Goal: Information Seeking & Learning: Check status

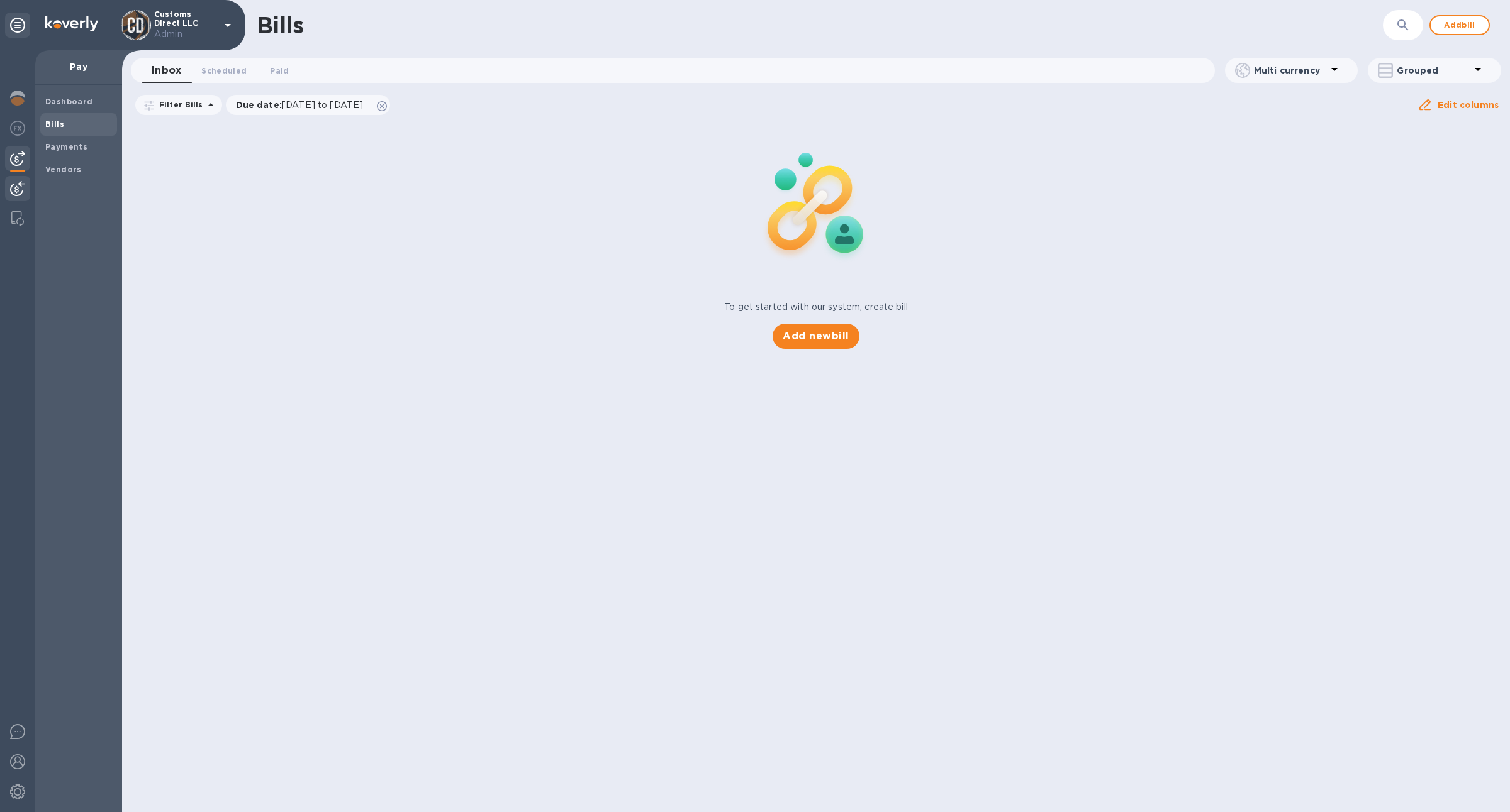
click at [21, 188] on img at bounding box center [17, 189] width 15 height 15
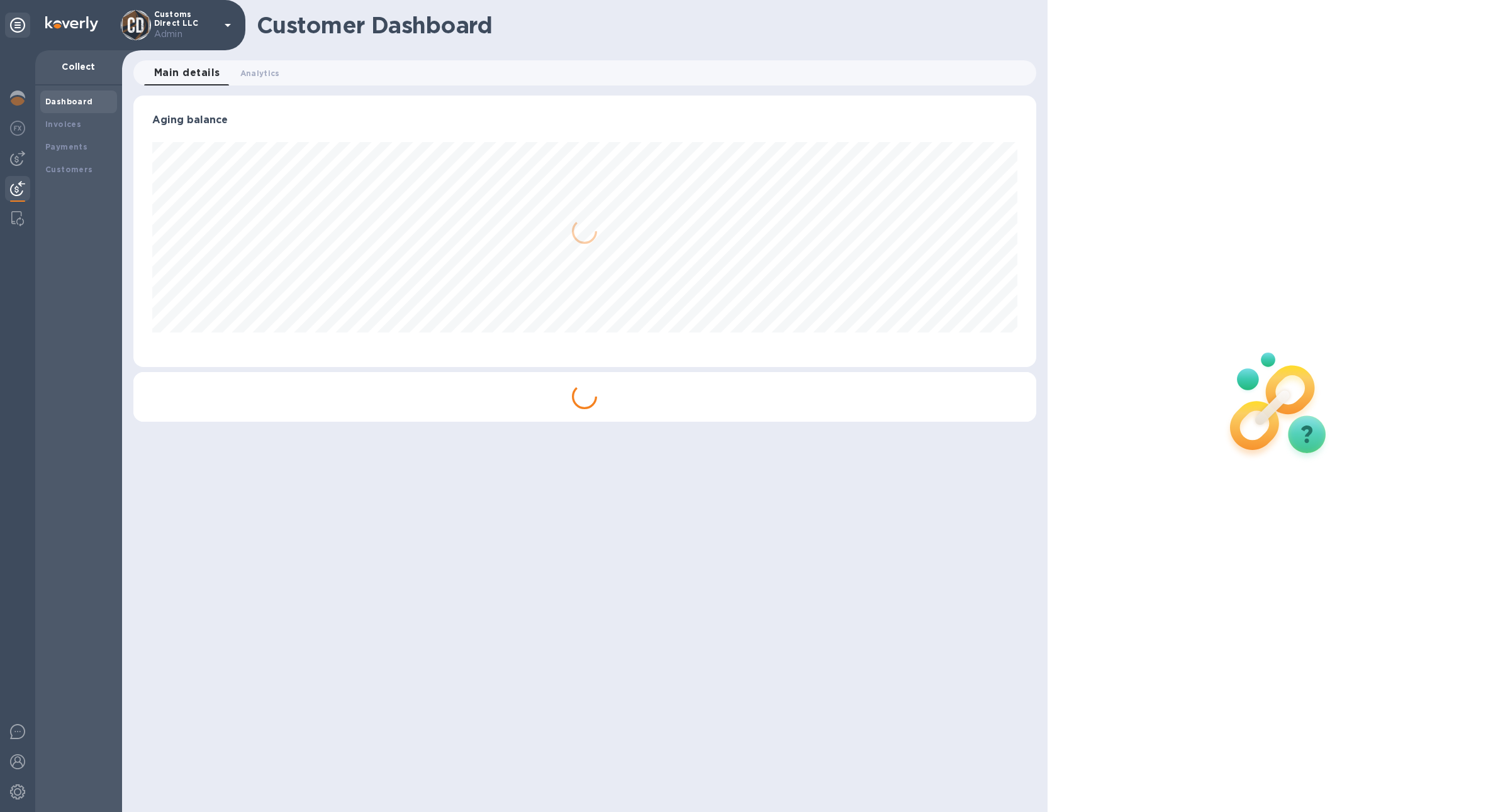
scroll to position [272, 902]
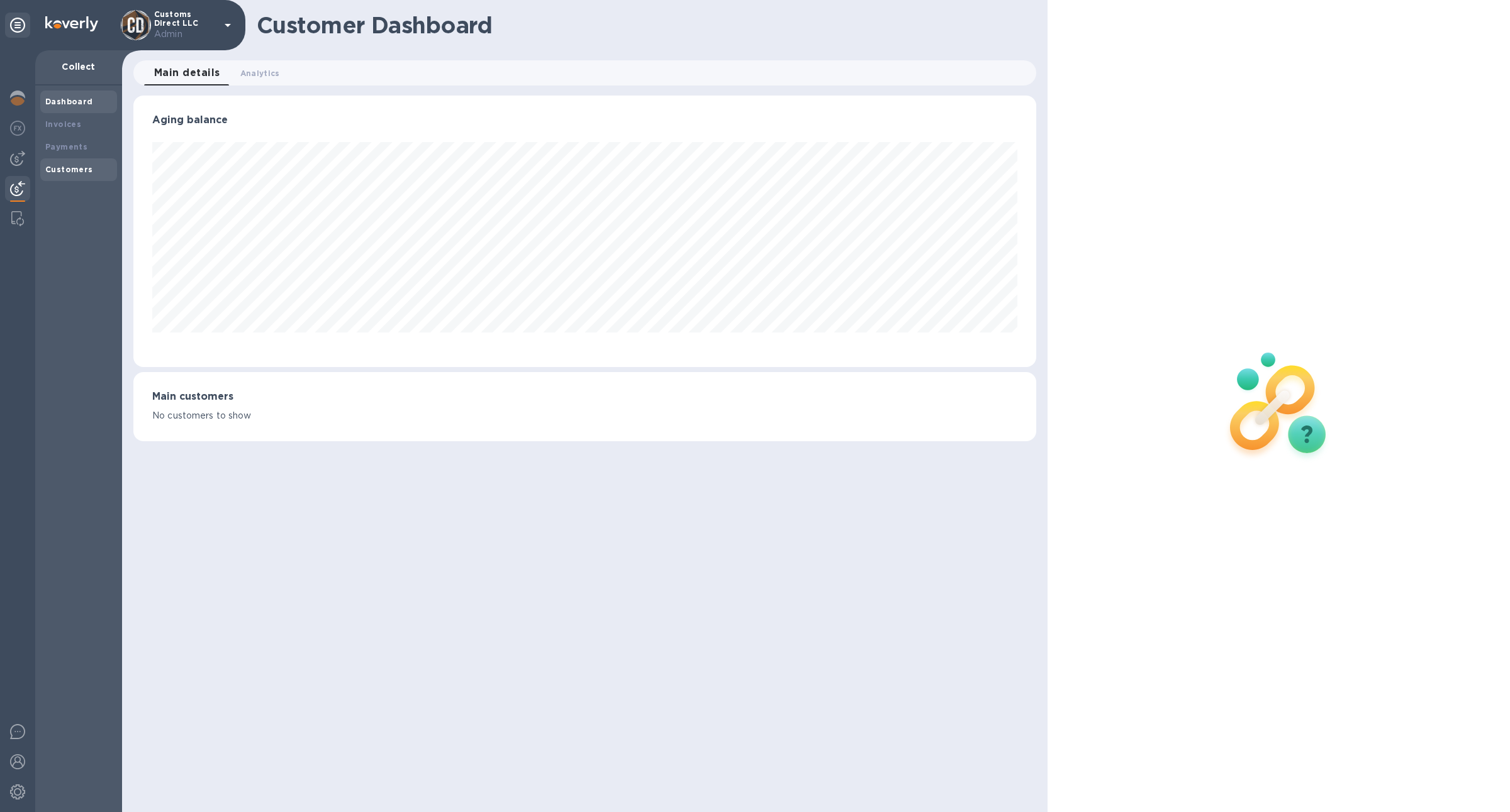
click at [73, 171] on b "Customers" at bounding box center [69, 169] width 48 height 9
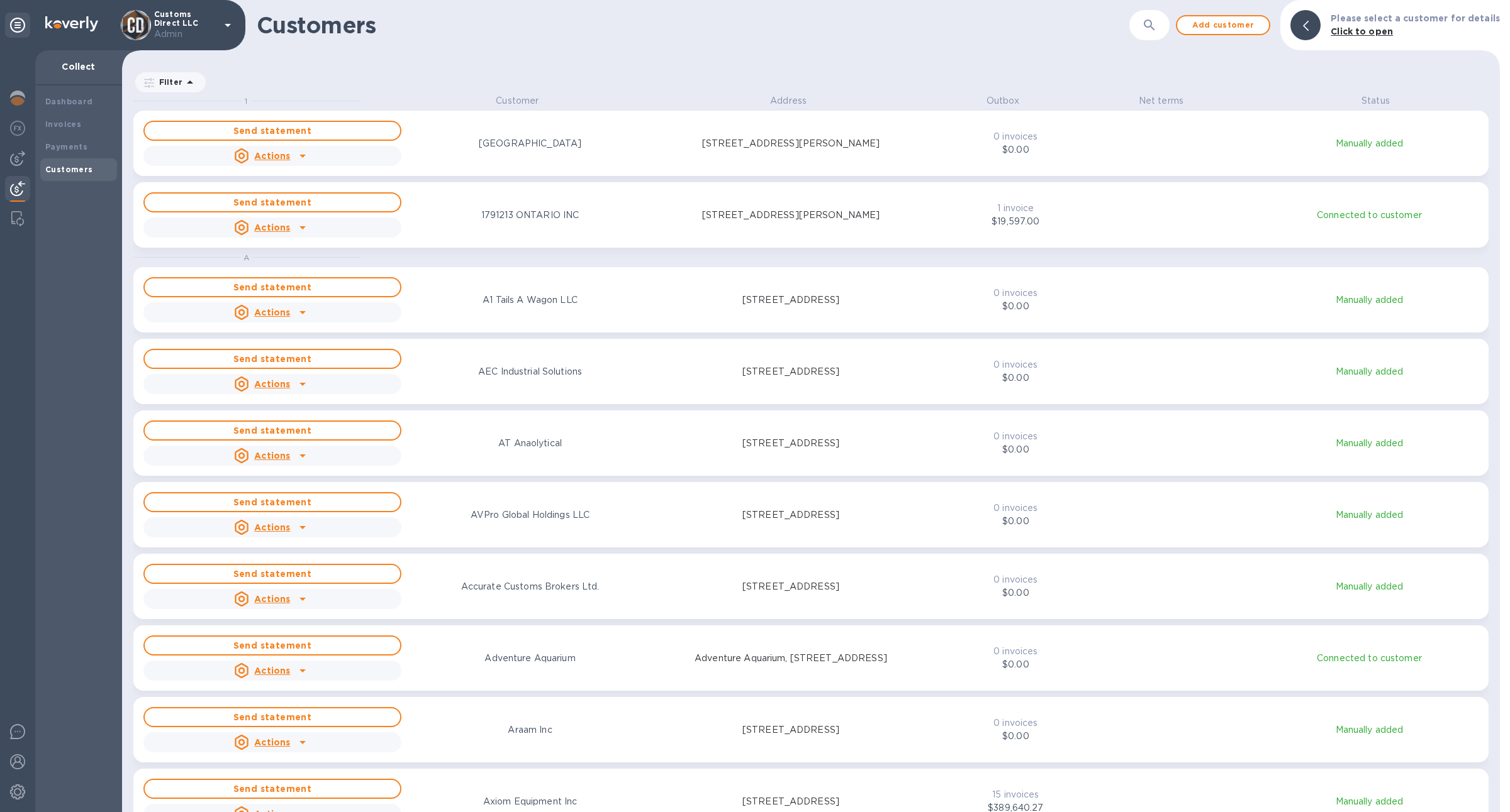
scroll to position [704, 1372]
click at [1137, 20] on div "​" at bounding box center [1149, 25] width 40 height 31
click at [1146, 27] on button "button" at bounding box center [1150, 25] width 30 height 30
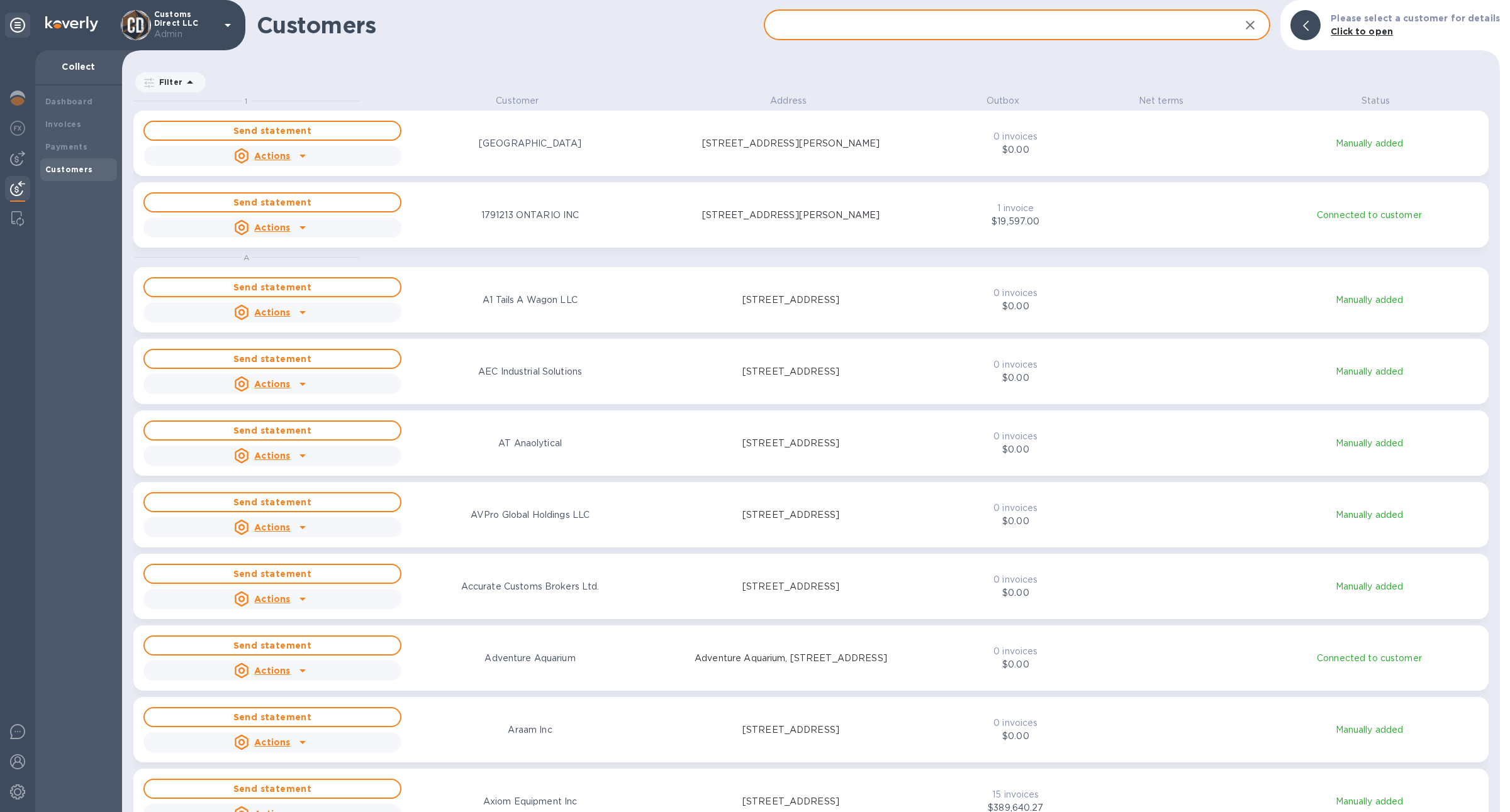
paste input "1791213 ONTARIO INC"
type input "1791213 ONTARIO INC"
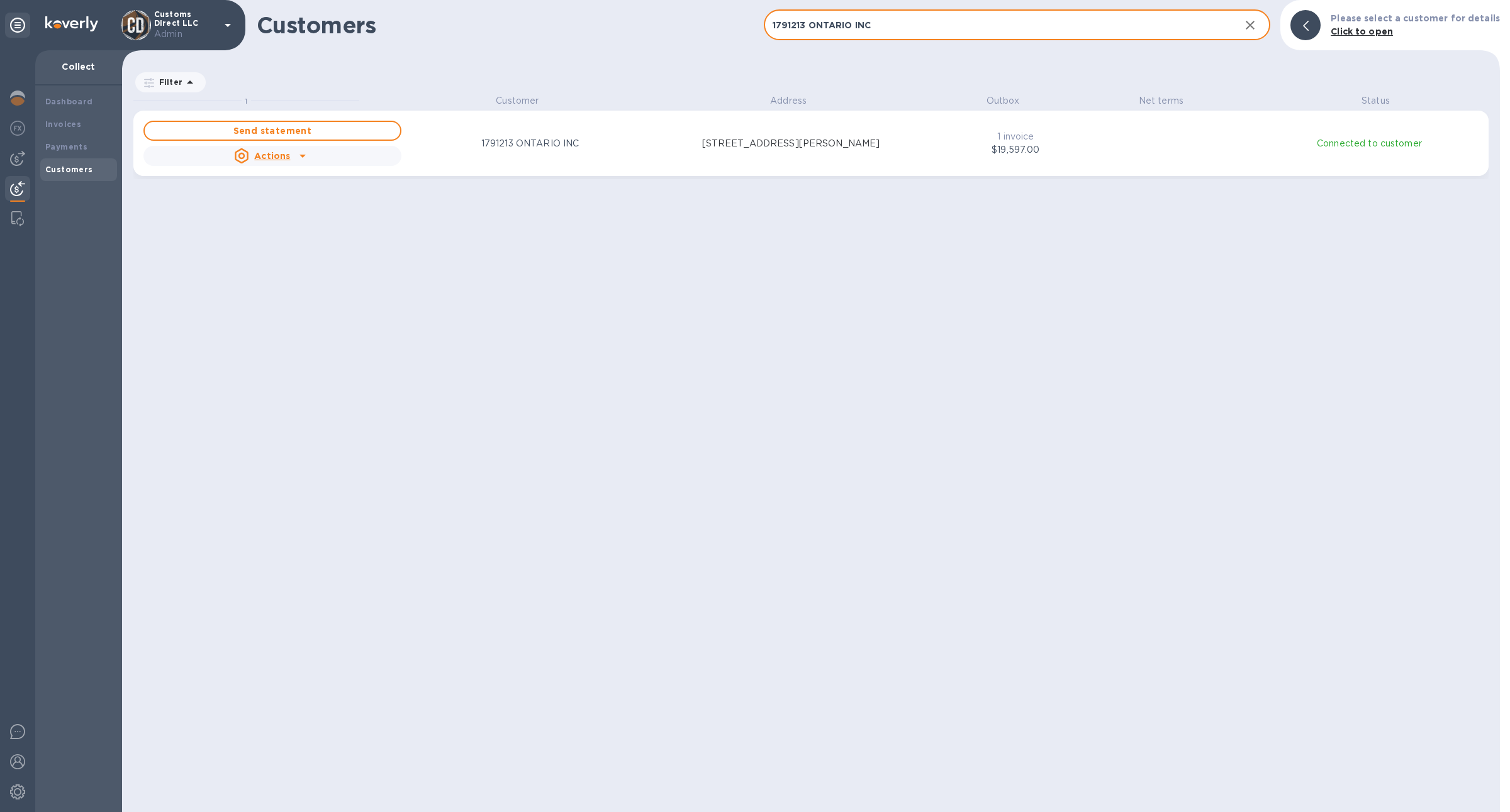
click at [1053, 23] on input "1791213 ONTARIO INC" at bounding box center [997, 25] width 467 height 31
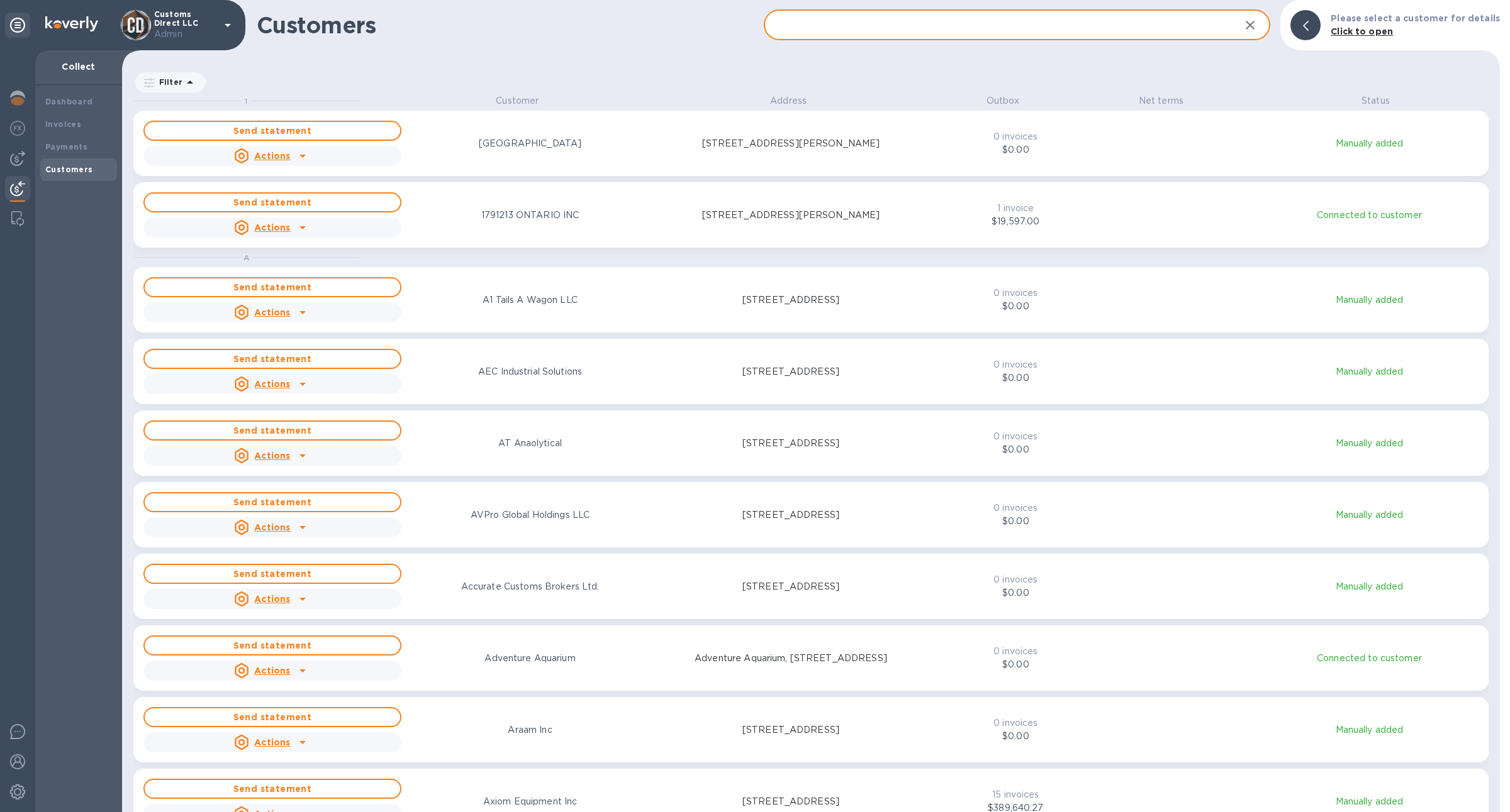
click at [902, 26] on input "text" at bounding box center [997, 25] width 467 height 31
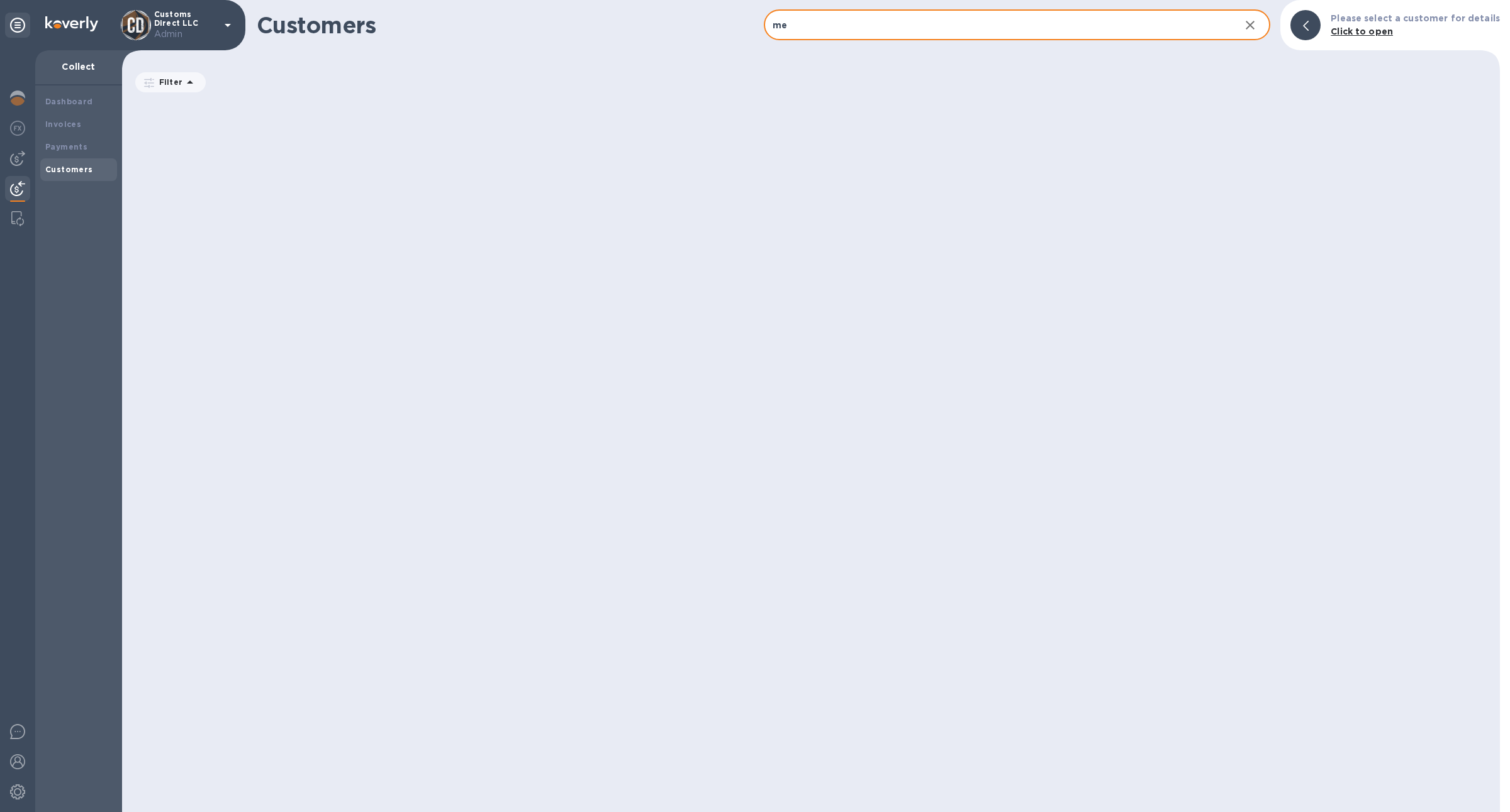
type input "m"
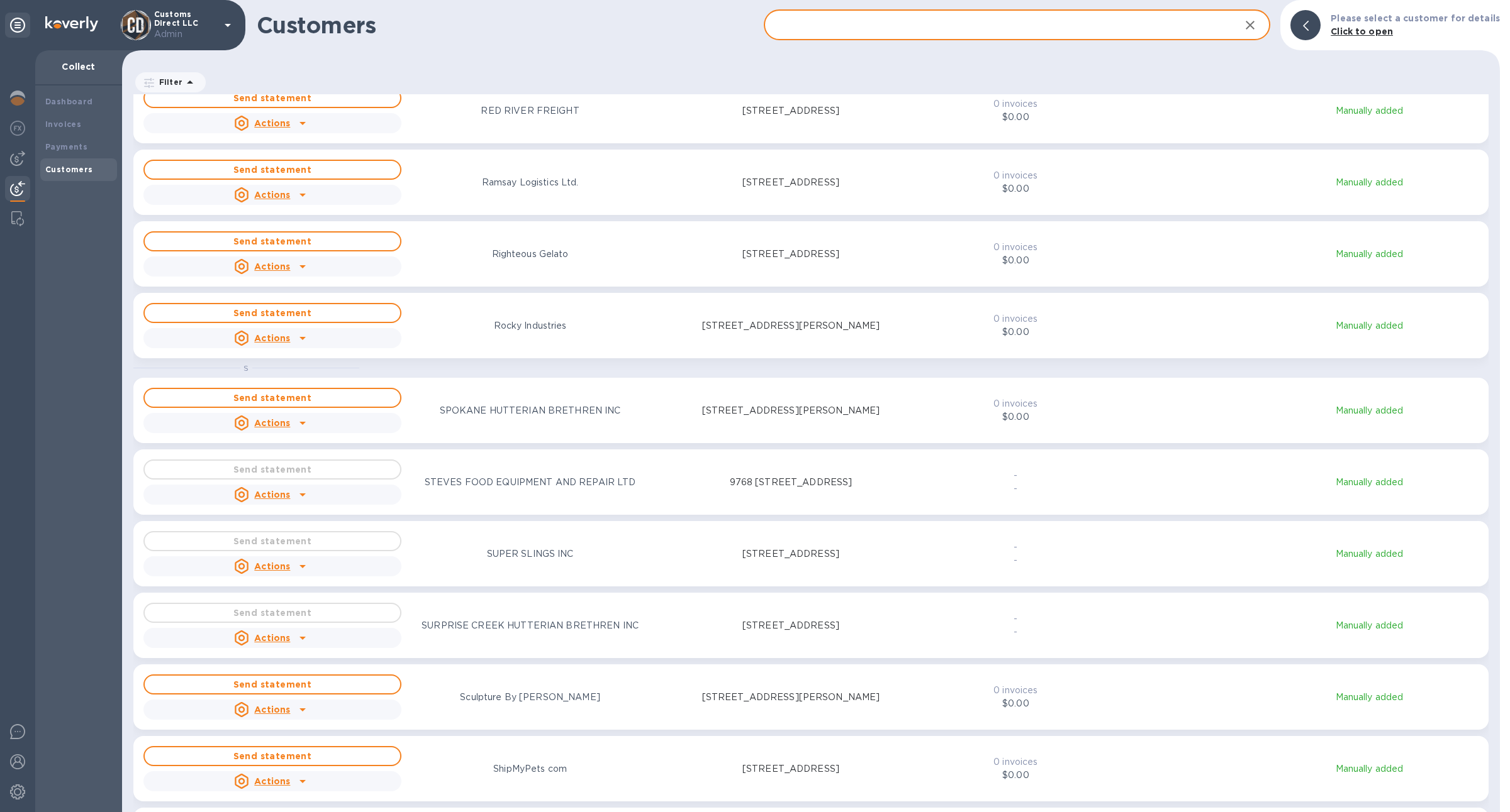
scroll to position [3064, 0]
click at [841, 35] on input "text" at bounding box center [997, 25] width 467 height 31
type input "e"
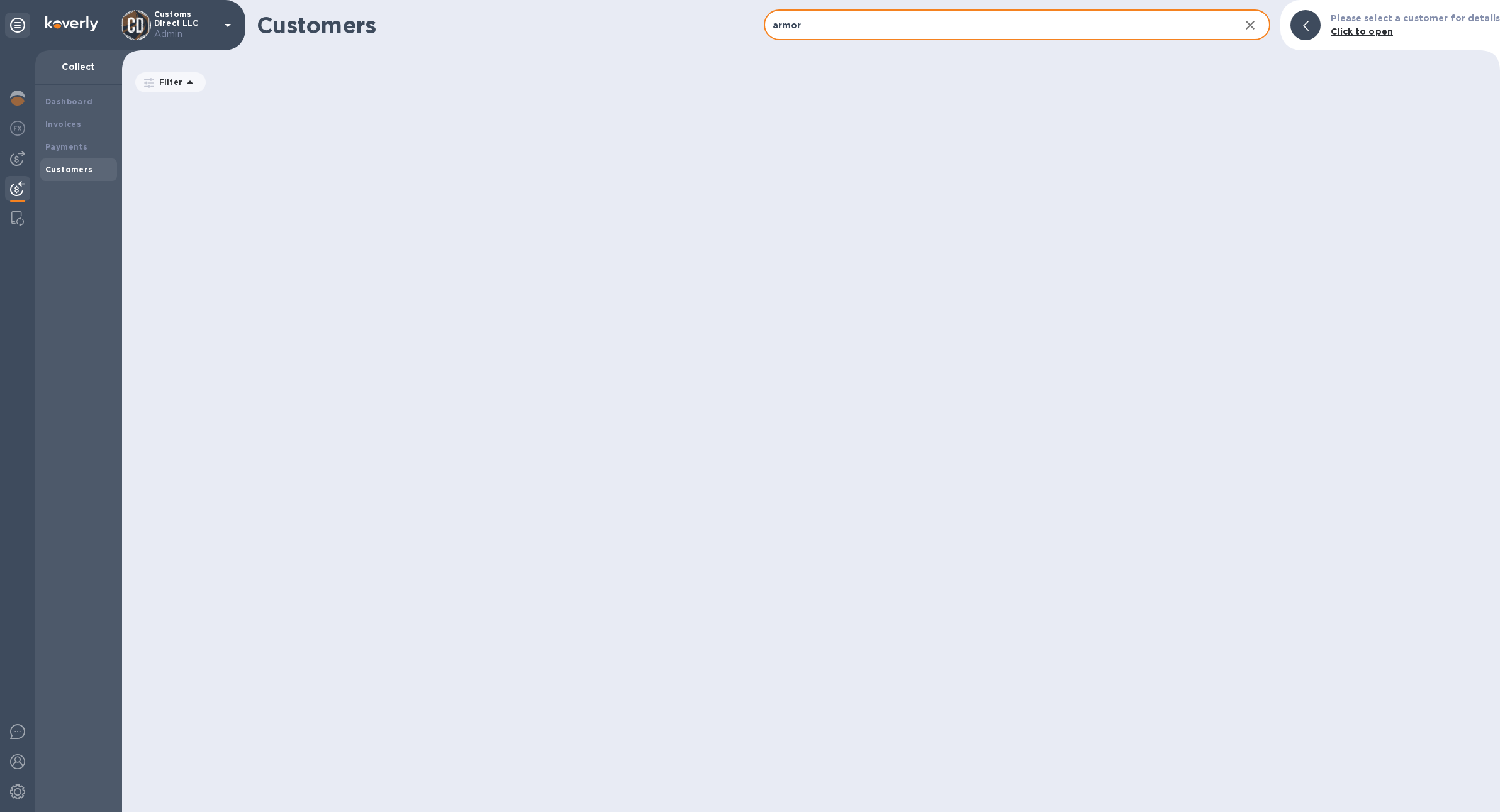
scroll to position [704, 1372]
type input "a"
type input "e"
type input "EXEC"
click at [81, 150] on b "Payments" at bounding box center [67, 147] width 42 height 9
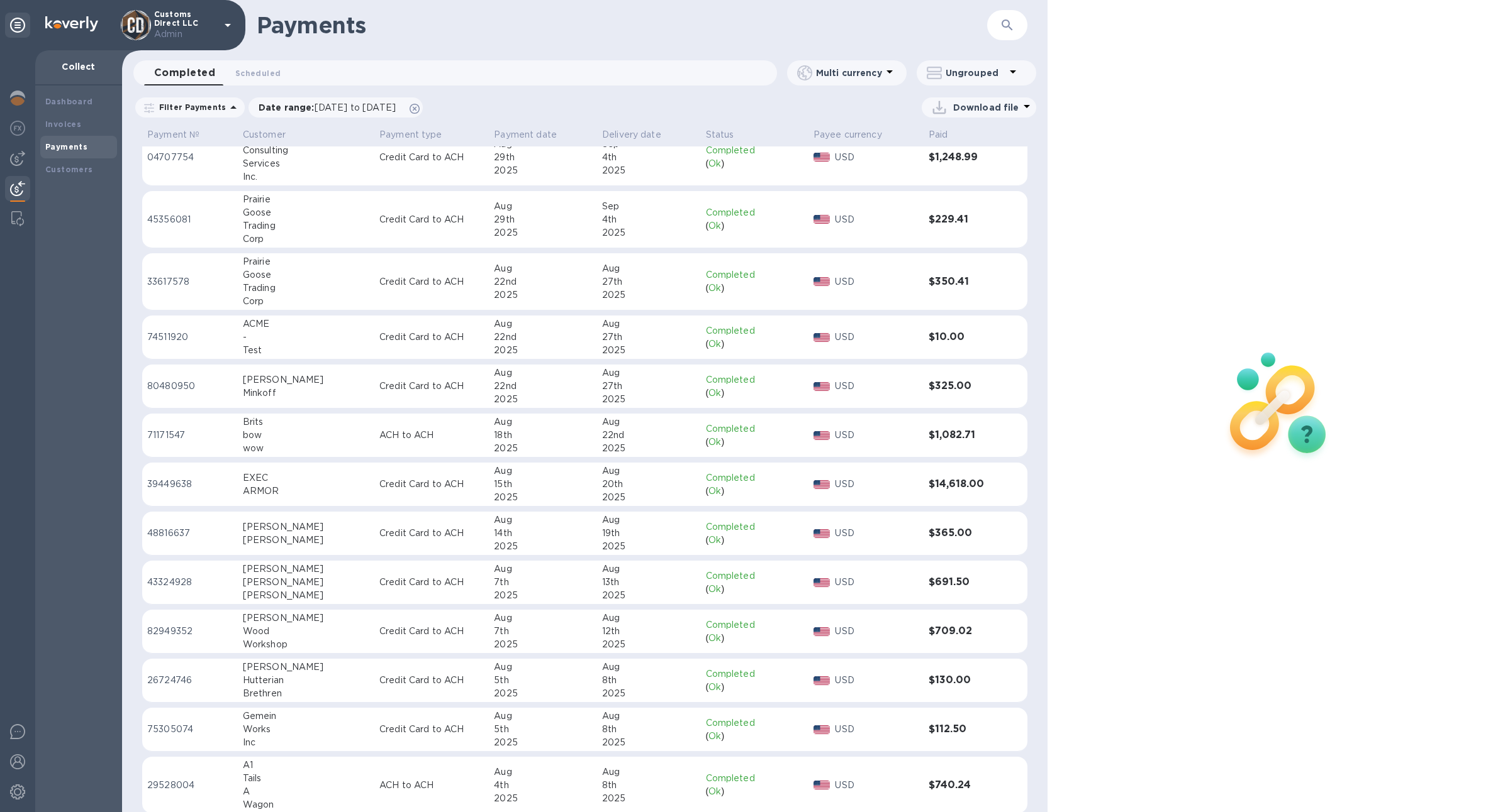
scroll to position [190, 0]
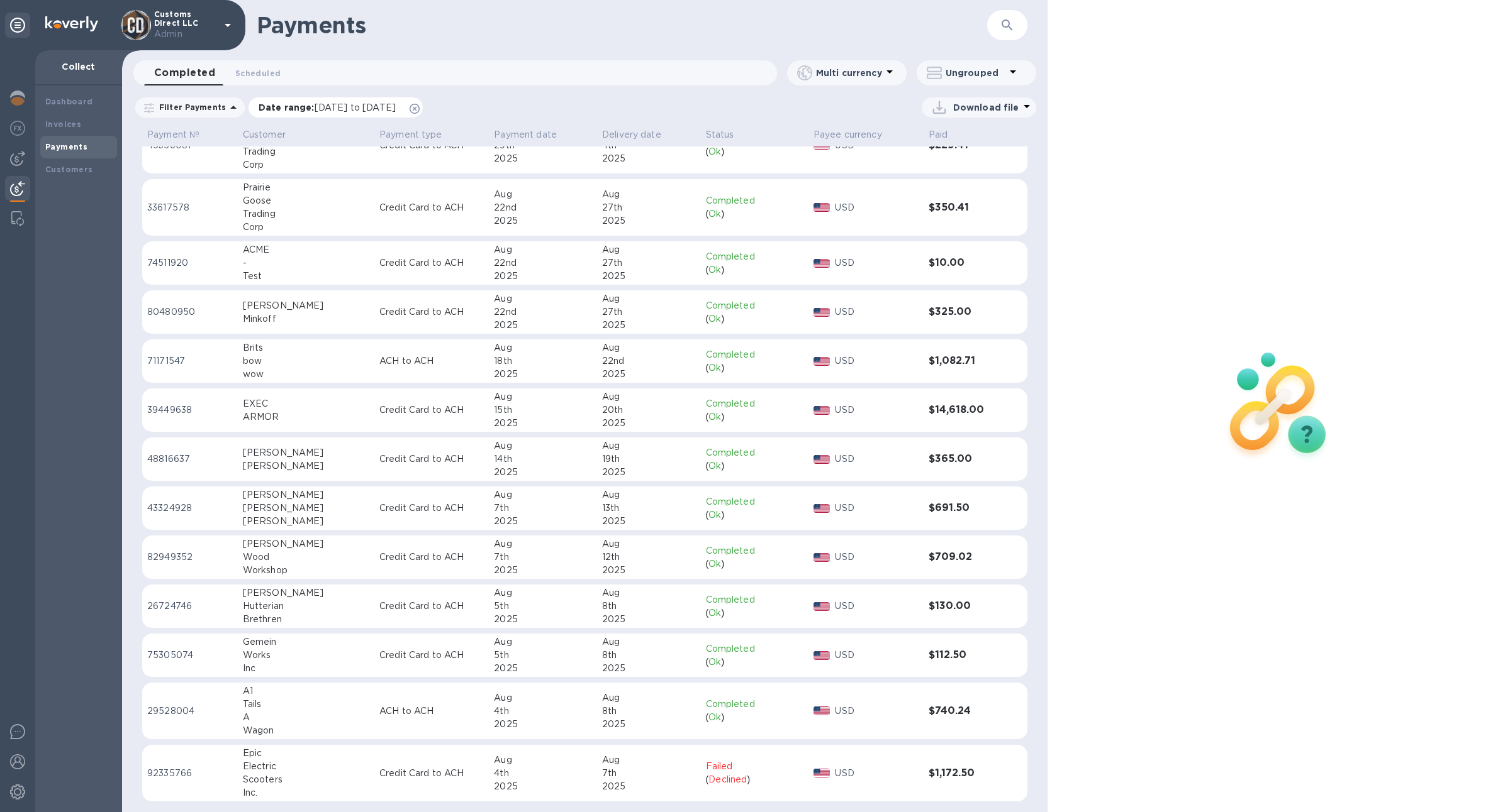
click at [419, 107] on icon at bounding box center [414, 108] width 10 height 10
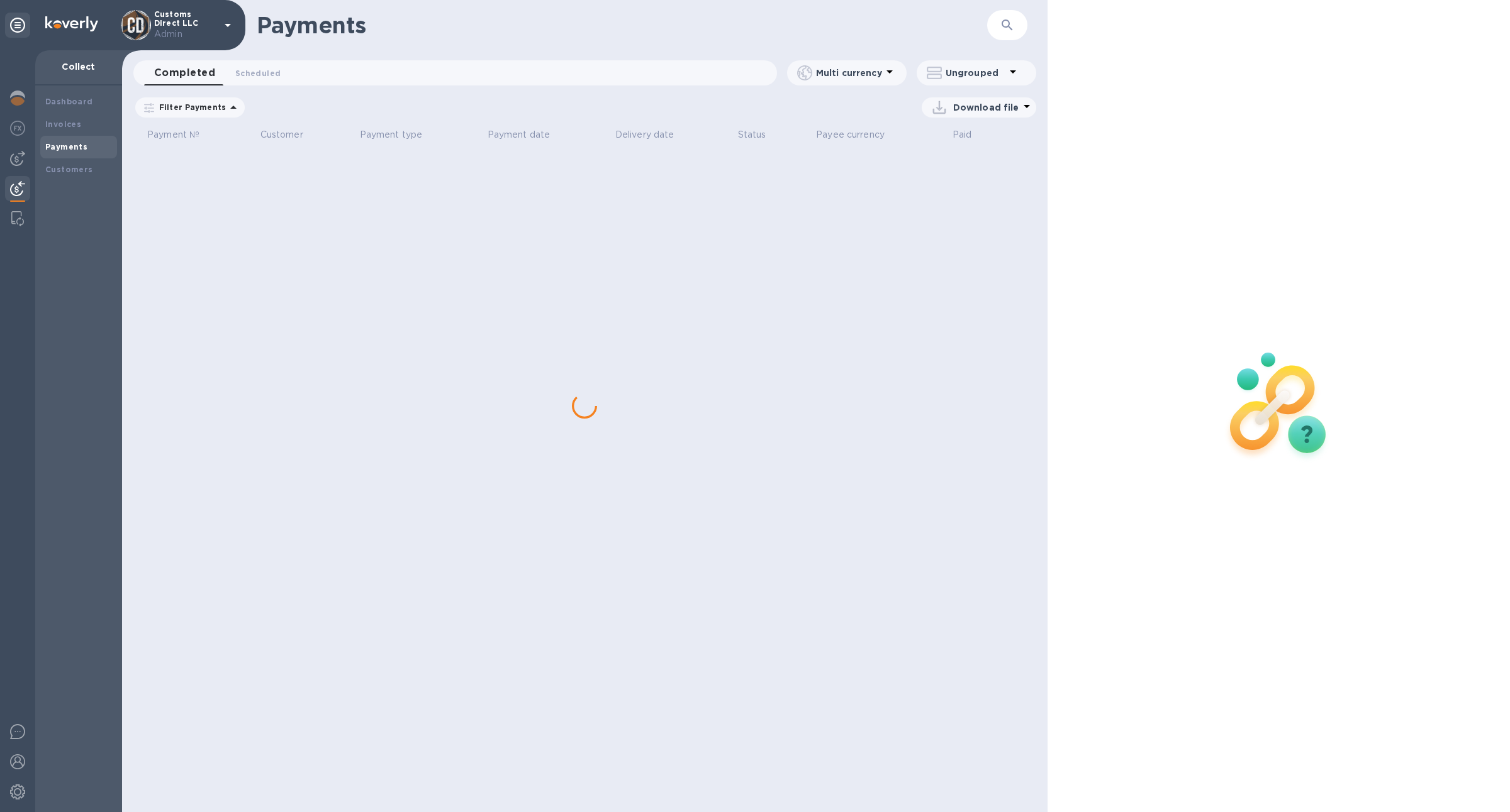
scroll to position [0, 0]
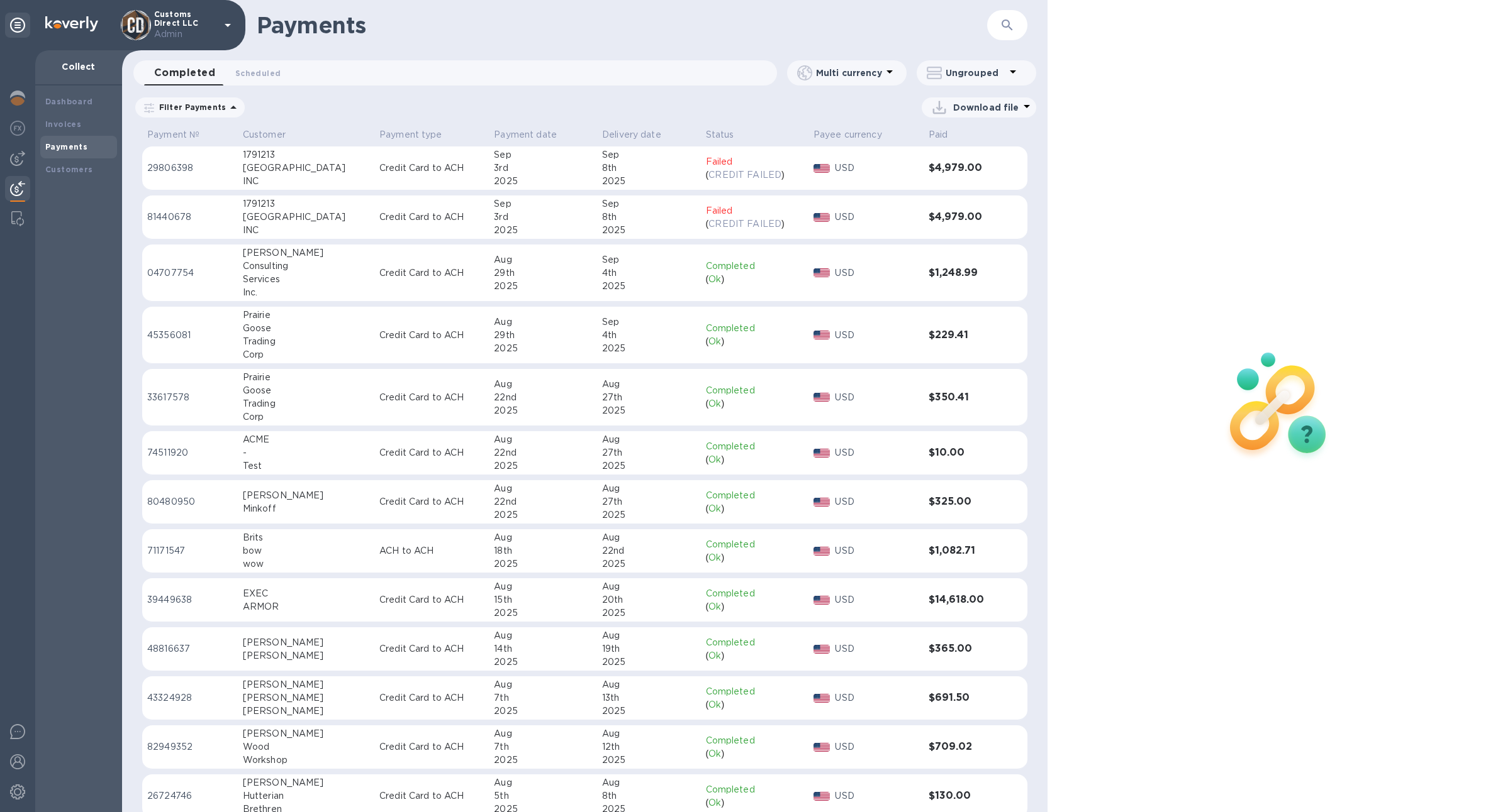
click at [1015, 17] on button "button" at bounding box center [1007, 25] width 30 height 30
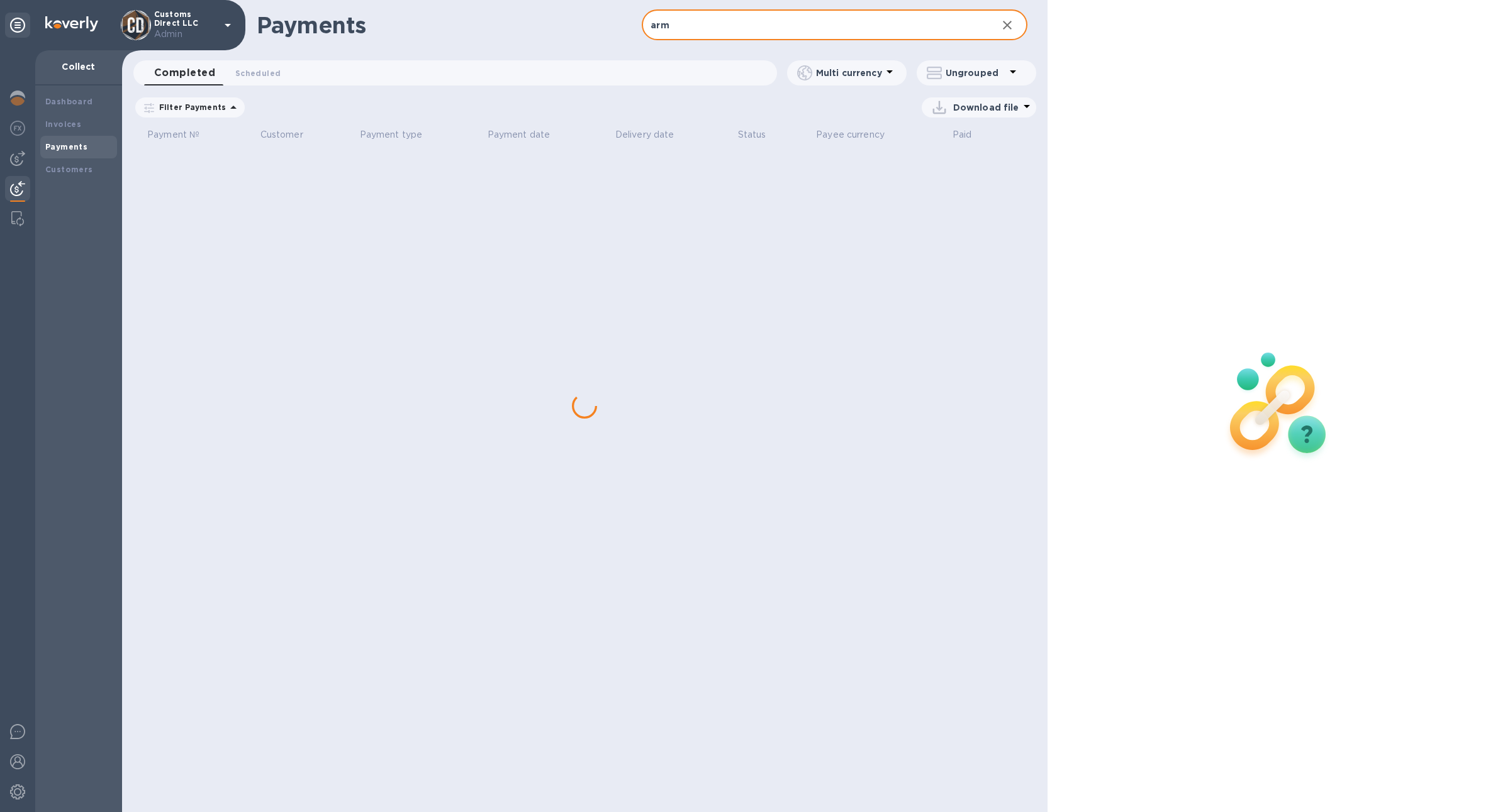
type input "arm"
click at [1015, 18] on button "button" at bounding box center [1007, 25] width 30 height 30
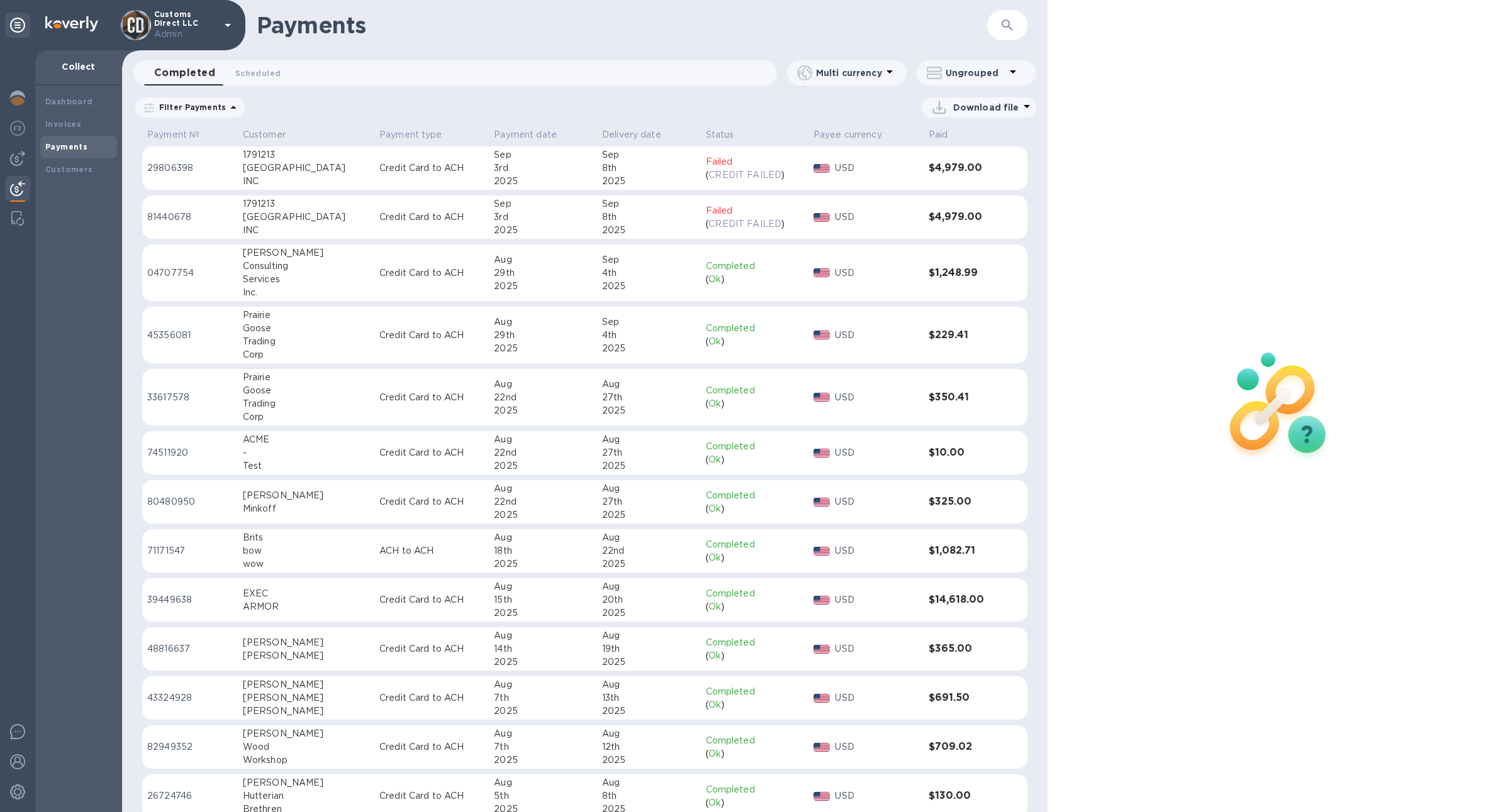
click at [1004, 29] on icon "button" at bounding box center [1007, 25] width 15 height 15
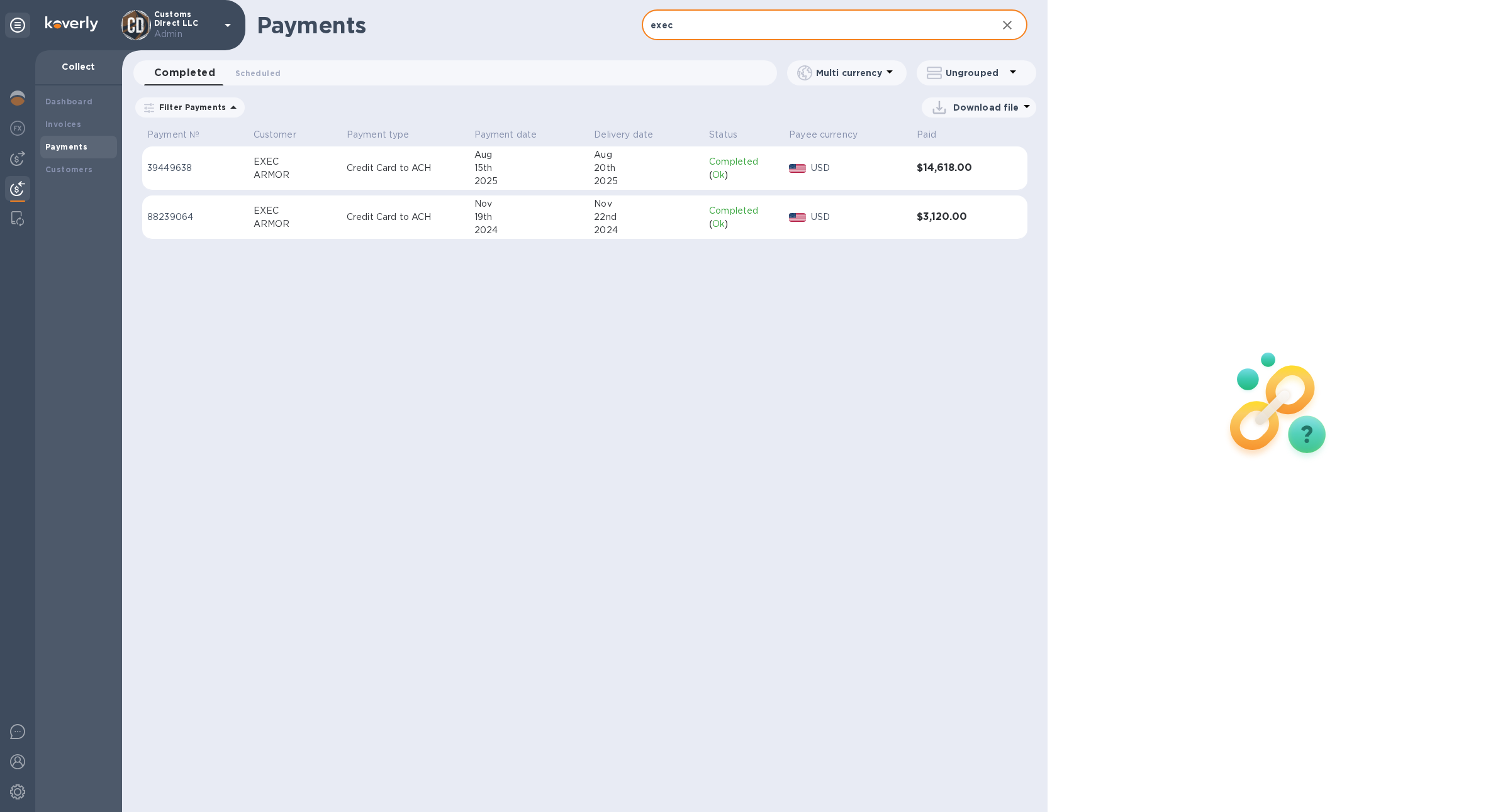
type input "exec"
drag, startPoint x: 301, startPoint y: 184, endPoint x: 249, endPoint y: 156, distance: 59.1
click at [249, 156] on td "EXEC ARMOR" at bounding box center [295, 168] width 93 height 44
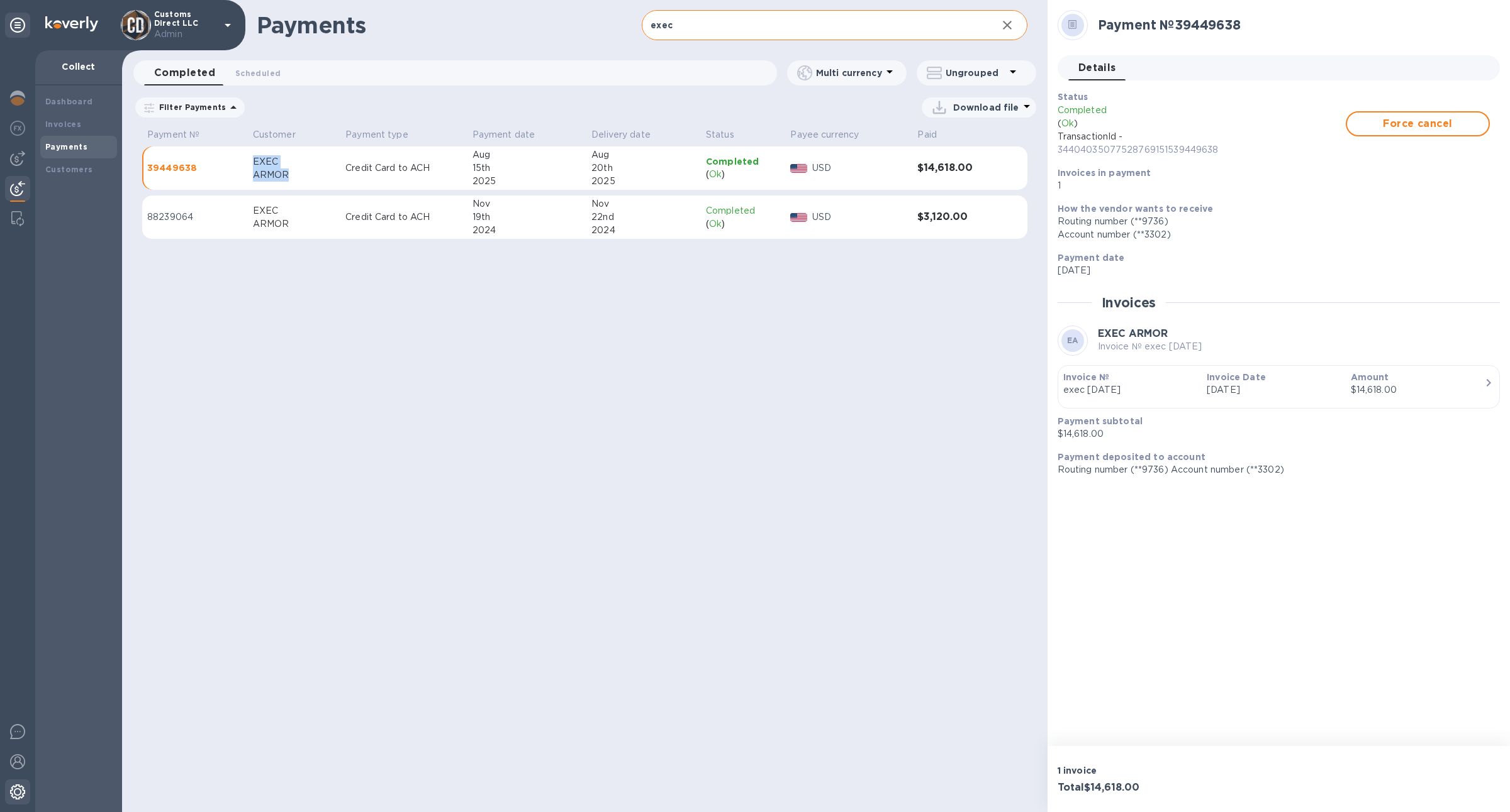
click at [13, 801] on div at bounding box center [17, 793] width 25 height 28
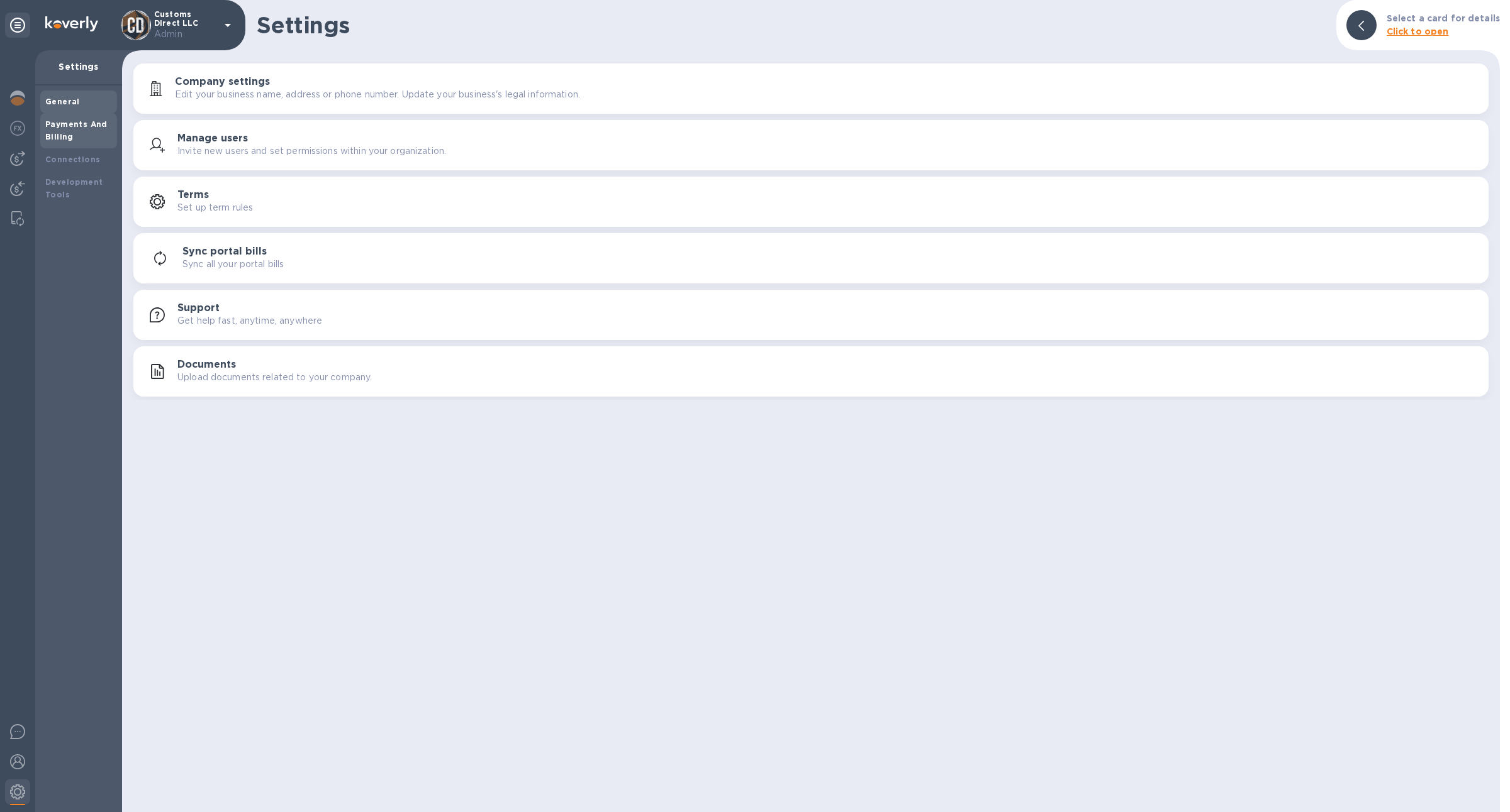
click at [88, 137] on div "Payments And Billing" at bounding box center [79, 130] width 67 height 25
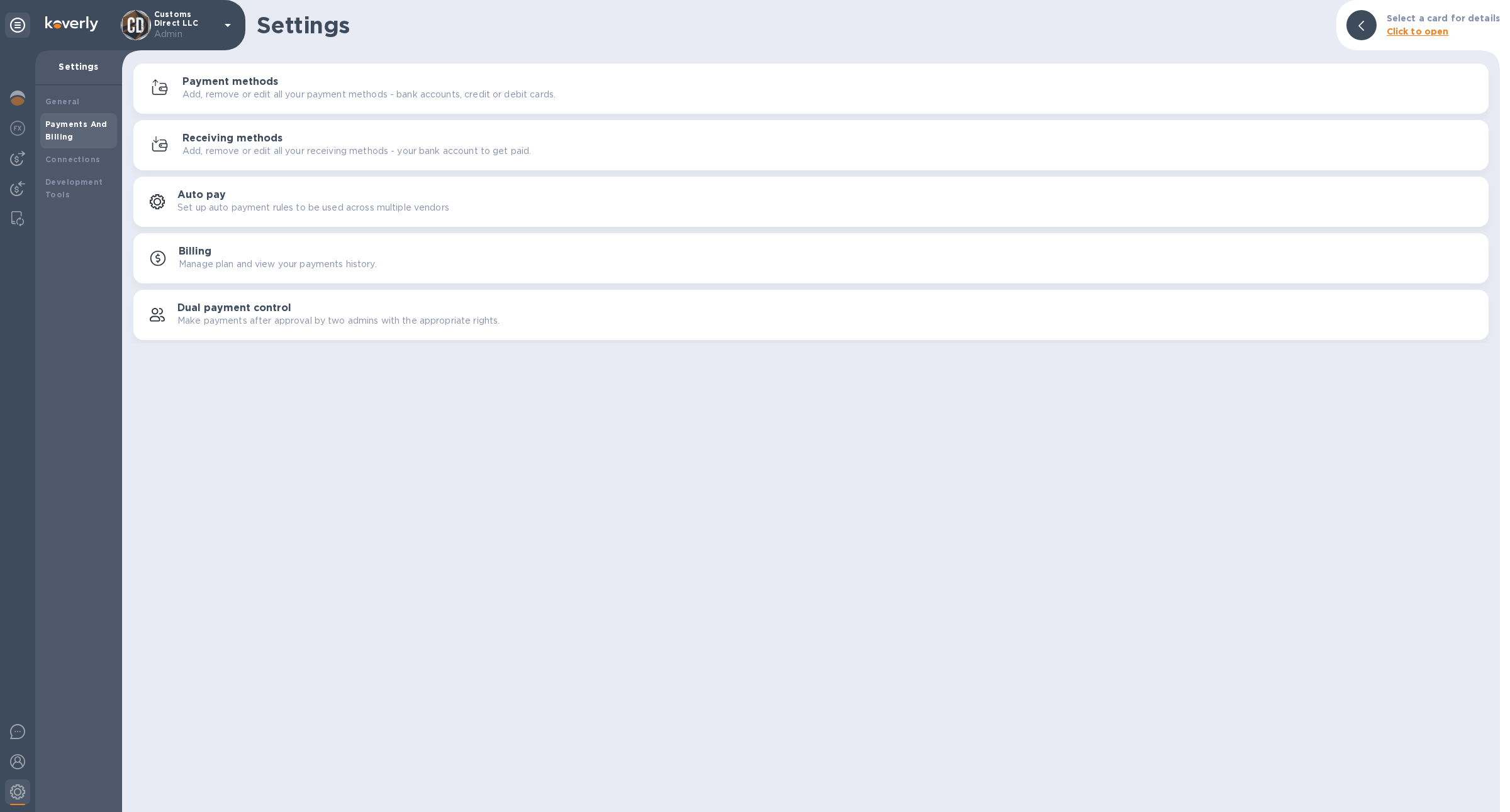
click at [434, 130] on div "Receiving methods Add, remove or edit all your receiving methods - your bank ac…" at bounding box center [810, 145] width 1340 height 30
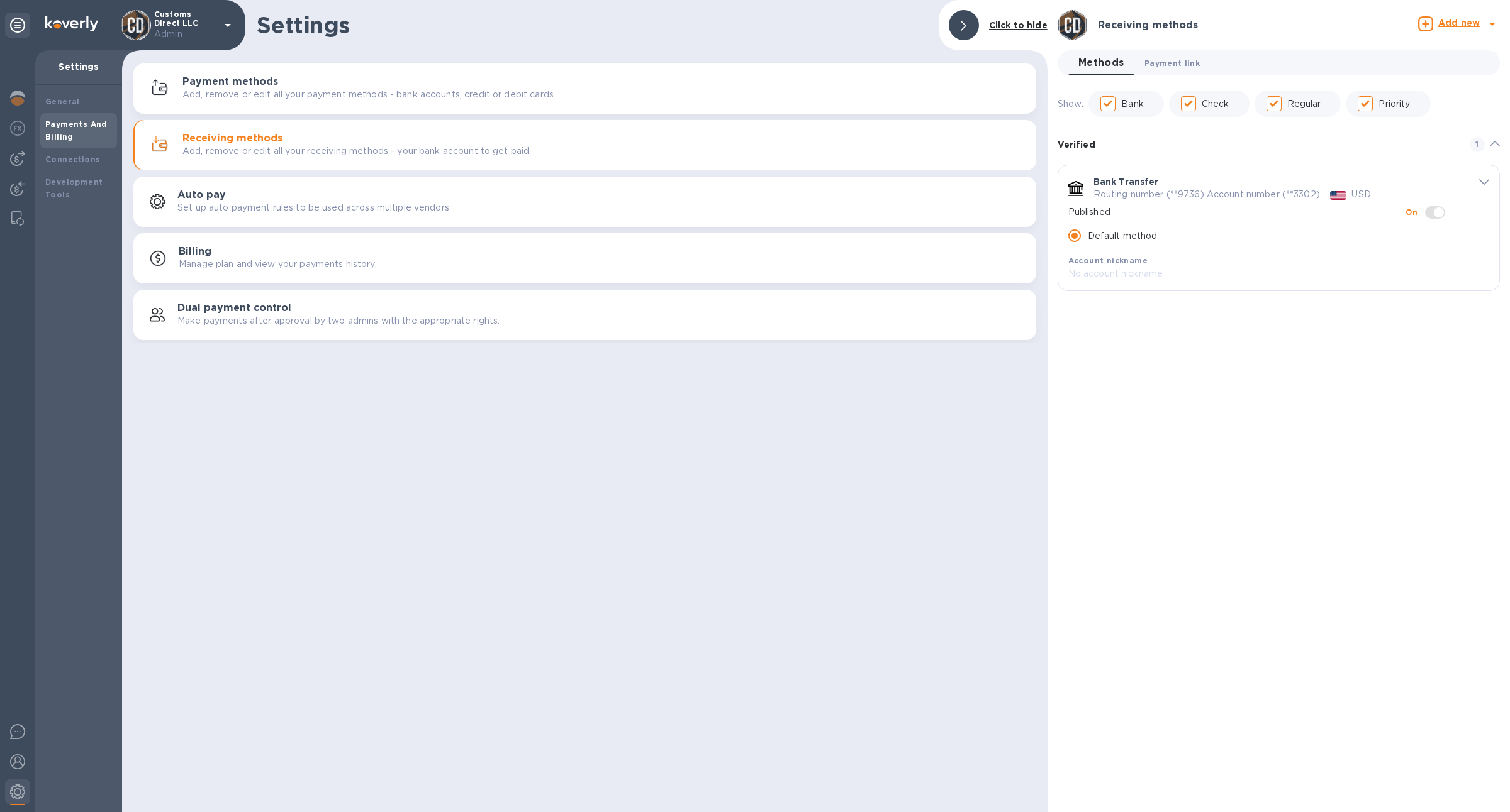
click at [1165, 68] on span "Payment link 0" at bounding box center [1171, 63] width 55 height 13
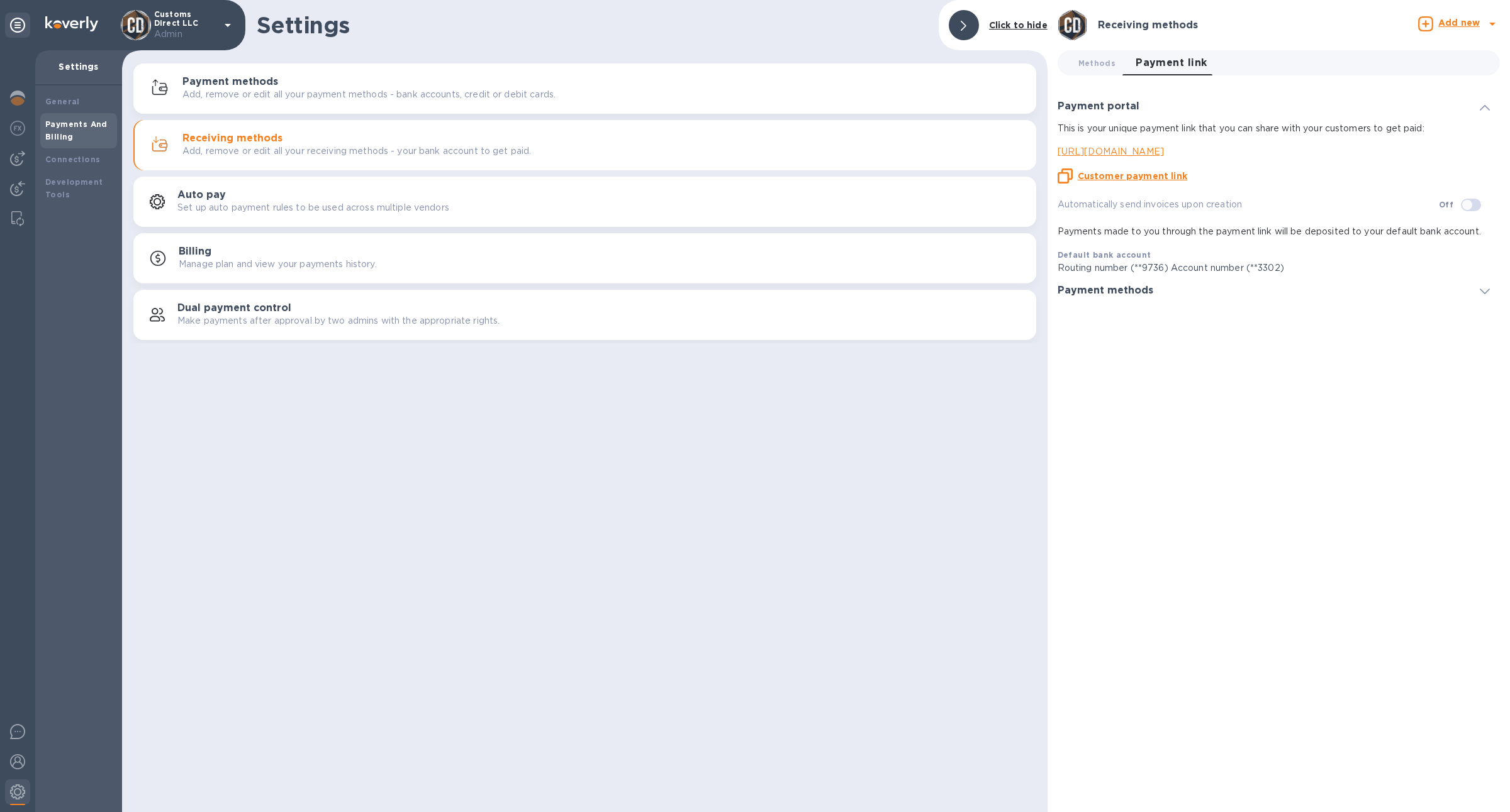
click at [1131, 153] on p "https://koverly.me/customsdirect" at bounding box center [1273, 151] width 432 height 13
click at [21, 187] on img at bounding box center [17, 189] width 15 height 15
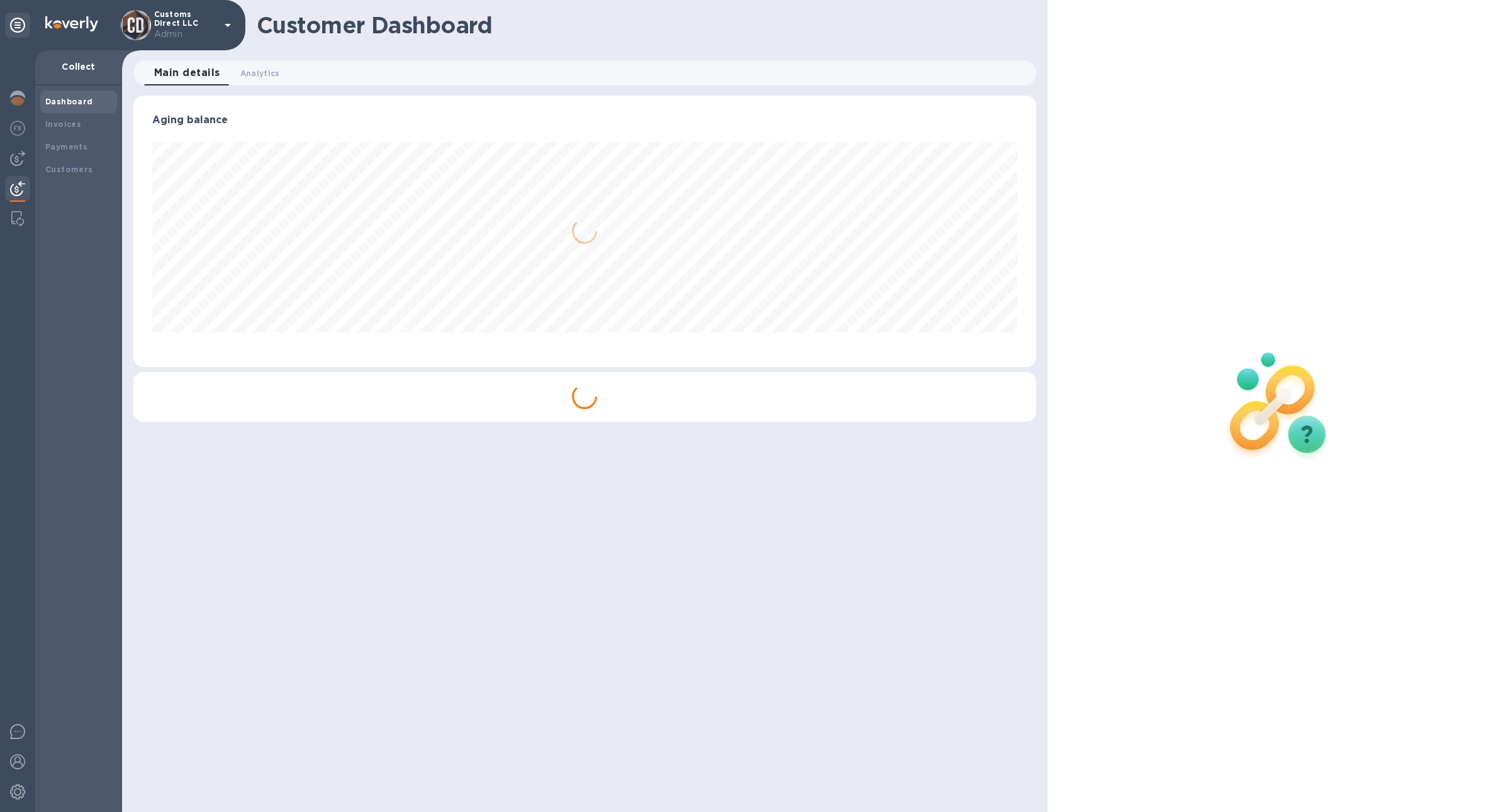
scroll to position [272, 902]
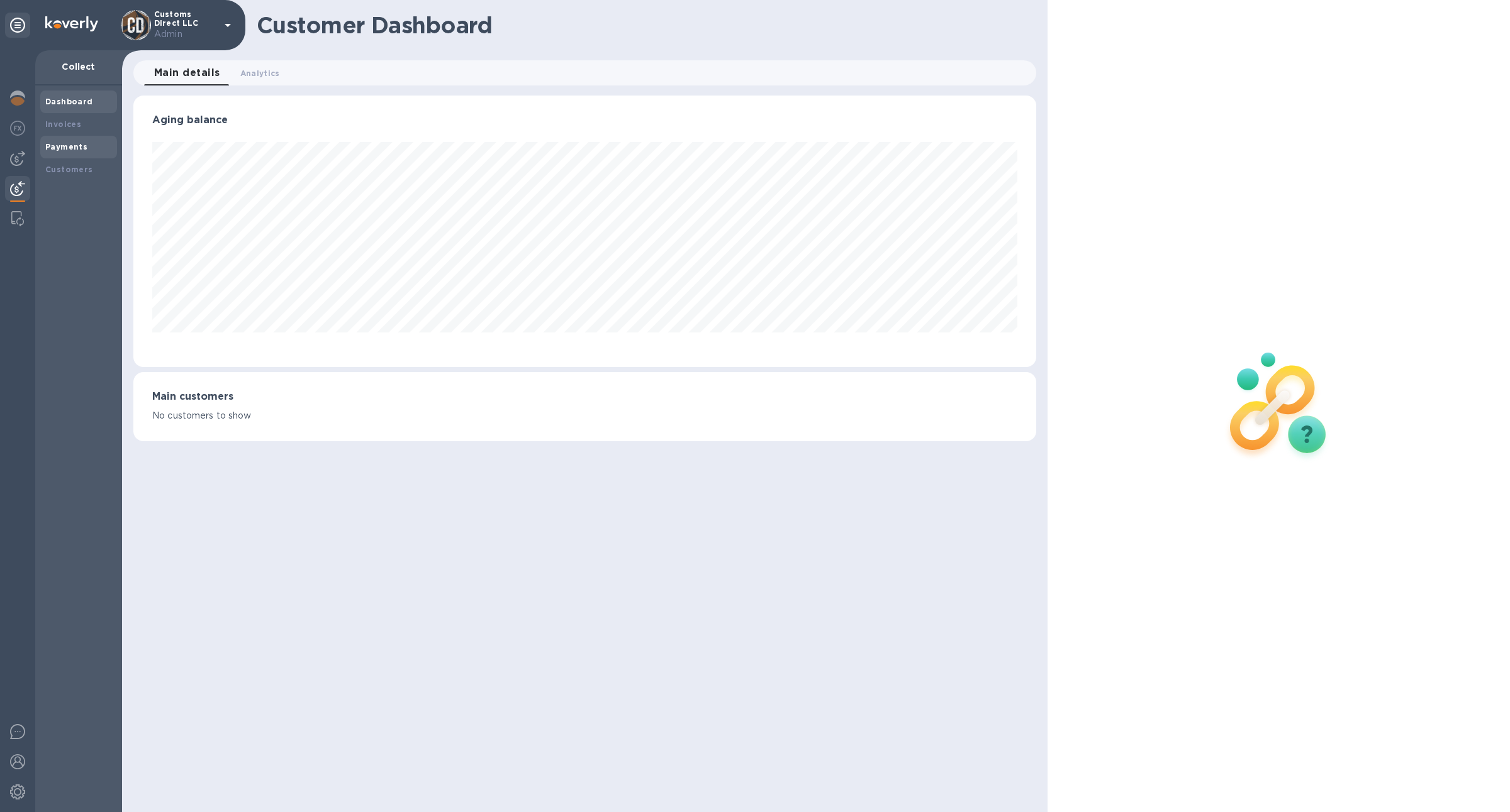
click at [74, 151] on b "Payments" at bounding box center [67, 147] width 42 height 9
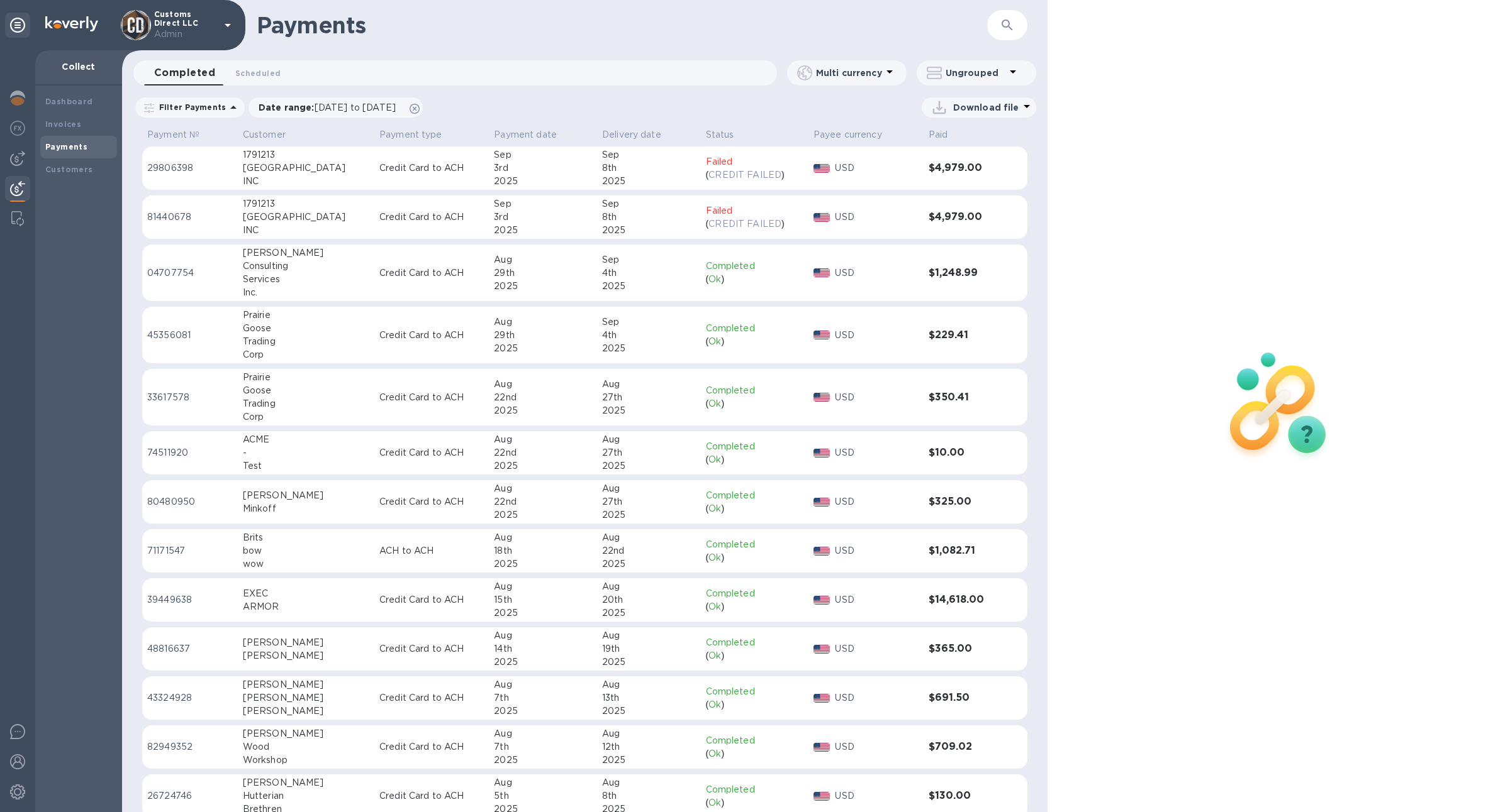
click at [602, 174] on div "8th" at bounding box center [649, 168] width 94 height 13
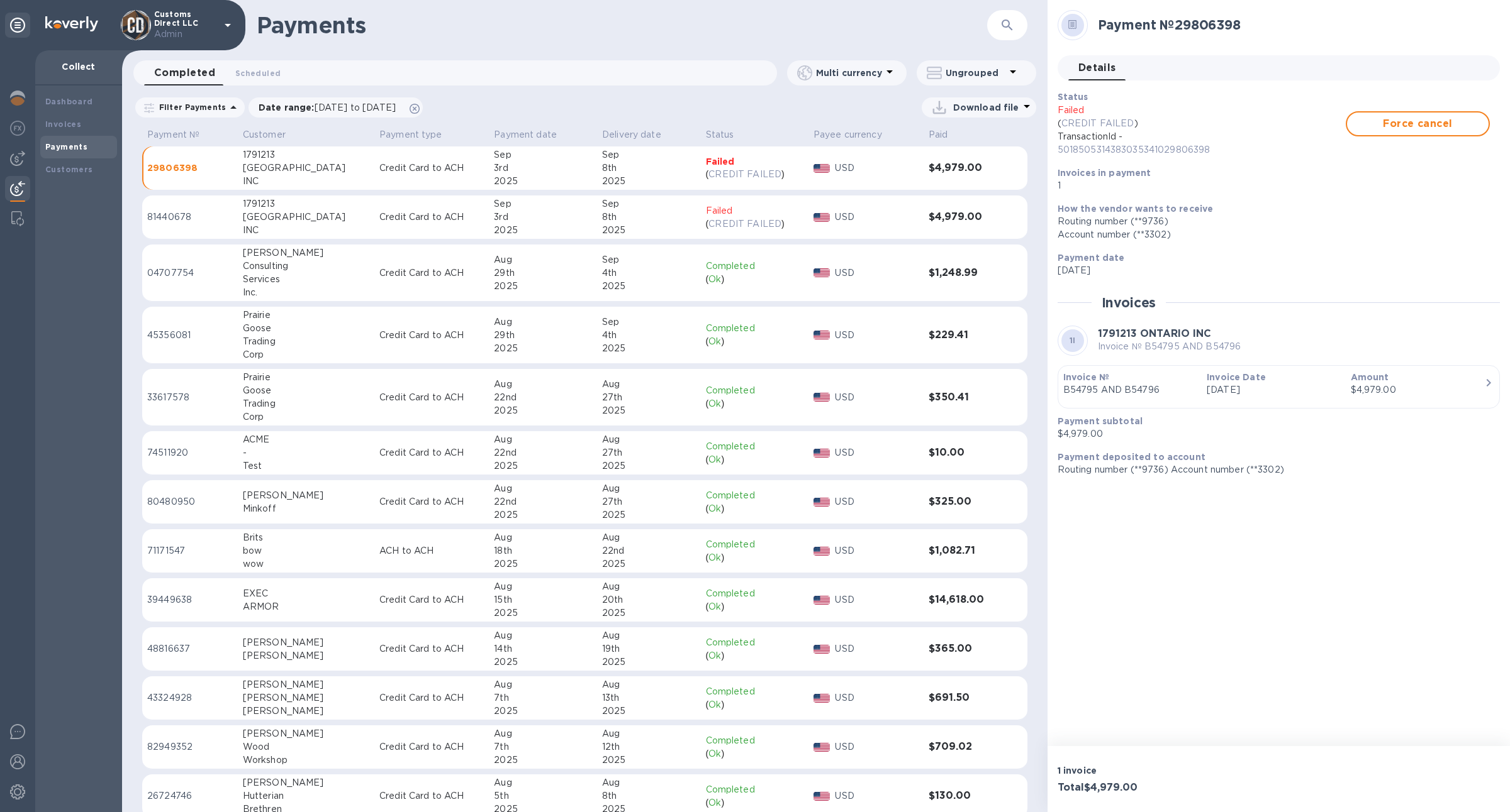
click at [1159, 397] on div "button" at bounding box center [1279, 400] width 431 height 6
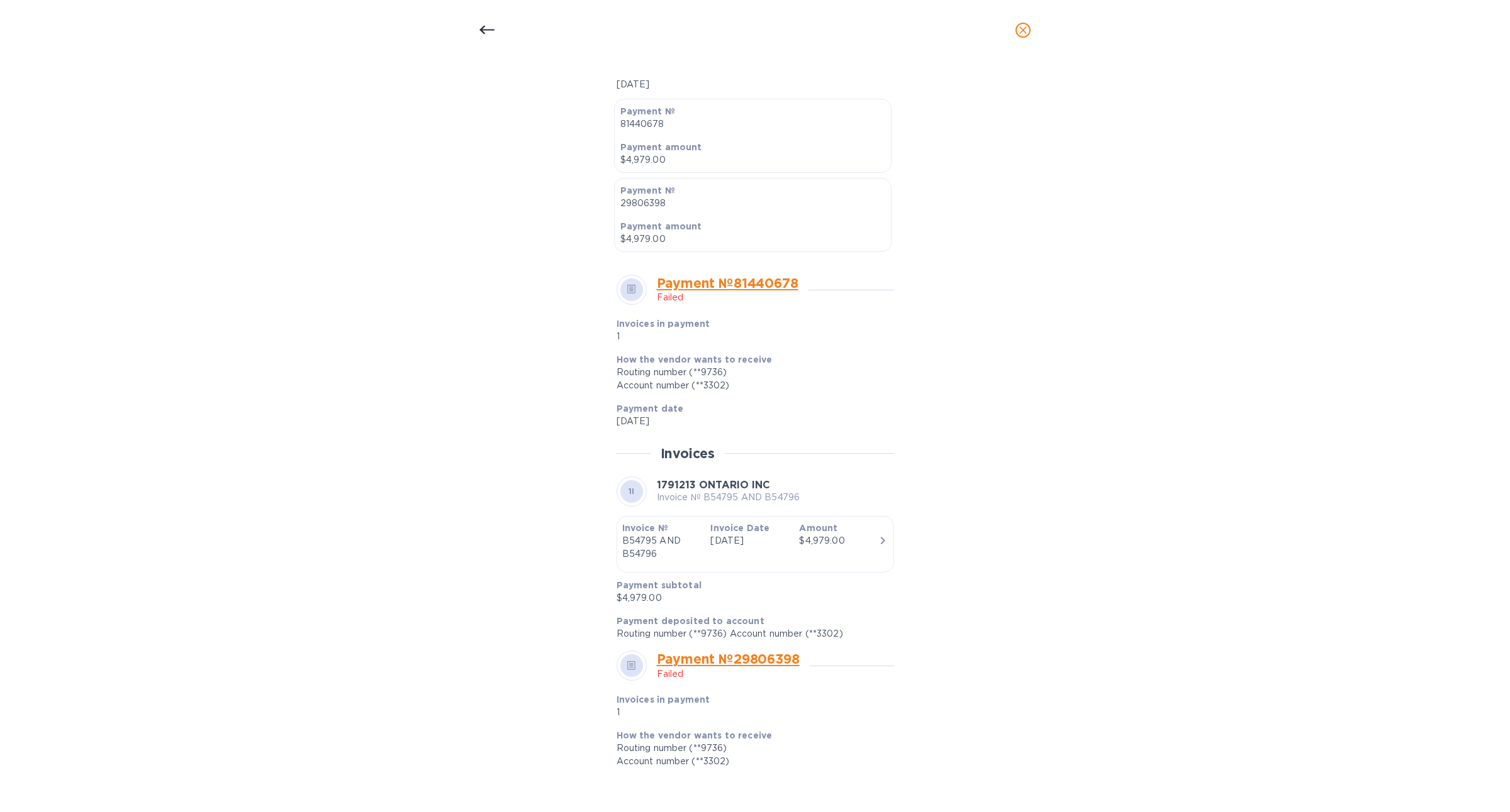
scroll to position [571, 0]
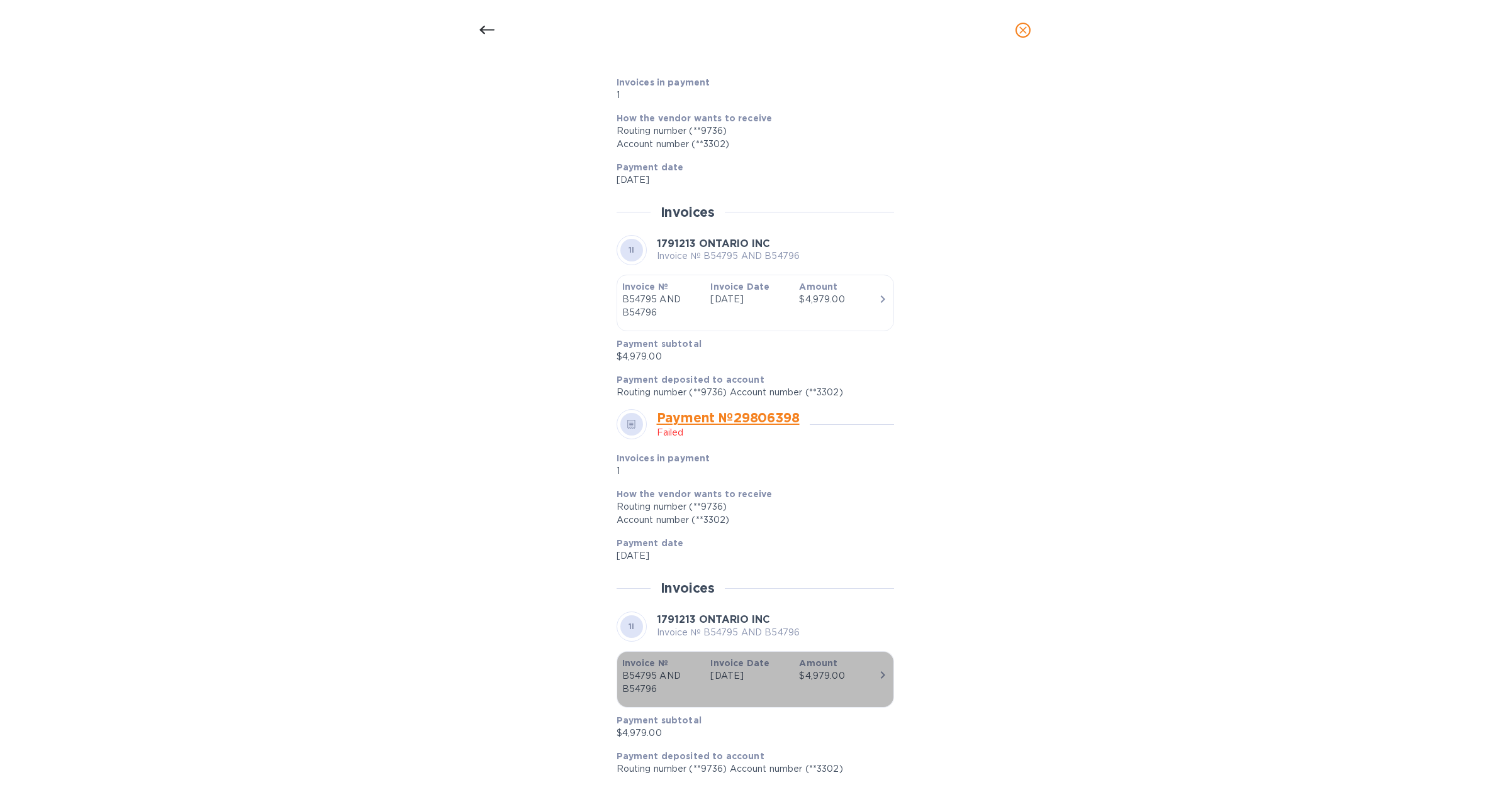
click at [774, 685] on div "Invoice Date Sep 3rd 2025" at bounding box center [749, 676] width 88 height 49
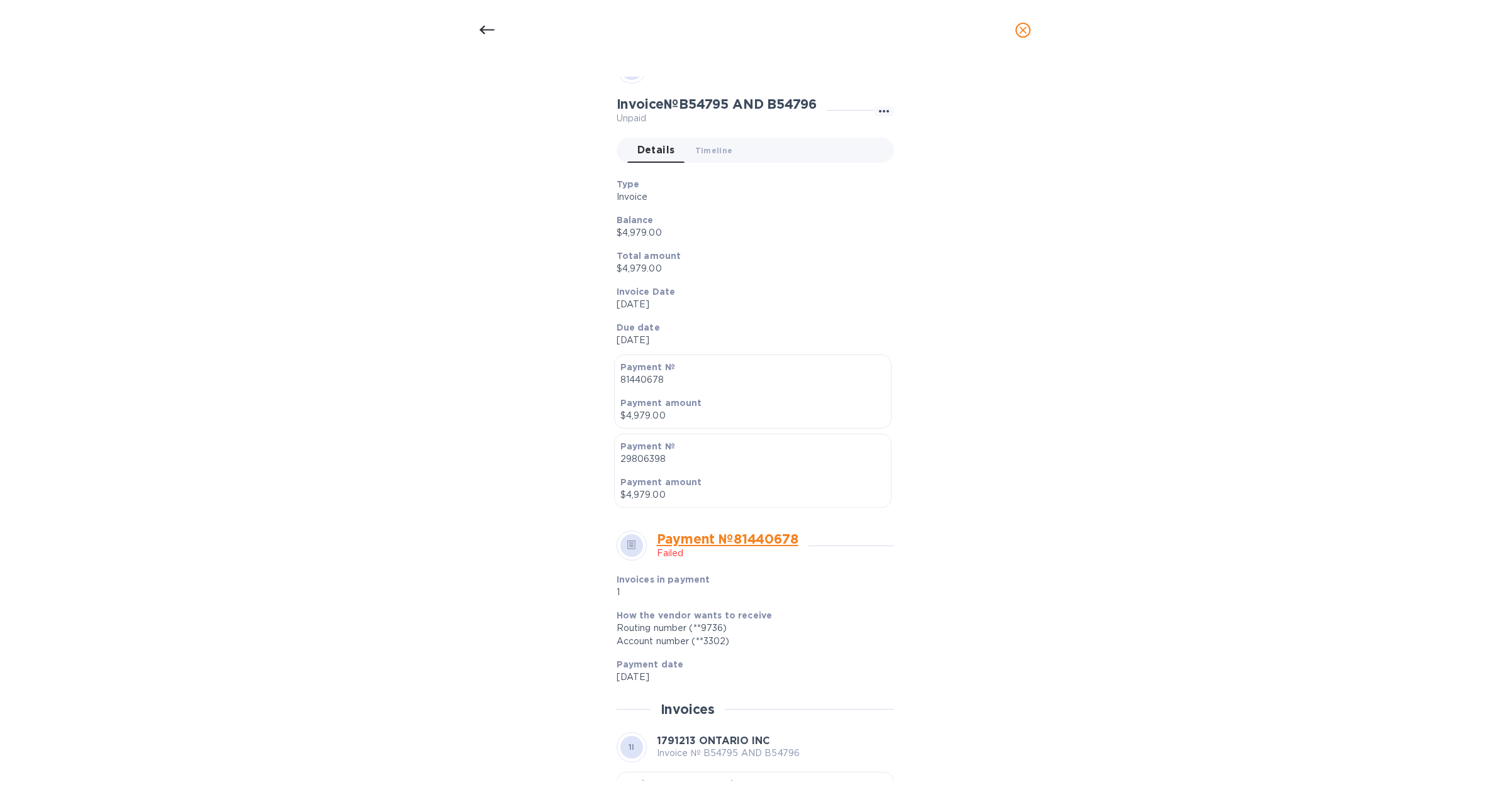
scroll to position [0, 0]
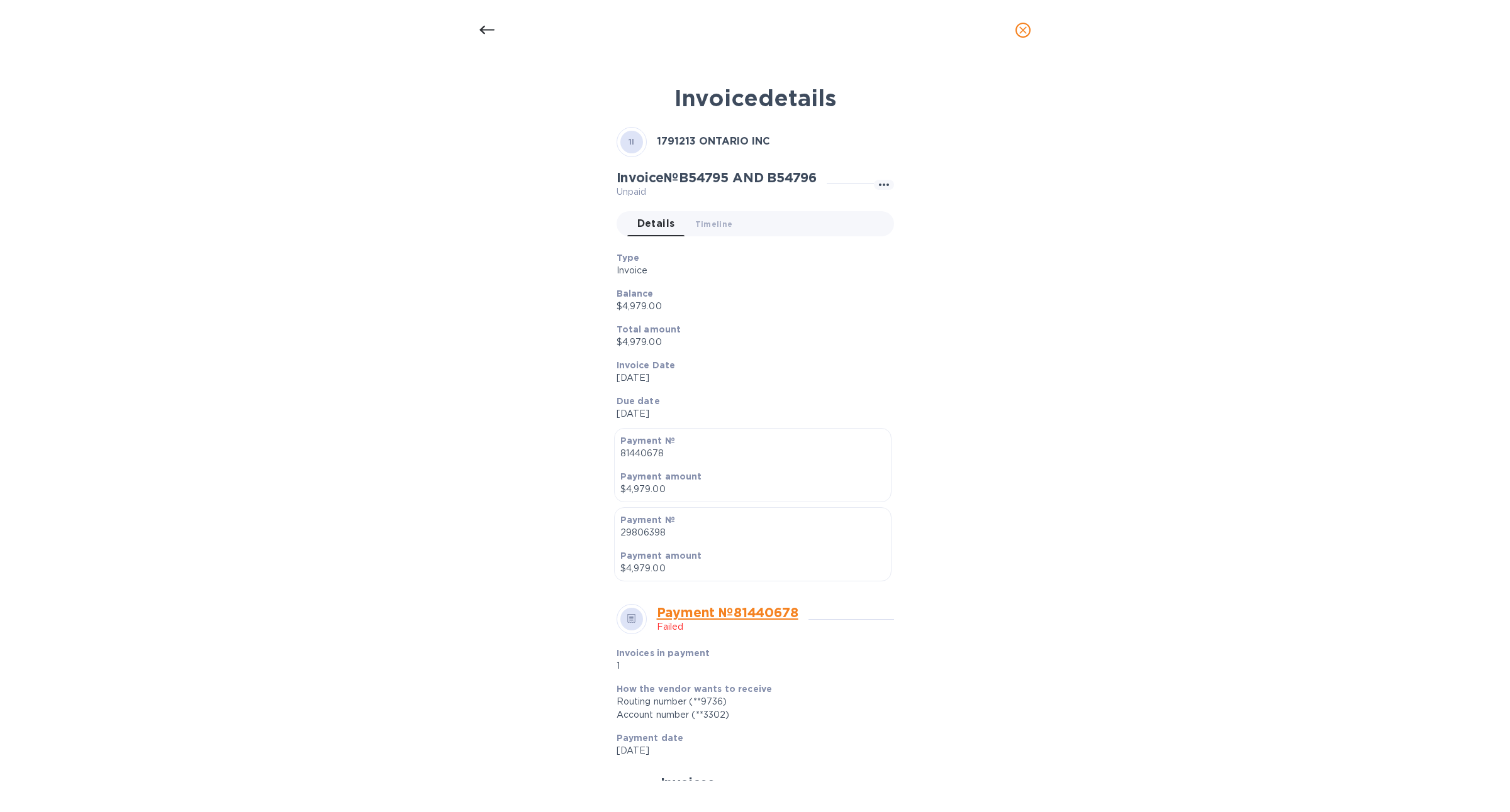
click at [667, 228] on span "Details 0" at bounding box center [656, 224] width 38 height 17
drag, startPoint x: 687, startPoint y: 181, endPoint x: 823, endPoint y: 181, distance: 136.0
click at [817, 181] on h2 "Invoice № B54795 AND B54796" at bounding box center [717, 178] width 201 height 16
copy h2 "B54795 AND B54796"
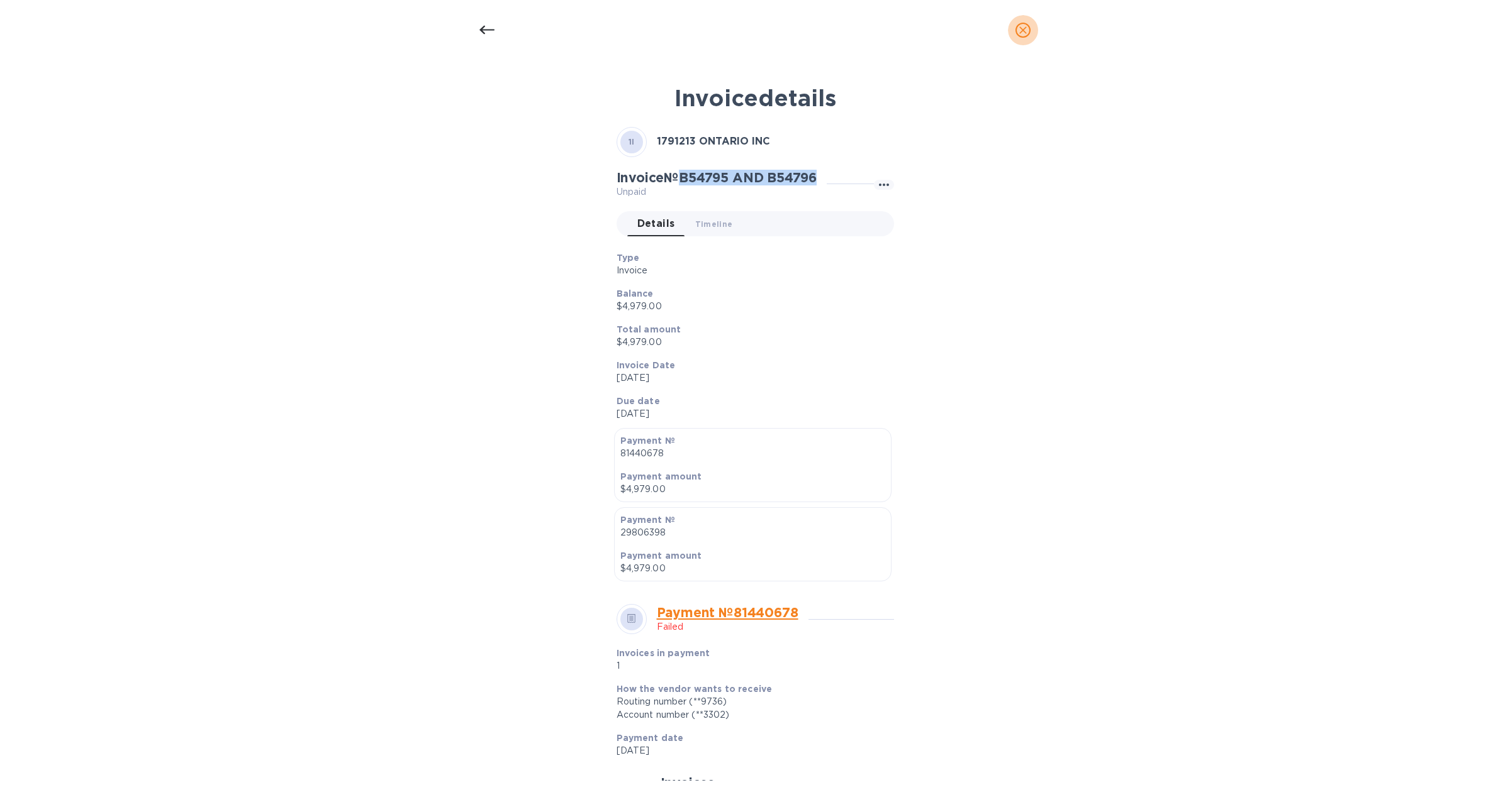
click at [1022, 32] on icon "close" at bounding box center [1023, 30] width 13 height 13
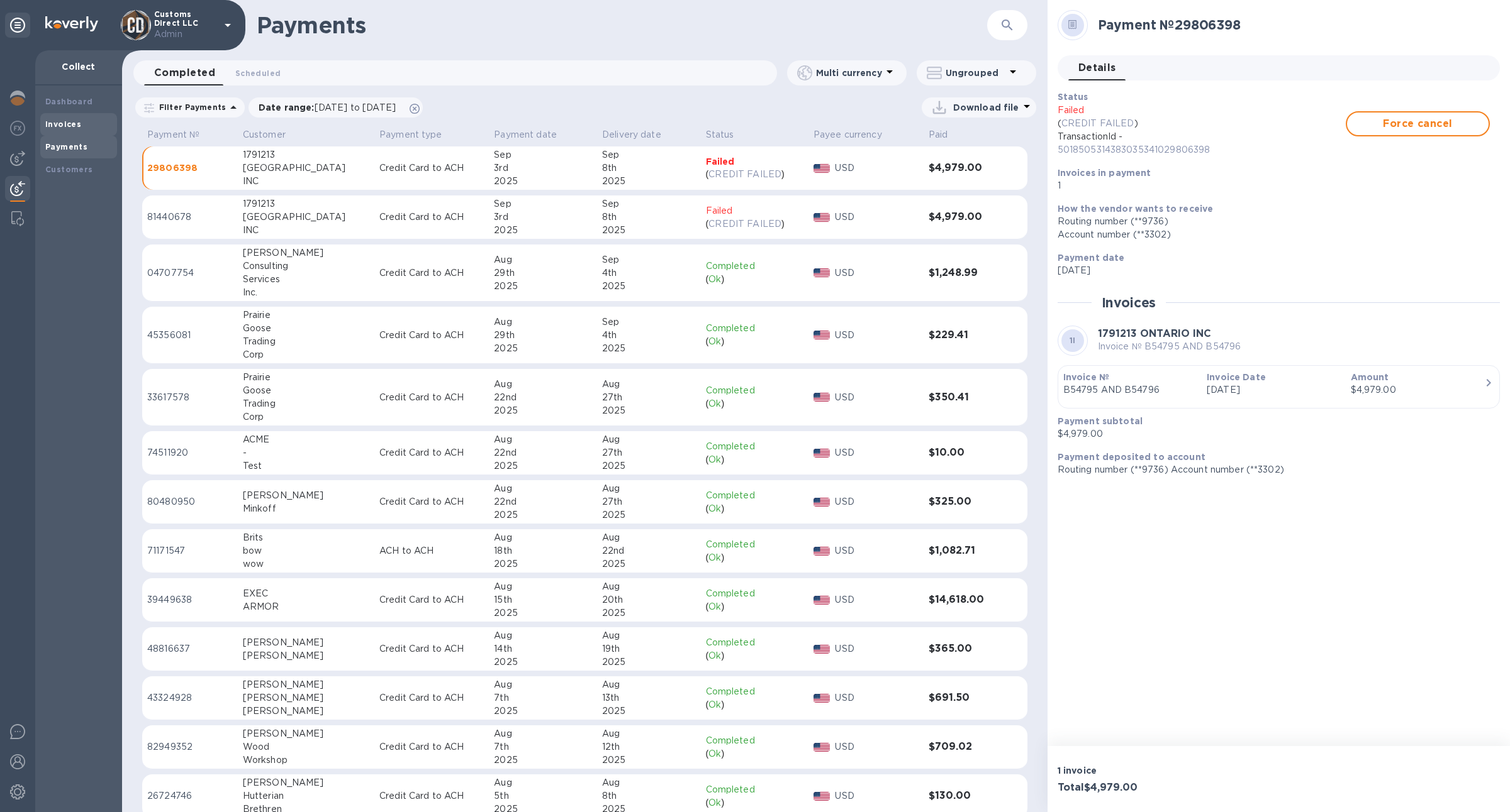
click at [77, 121] on b "Invoices" at bounding box center [63, 124] width 36 height 9
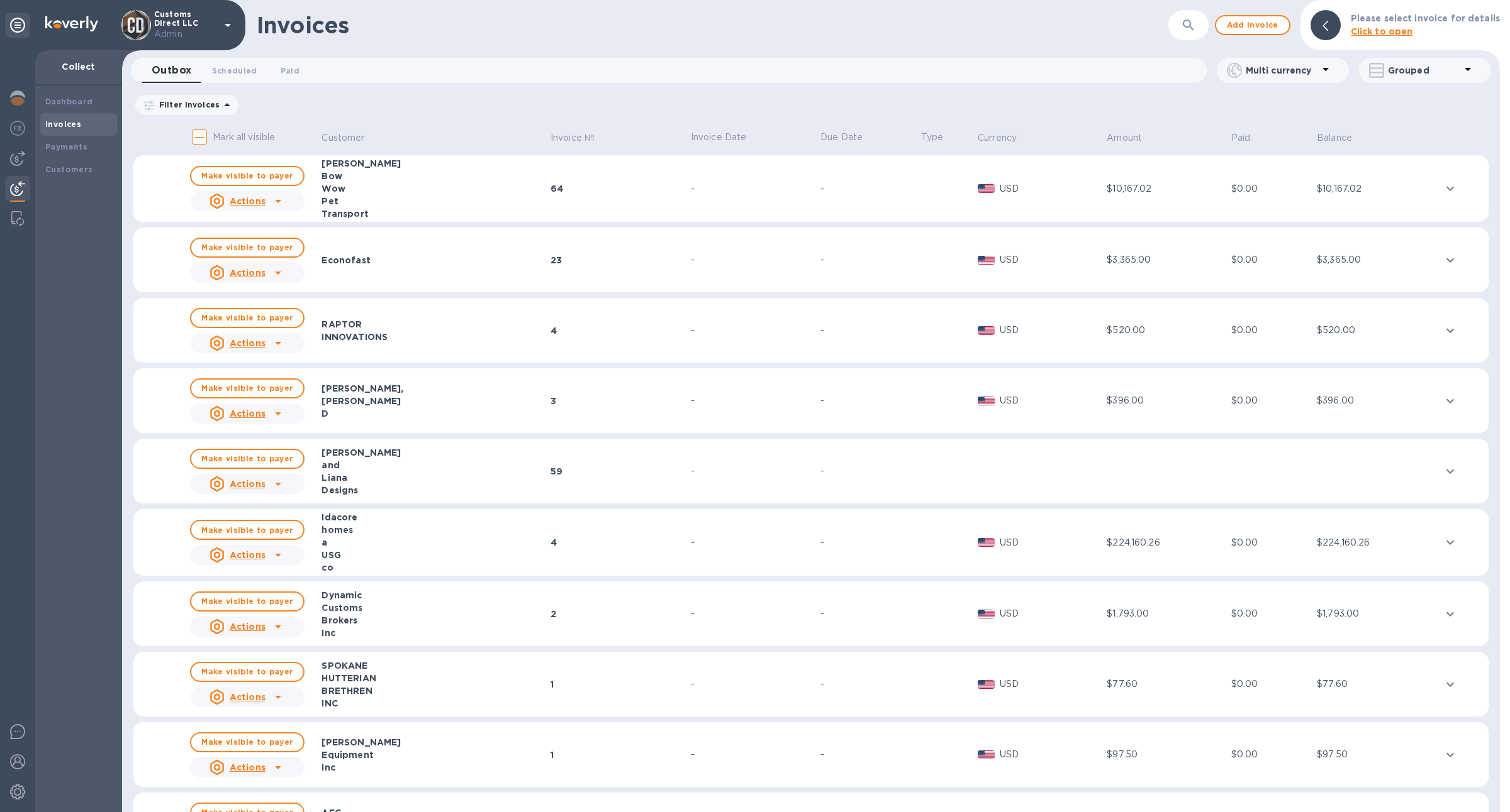
click at [1190, 43] on div "Invoices ​ Add invoice Please select invoice for details Click to open" at bounding box center [810, 25] width 1378 height 51
click at [1190, 32] on icon "button" at bounding box center [1188, 25] width 15 height 15
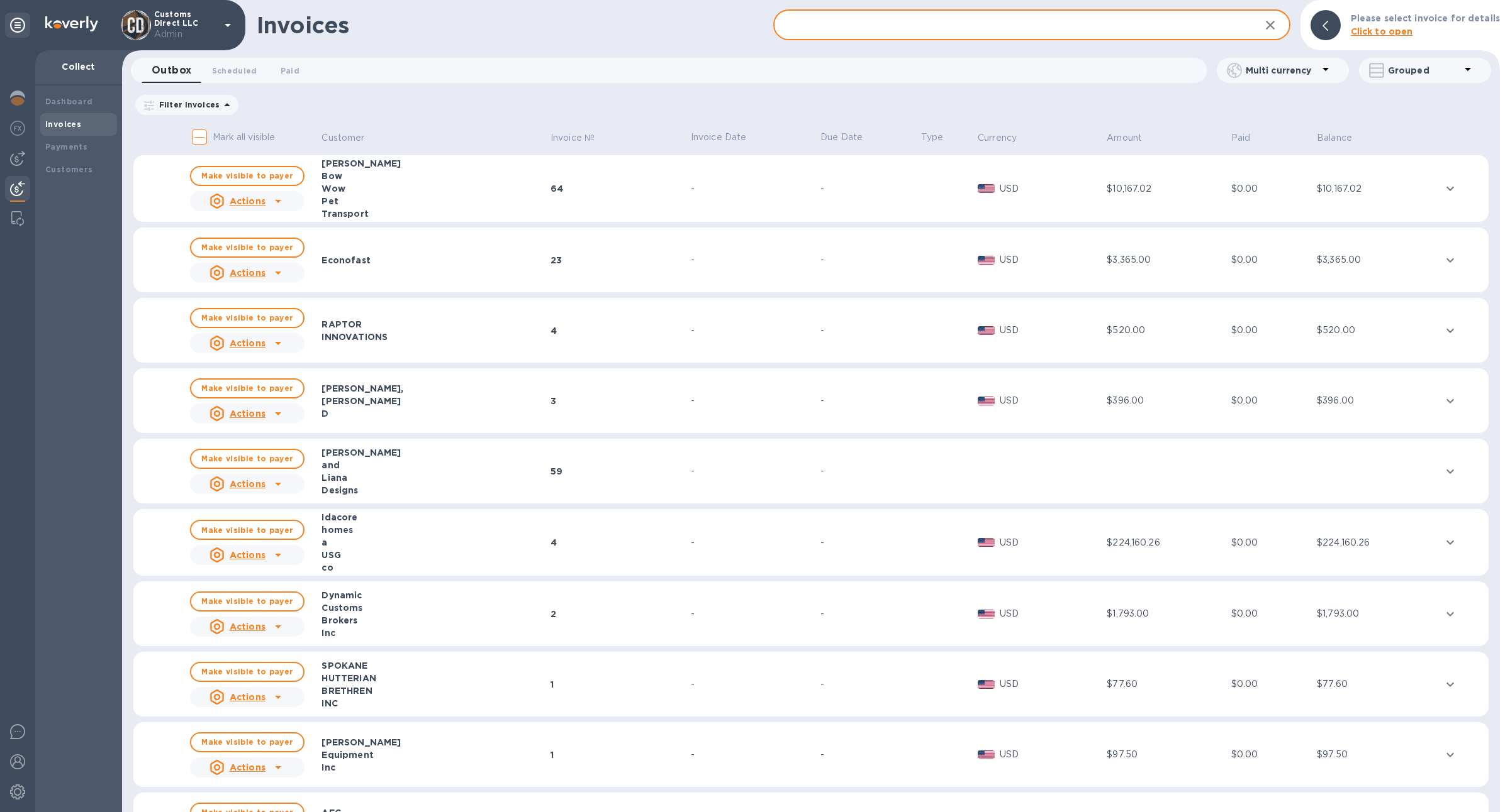
paste input "B54795 AND B54796"
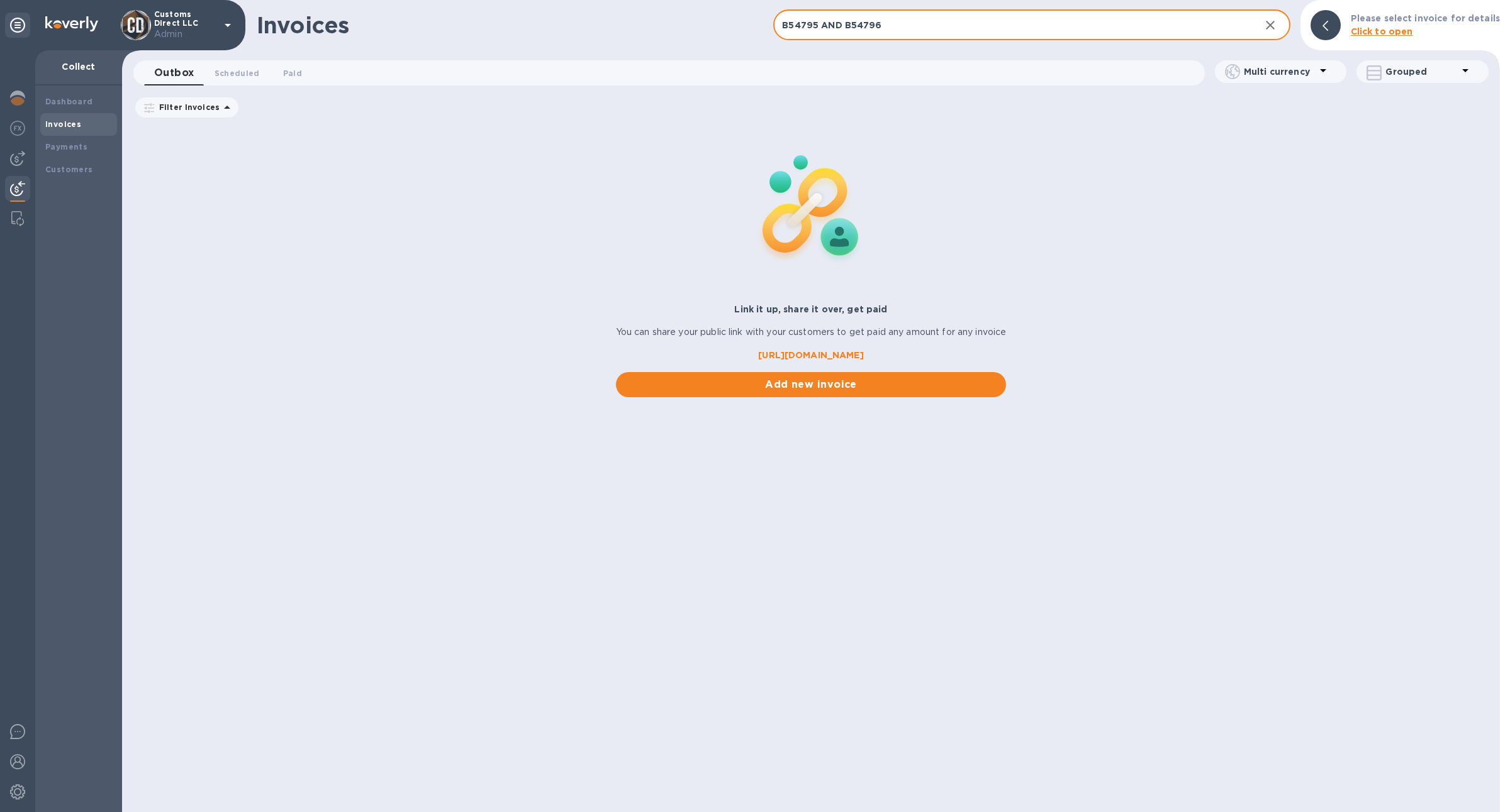
click at [235, 65] on button "Scheduled 0" at bounding box center [237, 73] width 66 height 25
click at [303, 73] on span "Paid 0" at bounding box center [295, 73] width 25 height 13
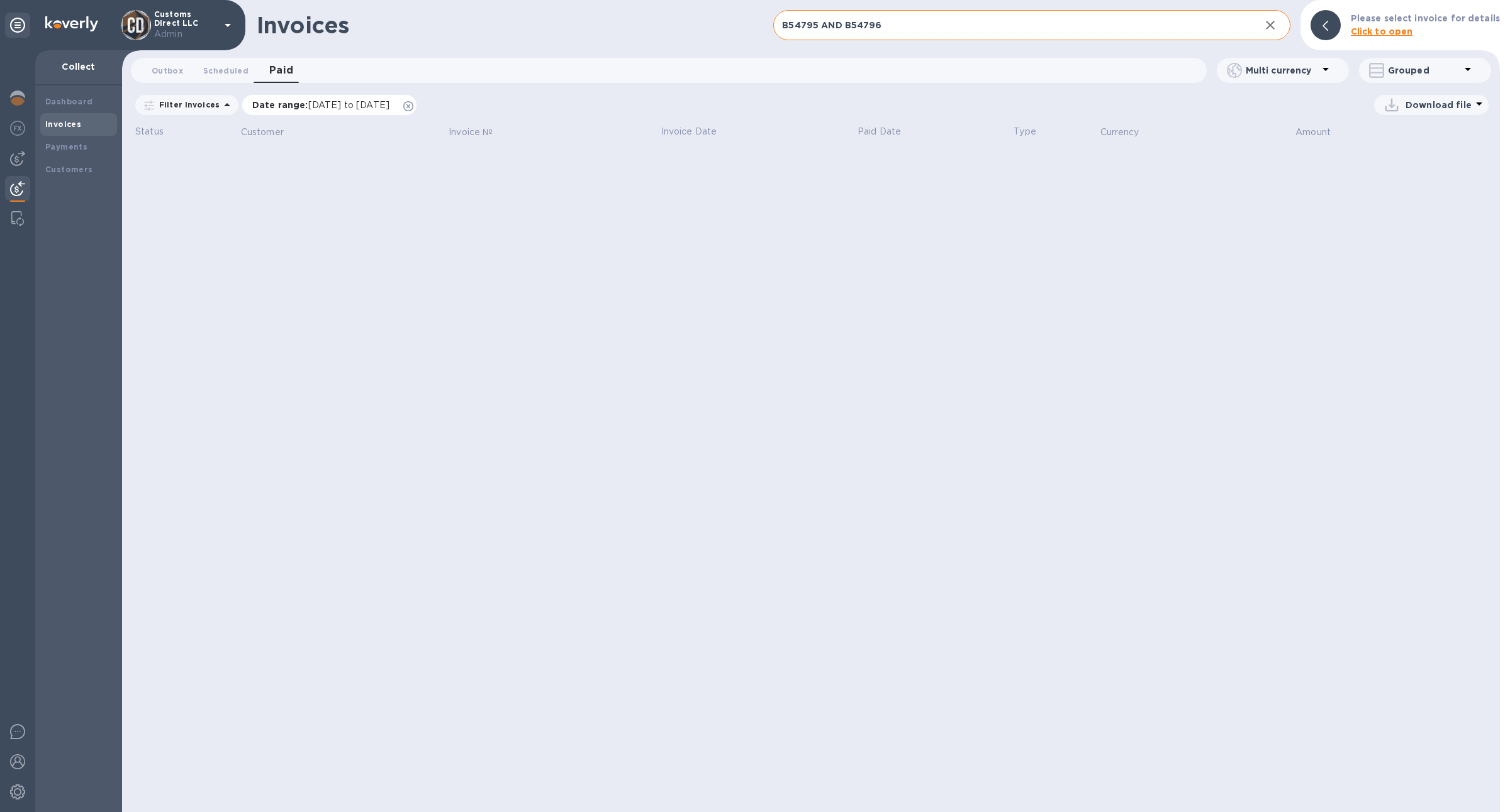
click at [416, 96] on div "Date range : 08/03/2025 to 09/03/2025" at bounding box center [329, 105] width 175 height 20
click at [413, 107] on icon at bounding box center [408, 106] width 10 height 10
drag, startPoint x: 902, startPoint y: 19, endPoint x: 831, endPoint y: 23, distance: 71.1
click at [831, 23] on input "B54795 AND B54796" at bounding box center [1011, 25] width 476 height 31
click at [822, 25] on input "B54795 AND B54796" at bounding box center [1011, 25] width 476 height 31
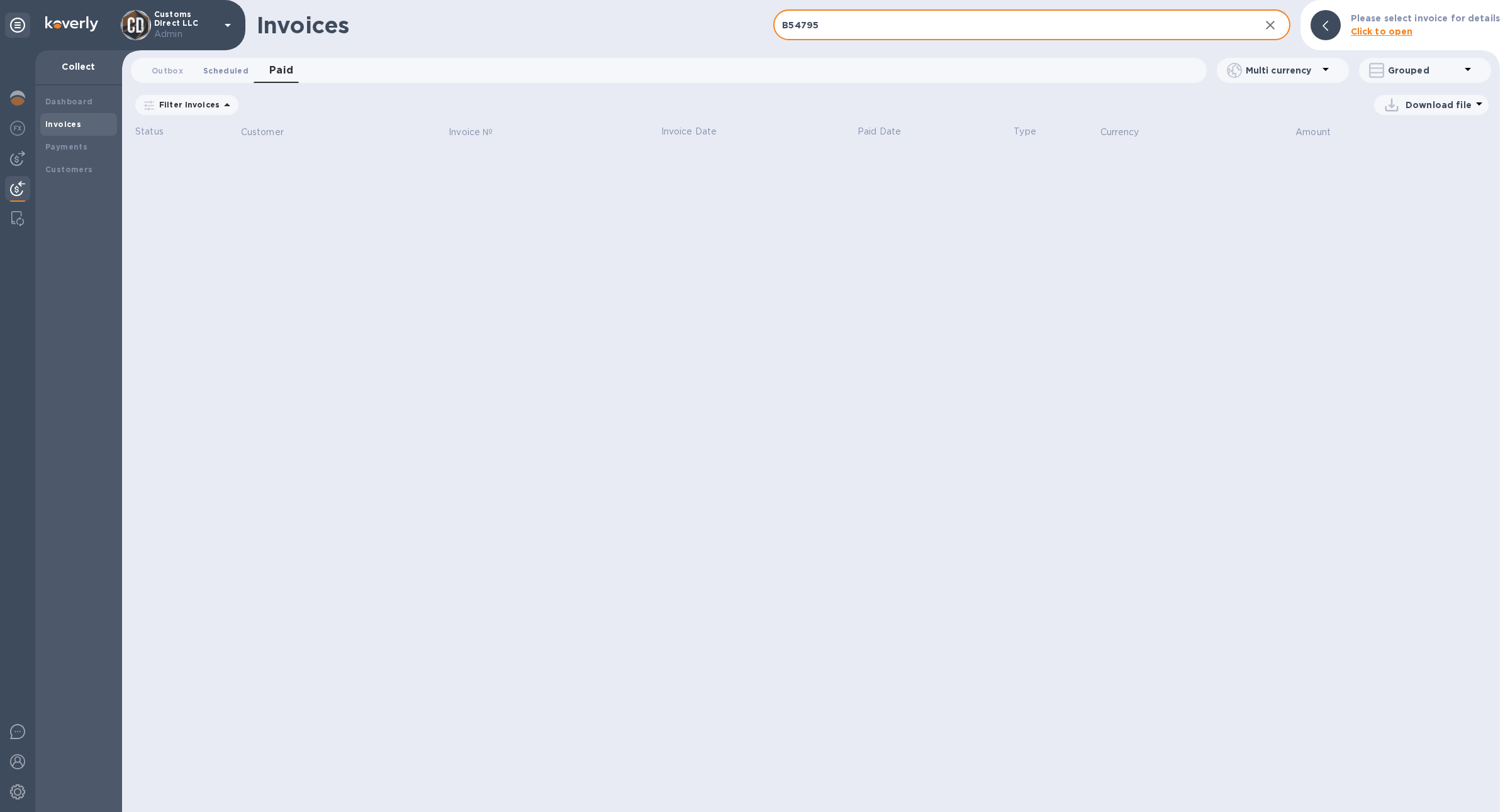
click at [222, 81] on button "Scheduled 0" at bounding box center [226, 70] width 66 height 25
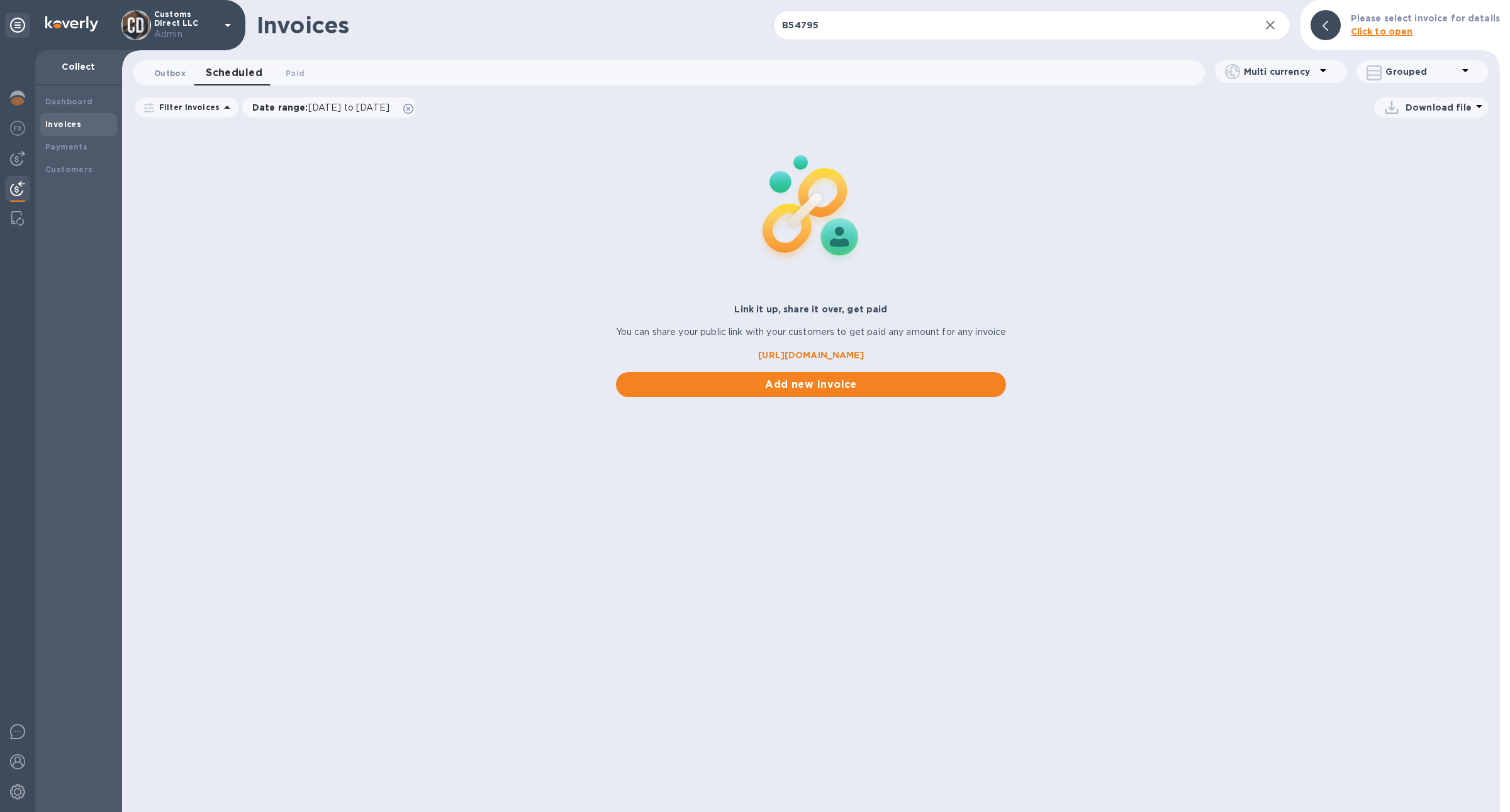
click at [175, 77] on span "Outbox 0" at bounding box center [170, 73] width 32 height 13
click at [295, 81] on button "Paid 0" at bounding box center [292, 73] width 45 height 25
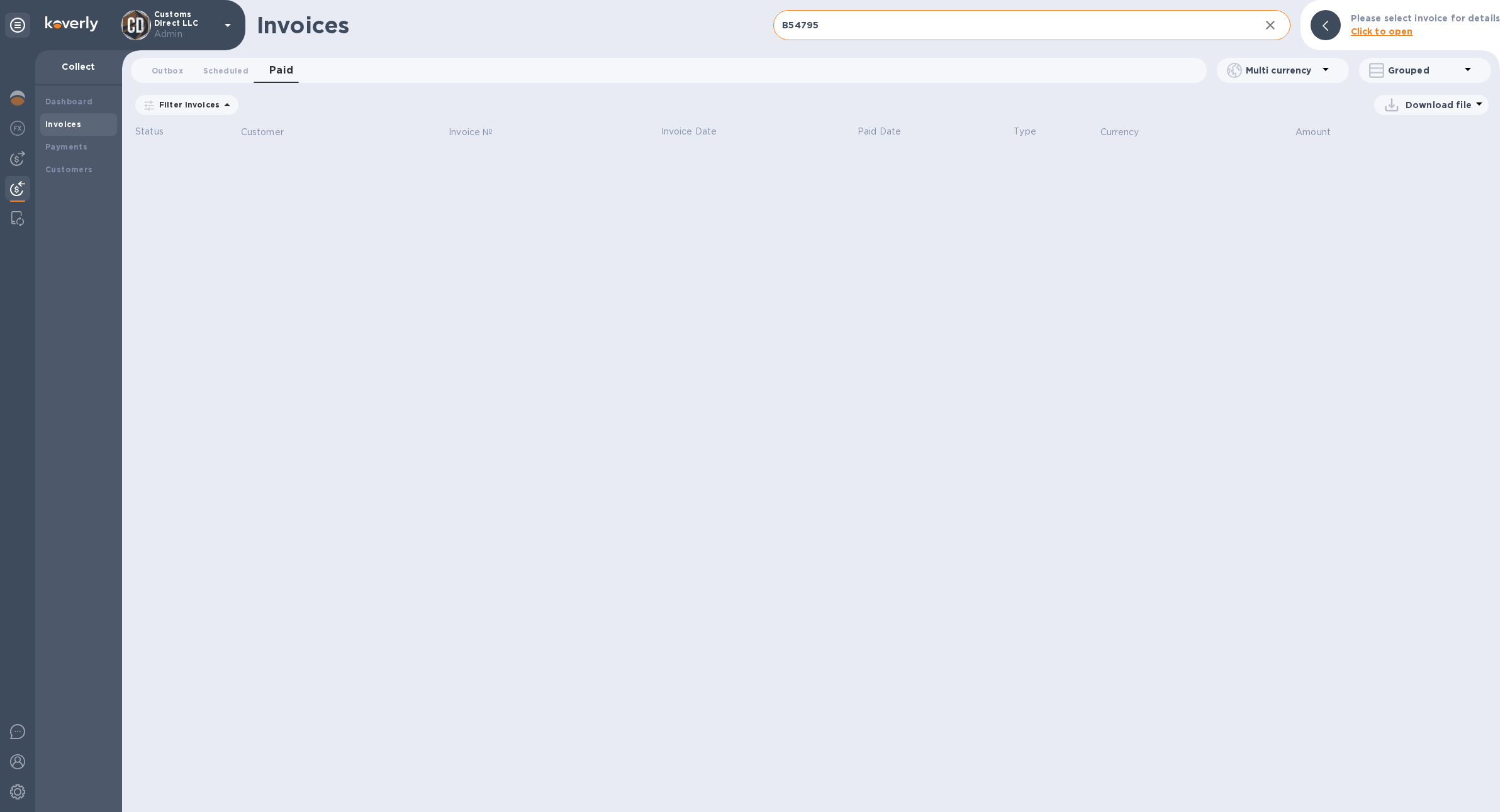
click at [862, 28] on input "B54795" at bounding box center [1011, 25] width 476 height 31
type input "S"
click at [807, 24] on input "Select Sell" at bounding box center [1011, 25] width 476 height 31
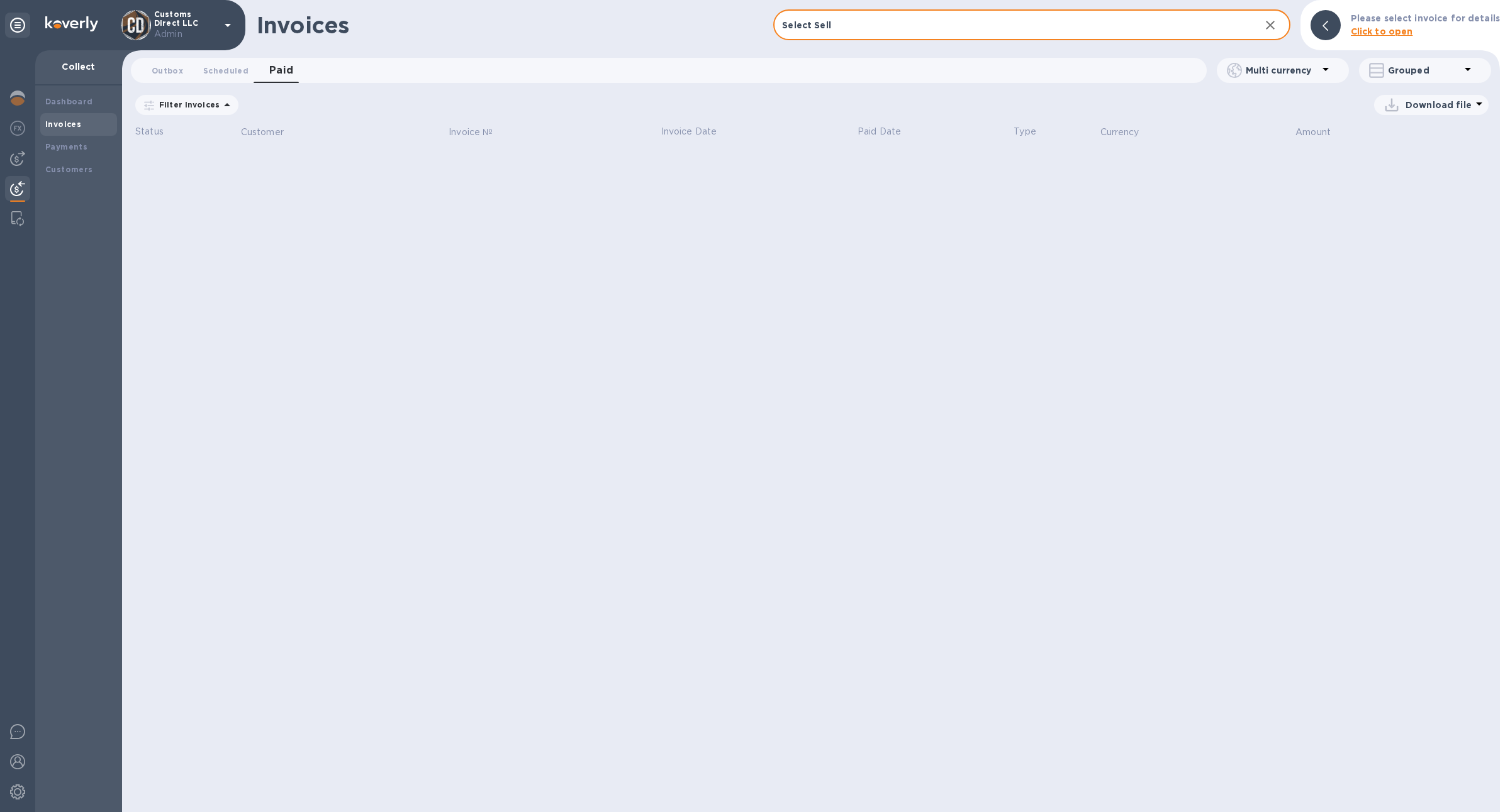
click at [807, 24] on input "Select Sell" at bounding box center [1011, 25] width 476 height 31
type input "Select"
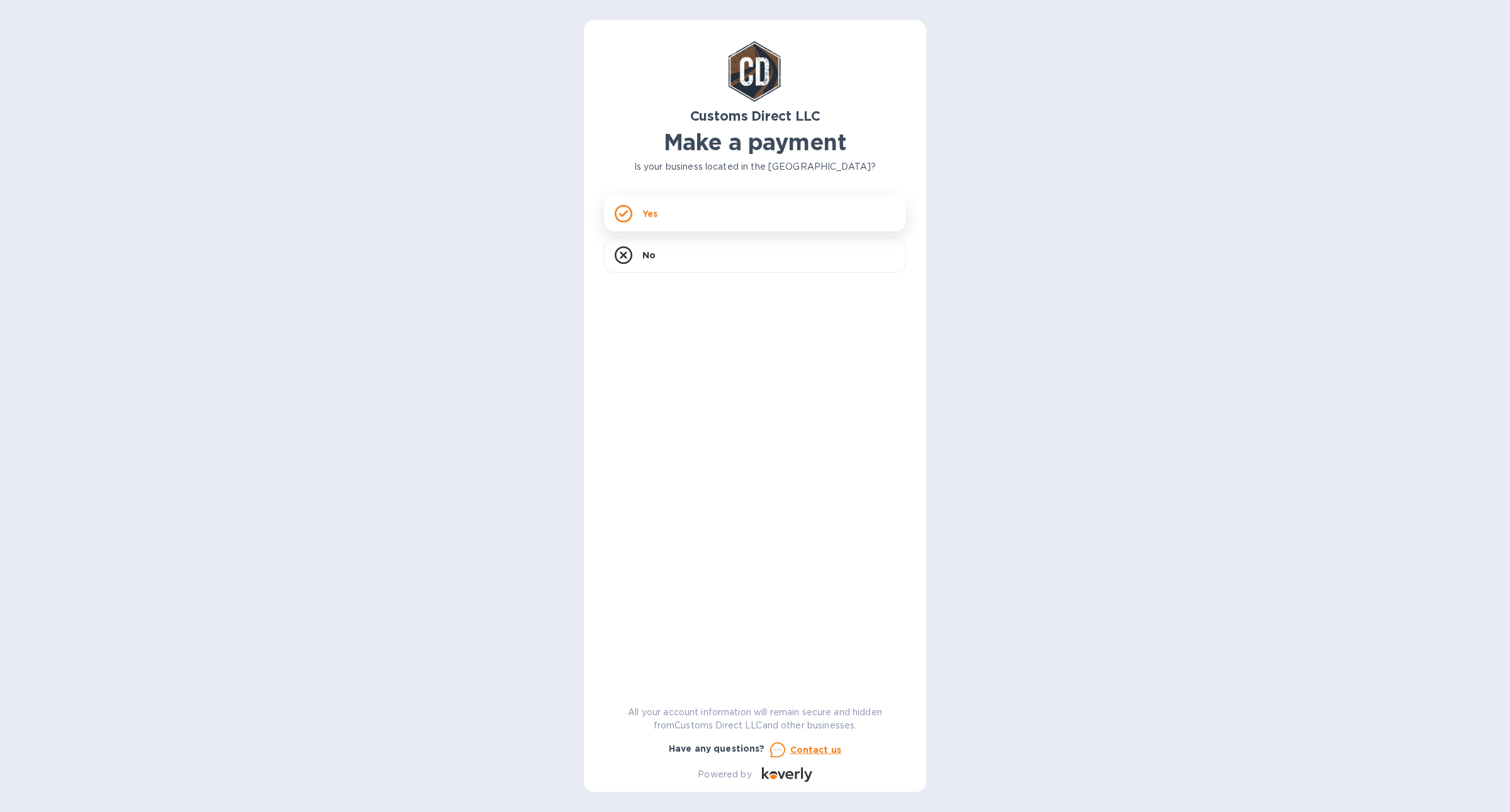
click at [694, 228] on div "Yes" at bounding box center [755, 214] width 302 height 36
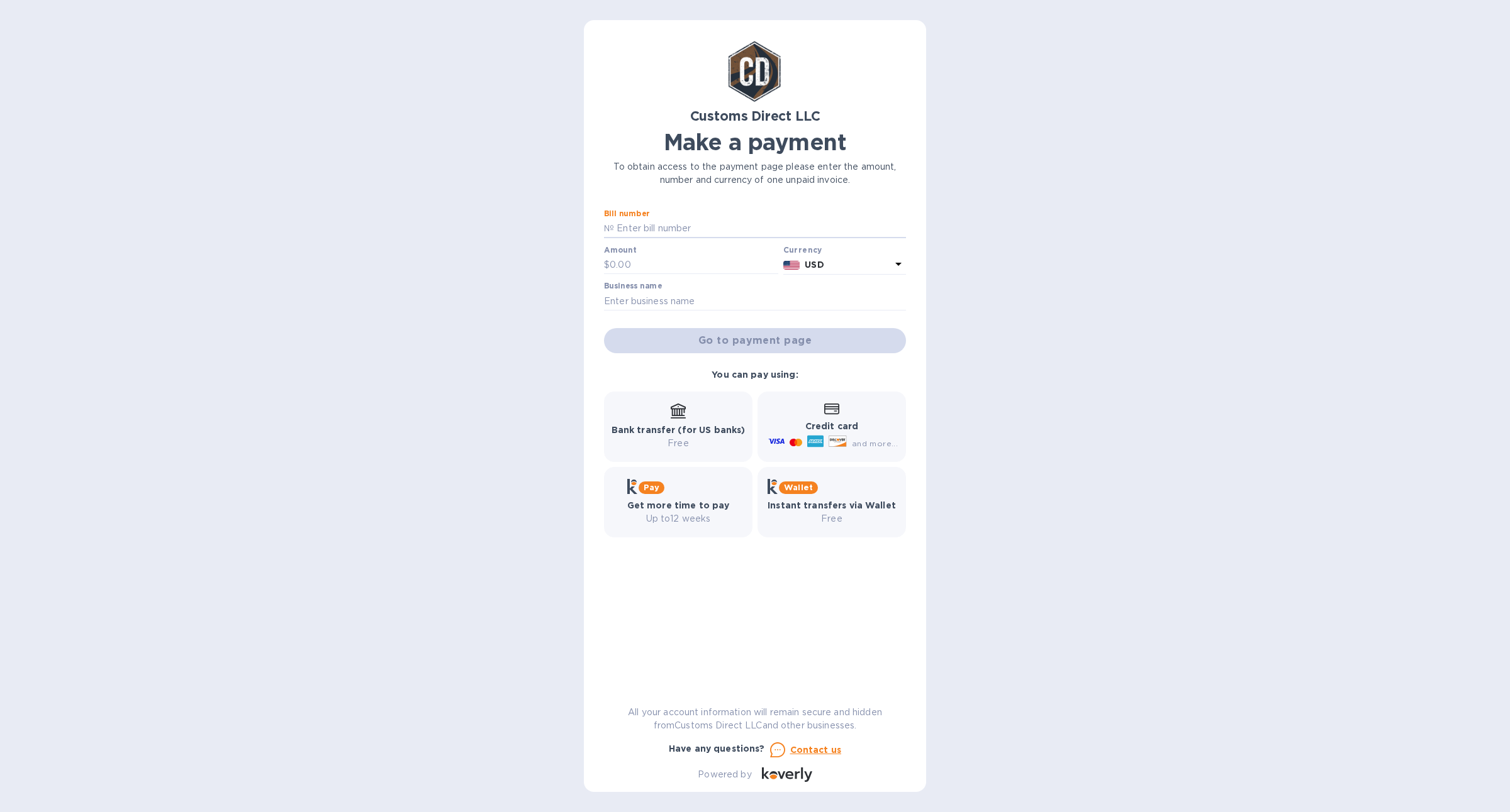
click at [694, 228] on input "text" at bounding box center [760, 228] width 292 height 19
type input "EXEC ARMOR"
click at [636, 262] on input "text" at bounding box center [694, 265] width 169 height 19
click at [643, 233] on input "EXEC ARMOR" at bounding box center [760, 228] width 292 height 19
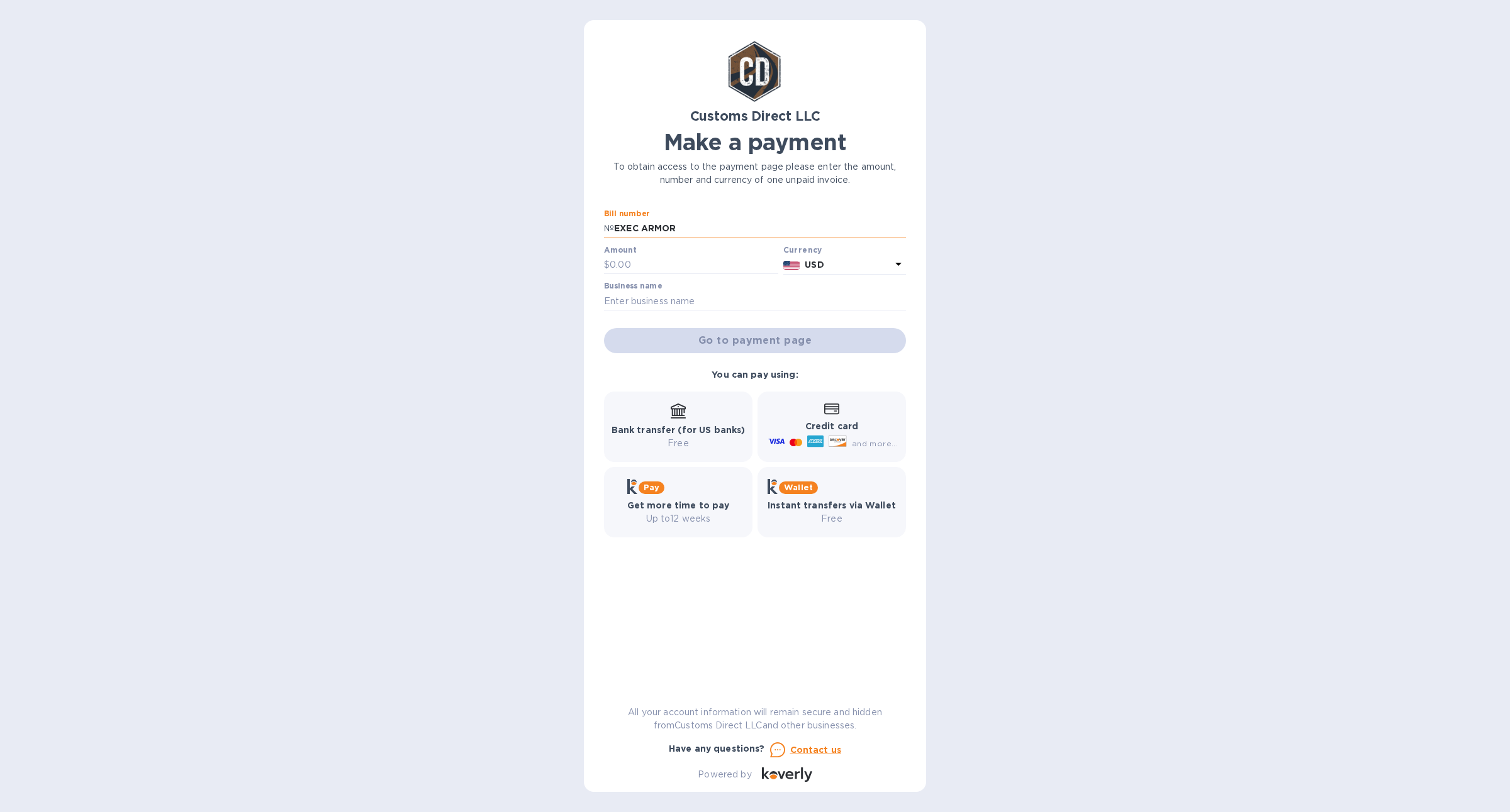
click at [643, 233] on input "EXEC ARMOR" at bounding box center [760, 228] width 292 height 19
click at [642, 303] on input "text" at bounding box center [755, 301] width 302 height 19
click at [677, 236] on input "text" at bounding box center [760, 228] width 292 height 19
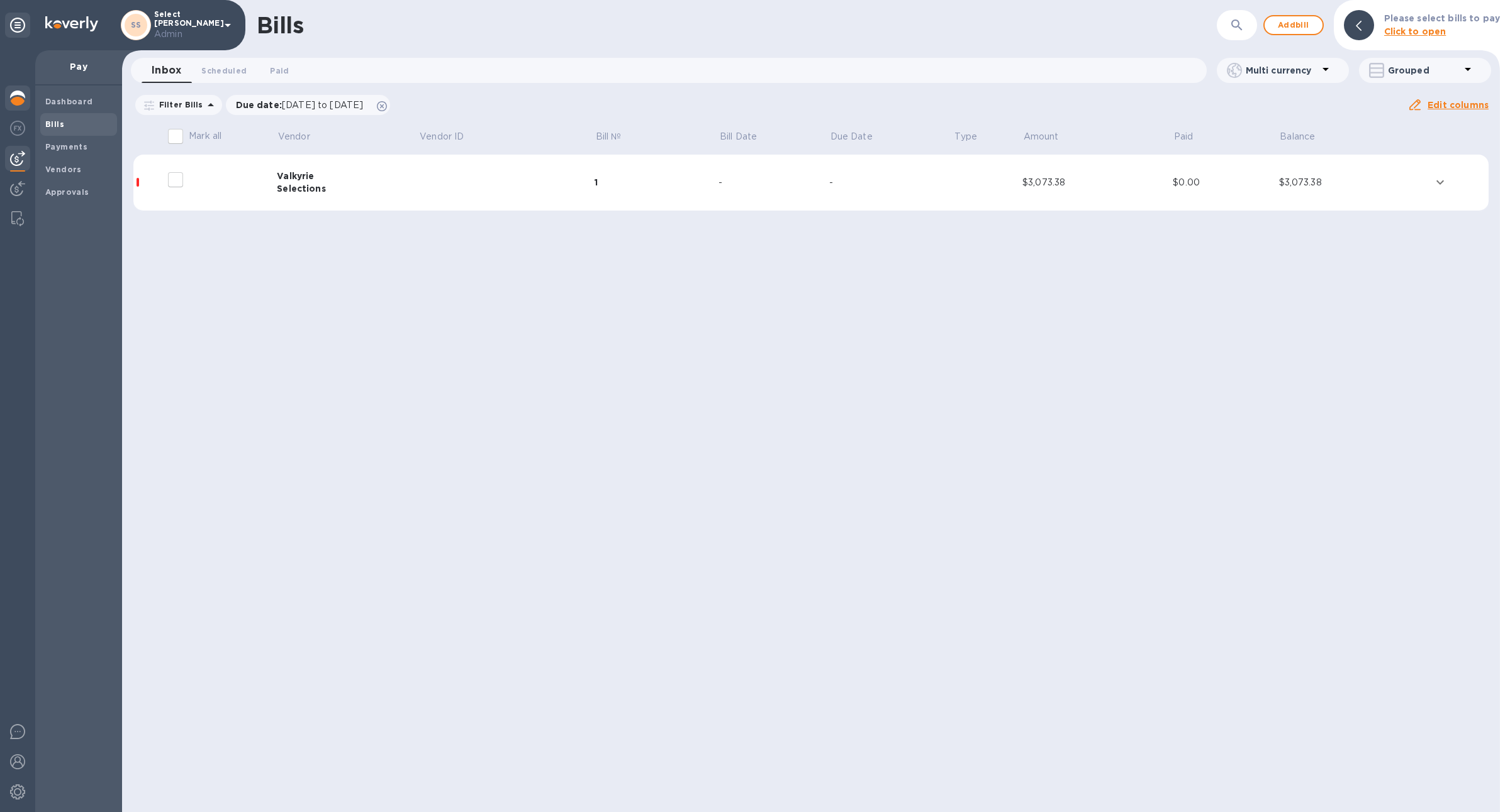
click at [23, 103] on img at bounding box center [17, 98] width 15 height 15
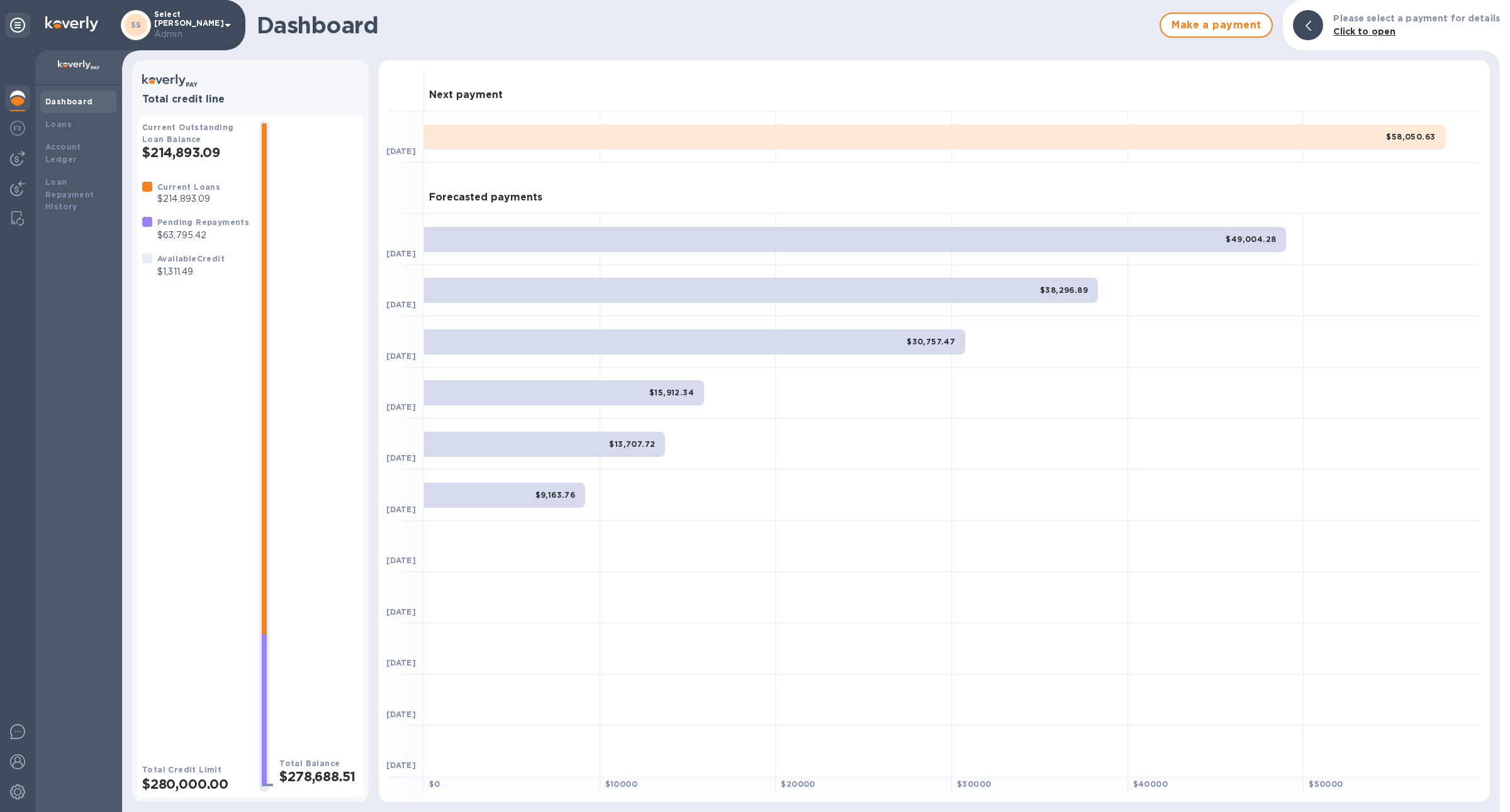
click at [1364, 143] on div "$58,050.63" at bounding box center [934, 137] width 1021 height 25
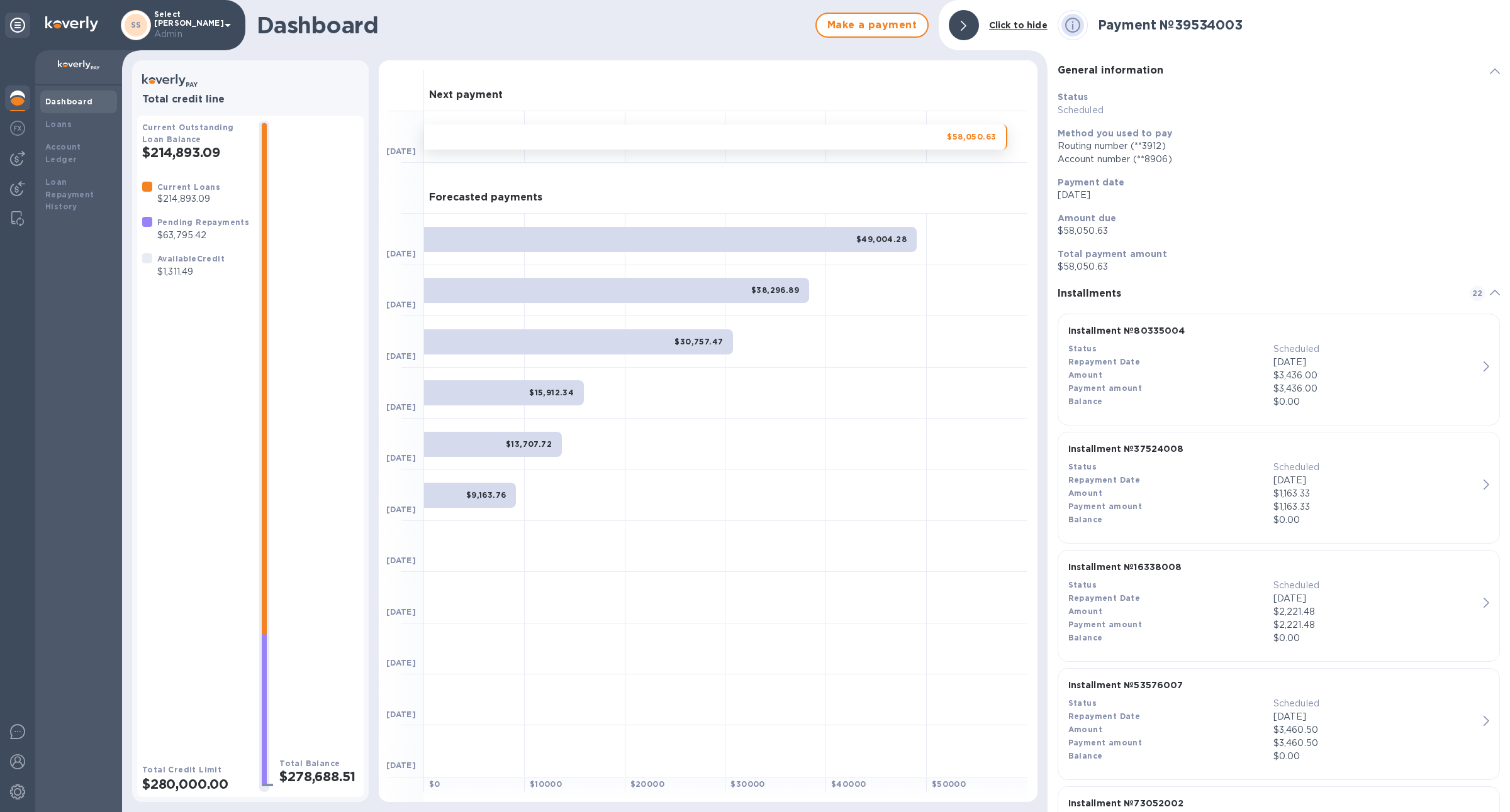
click at [548, 143] on div "$58,050.63" at bounding box center [716, 137] width 583 height 25
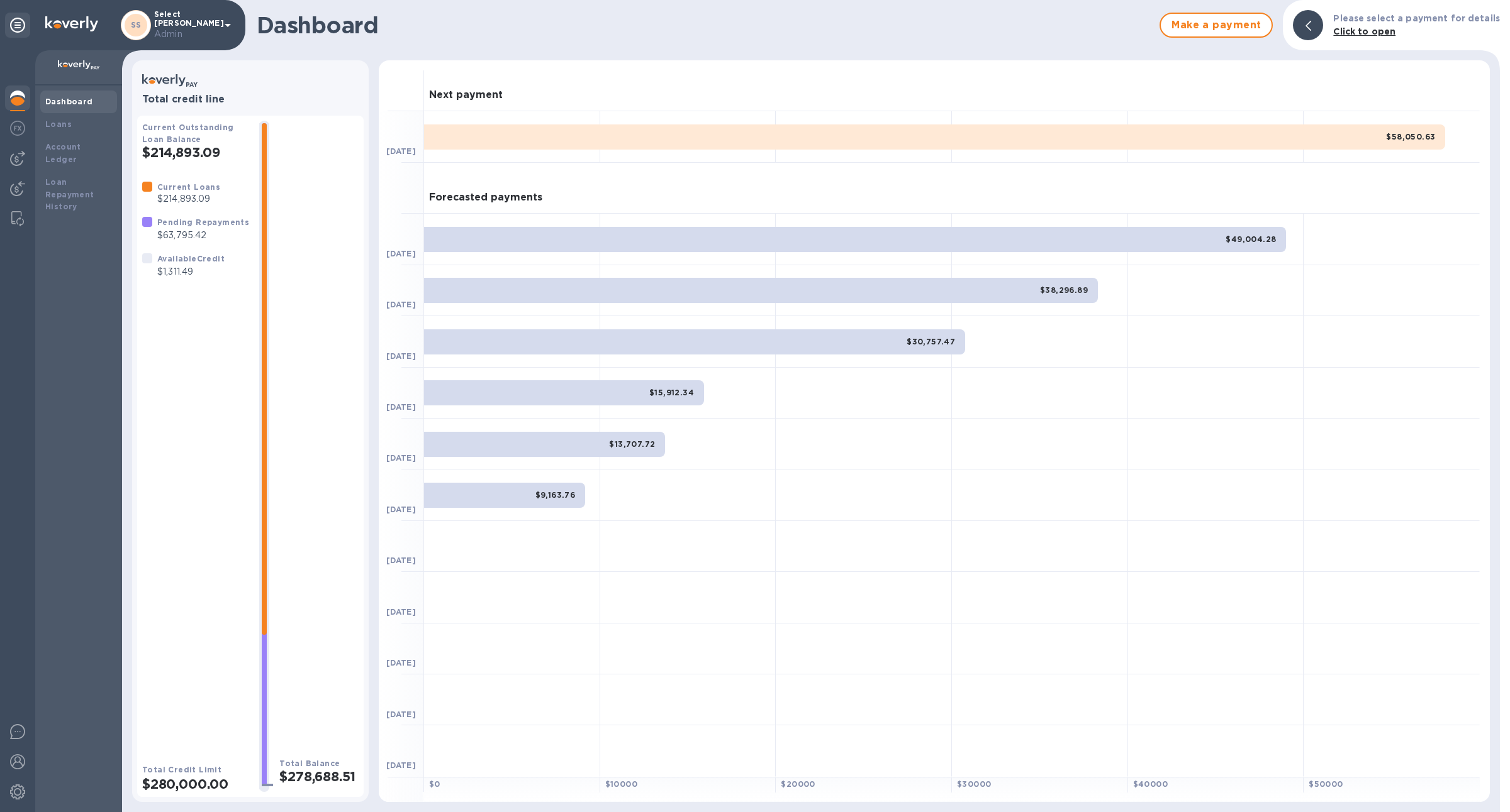
click at [91, 98] on div "Dashboard" at bounding box center [79, 102] width 67 height 13
click at [85, 118] on div "Loans" at bounding box center [79, 124] width 67 height 13
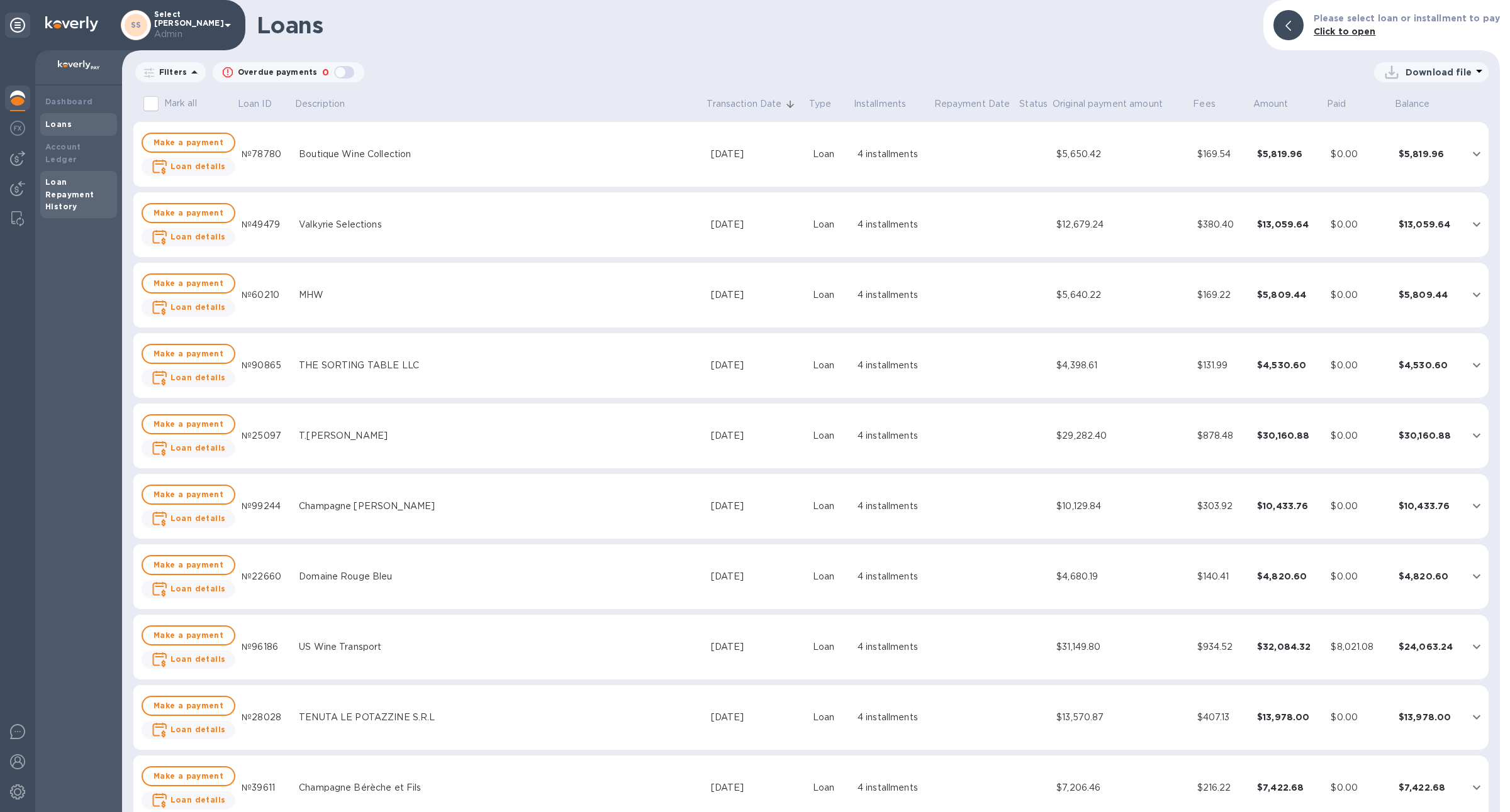
click at [54, 178] on b "Loan Repayment History" at bounding box center [70, 195] width 49 height 35
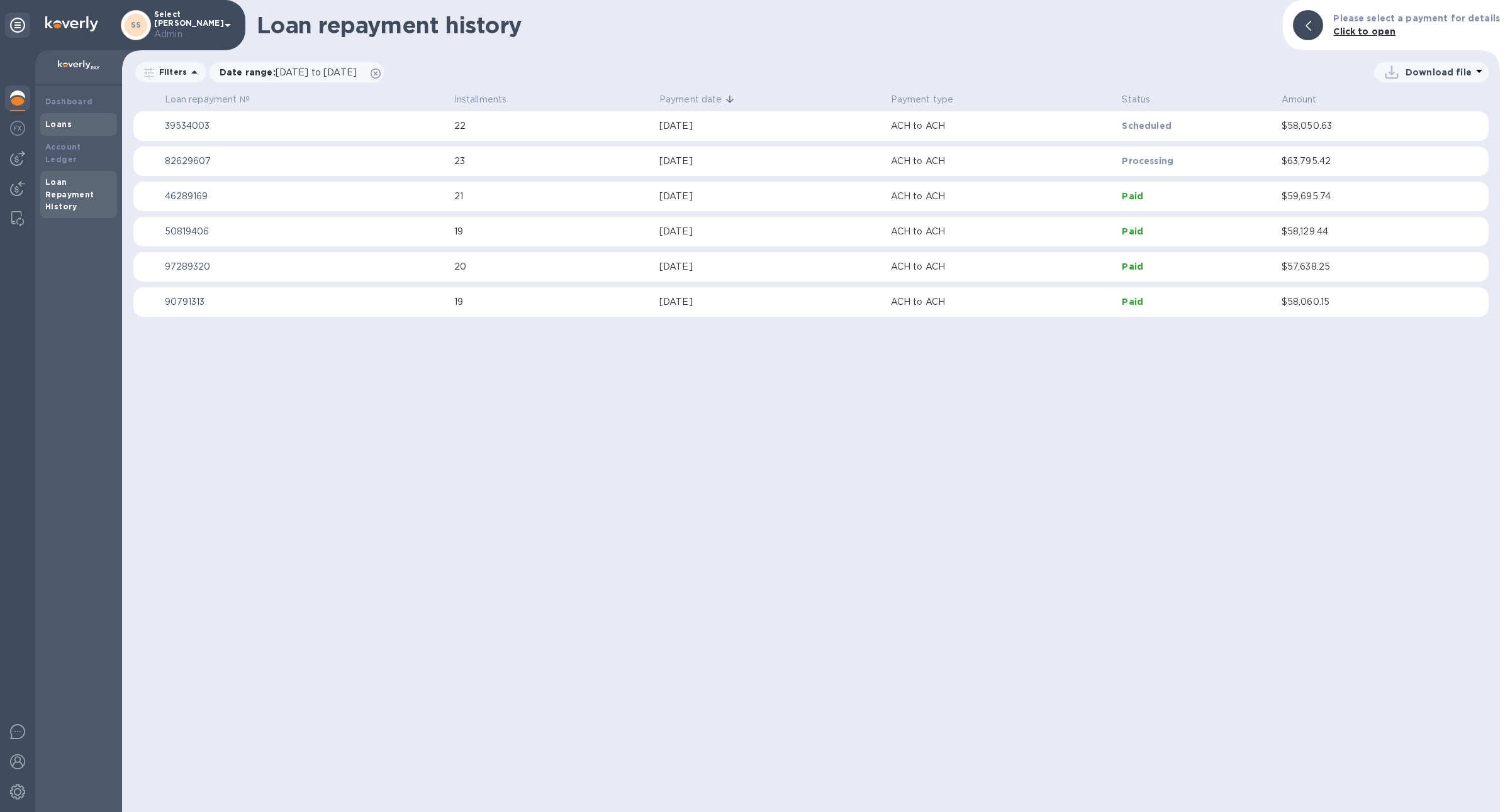
click at [65, 127] on b "Loans" at bounding box center [58, 124] width 26 height 9
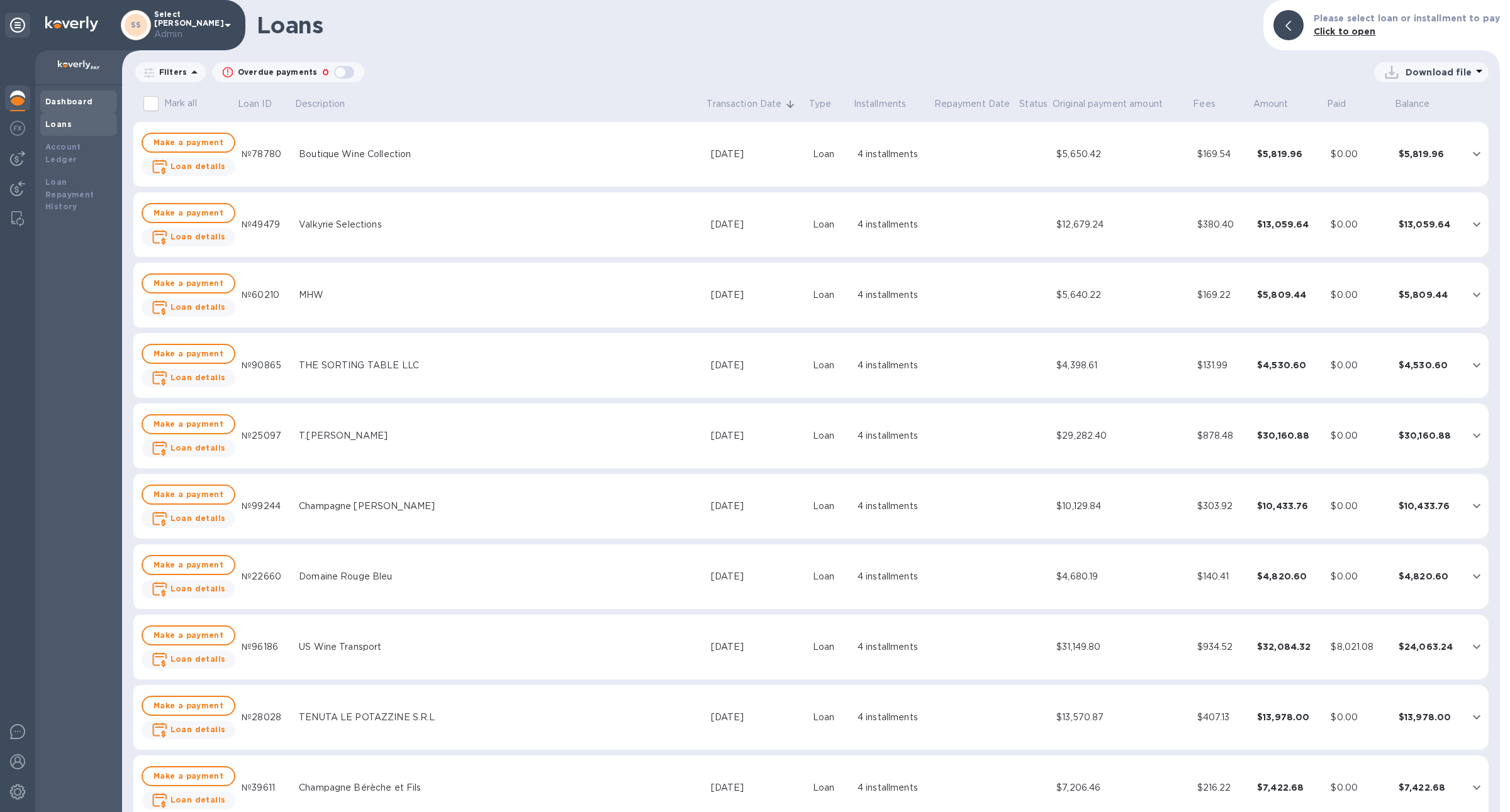
click at [74, 96] on div "Dashboard" at bounding box center [79, 102] width 67 height 13
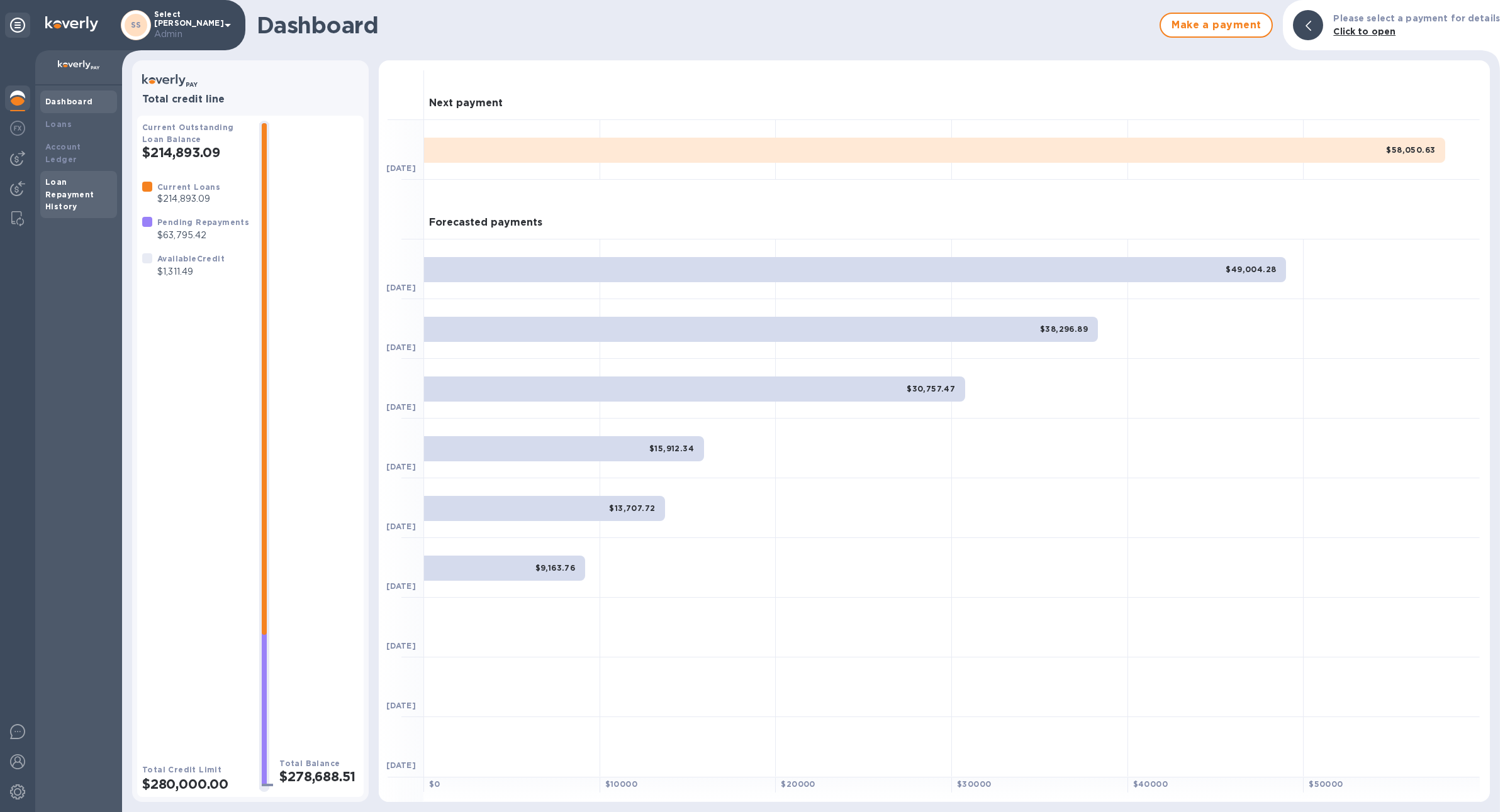
click at [62, 189] on div "Loan Repayment History" at bounding box center [79, 195] width 67 height 38
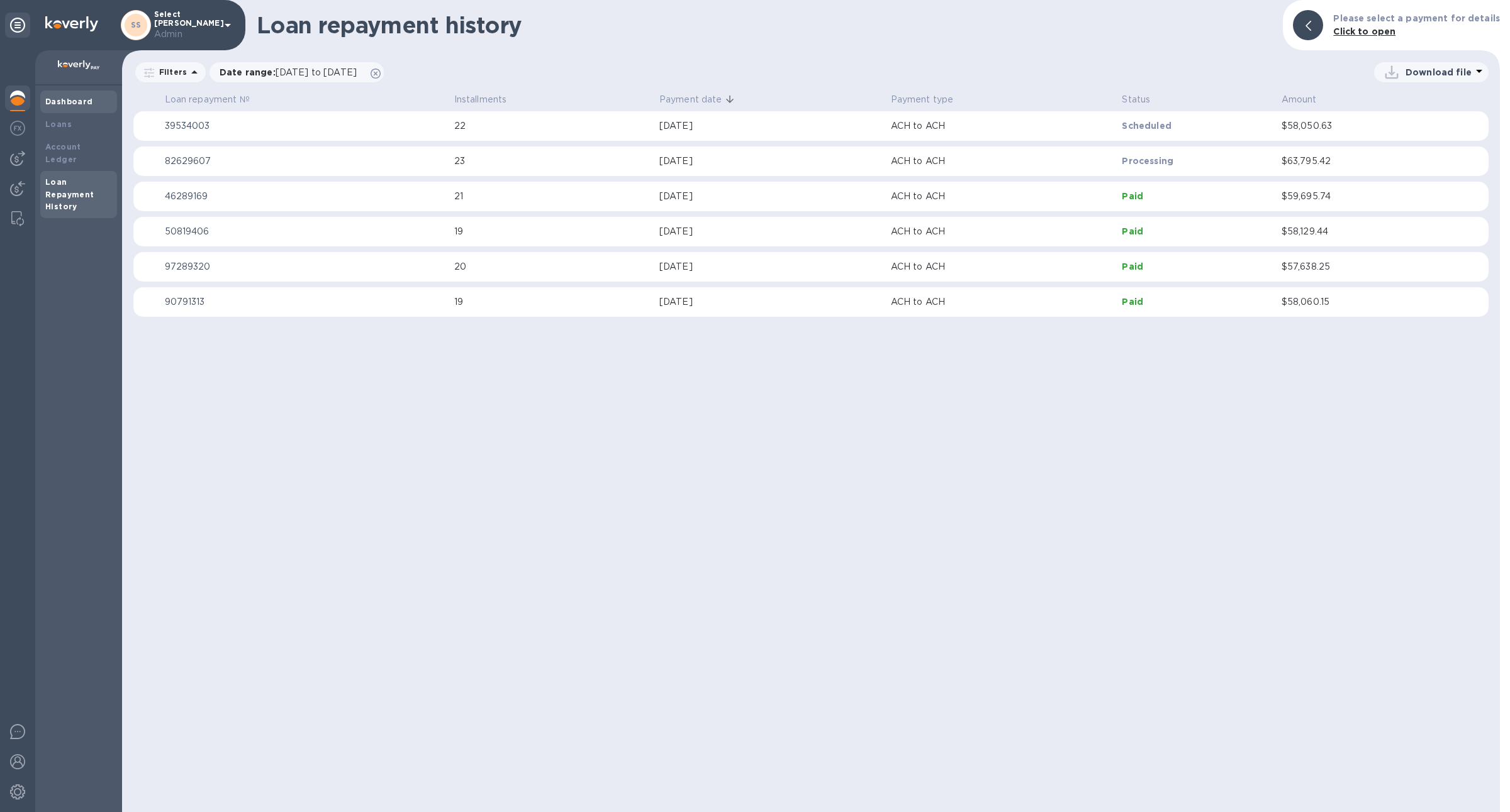
click at [81, 103] on b "Dashboard" at bounding box center [69, 101] width 48 height 9
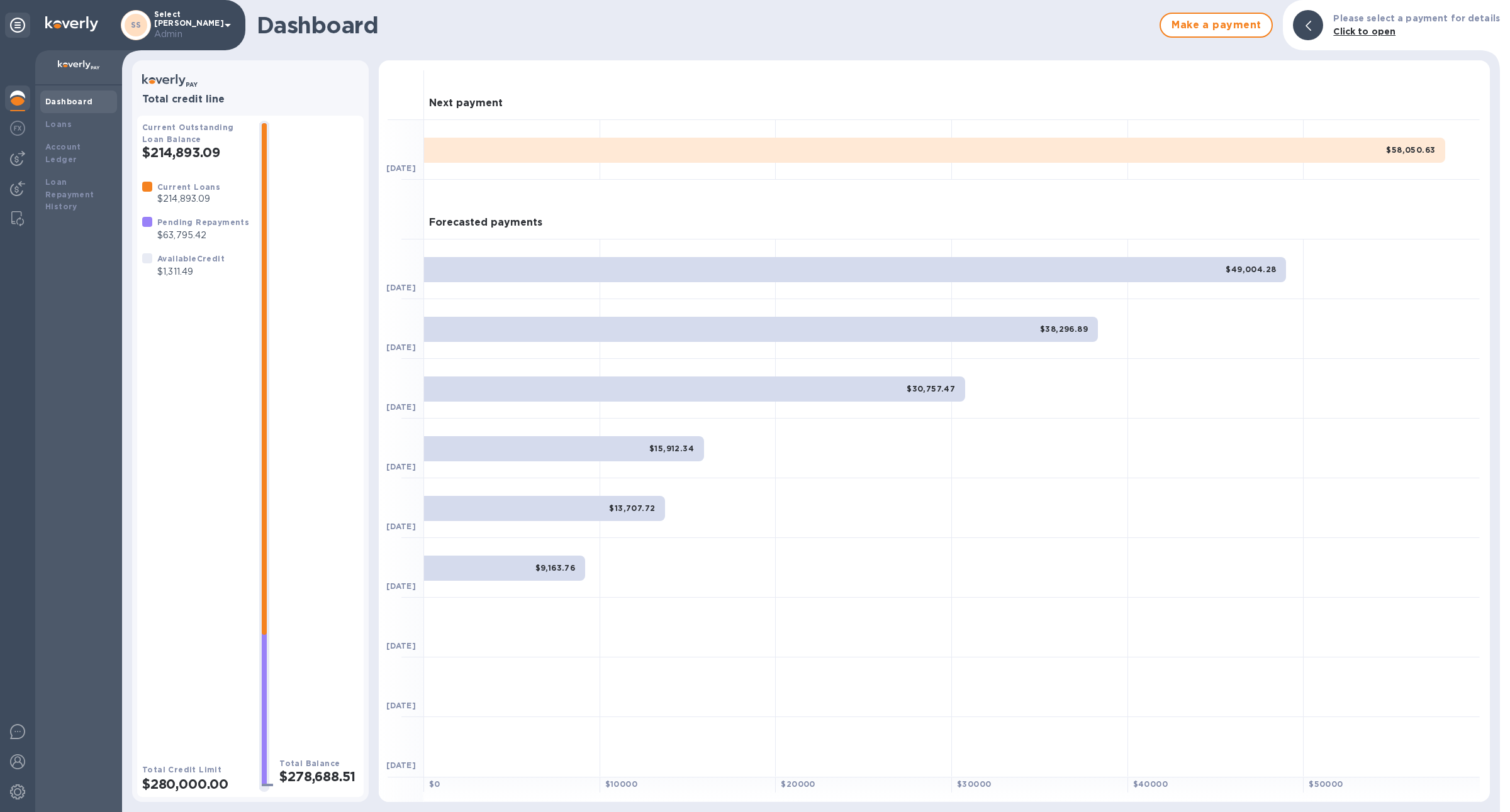
click at [1367, 152] on div "$58,050.63" at bounding box center [934, 150] width 1021 height 25
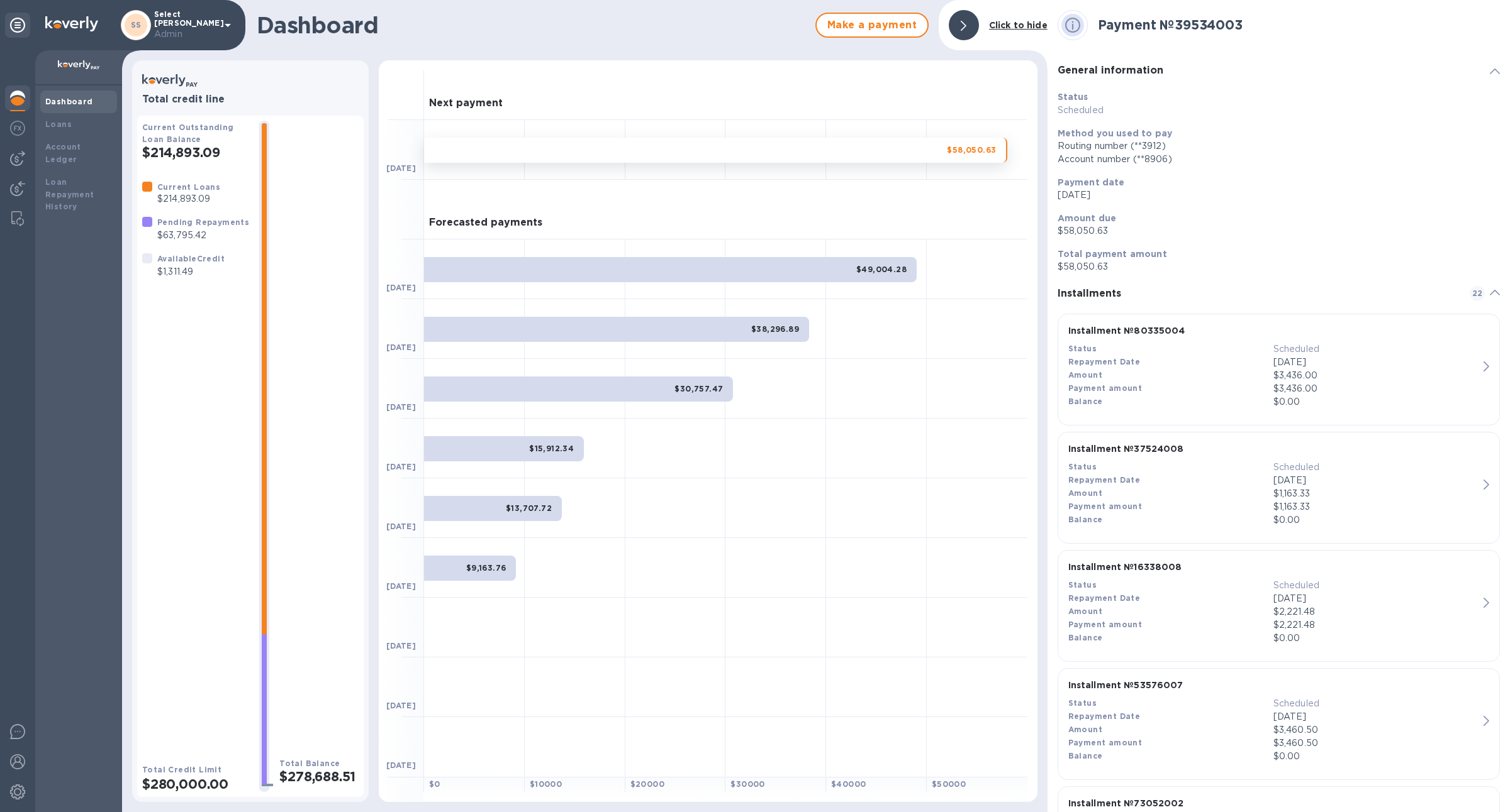
click at [830, 261] on div "$49,004.28" at bounding box center [670, 269] width 493 height 25
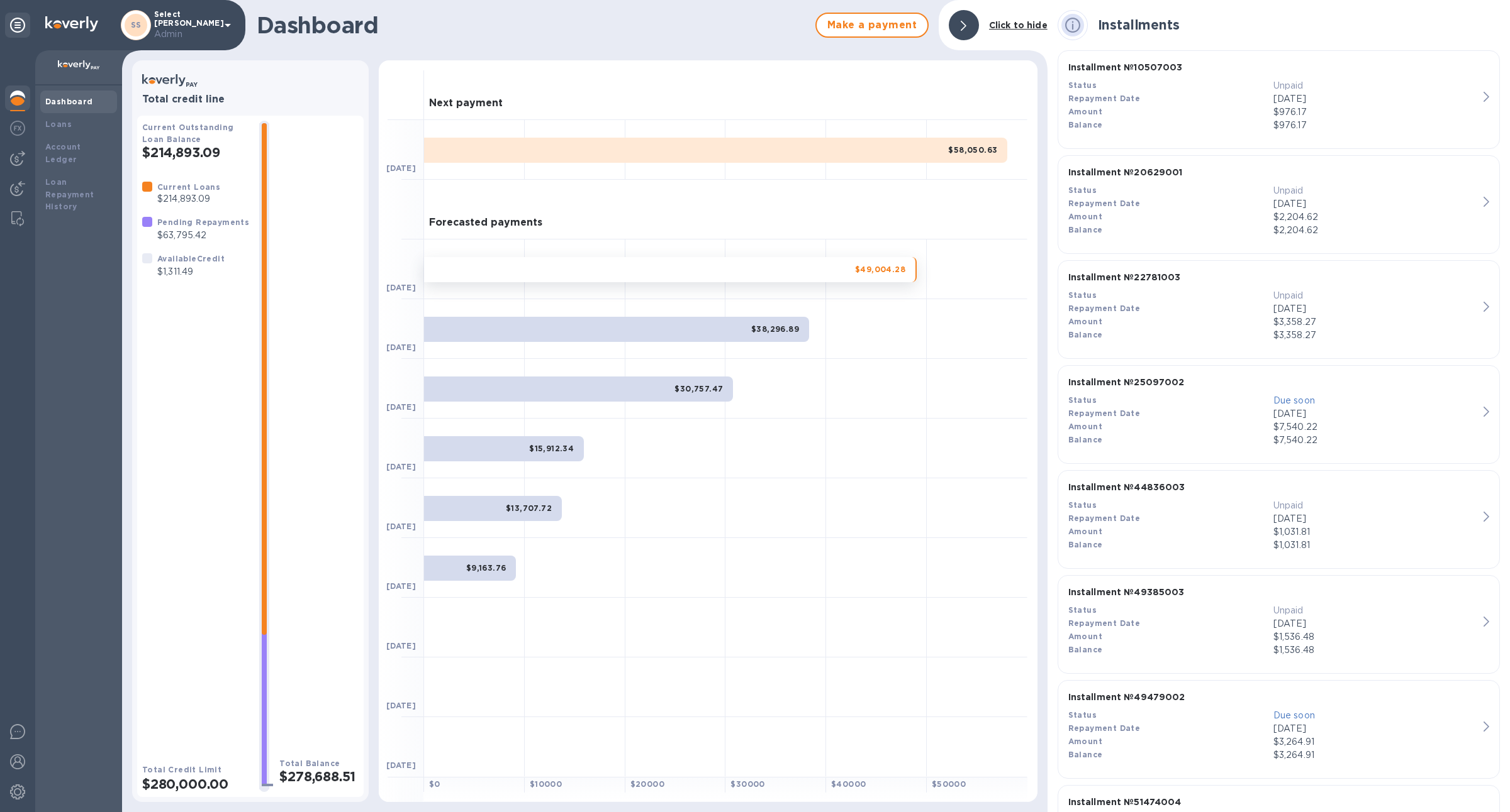
click at [734, 331] on div "$38,296.89" at bounding box center [616, 329] width 385 height 25
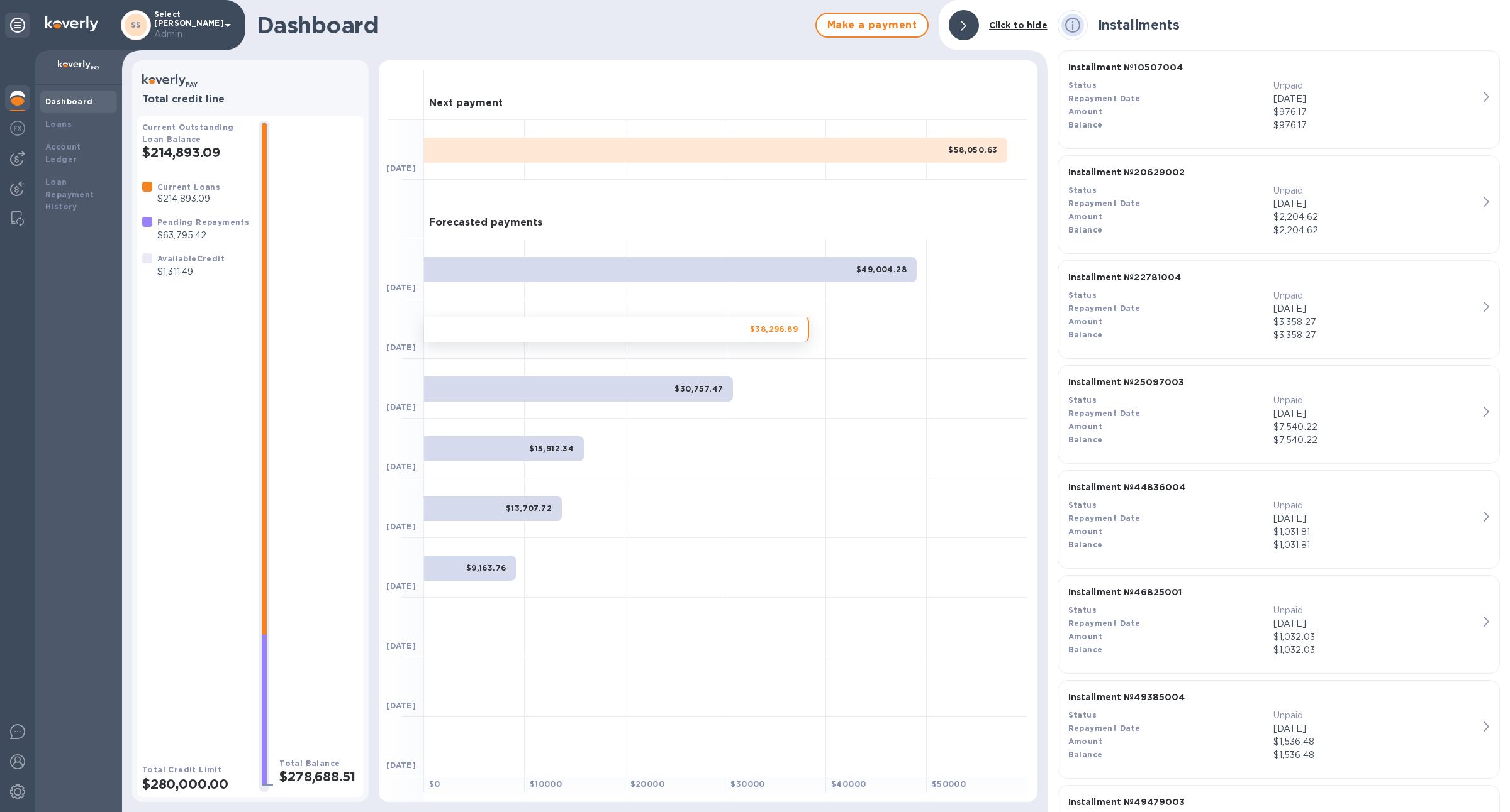
click at [699, 379] on div "$30,757.47" at bounding box center [578, 389] width 309 height 25
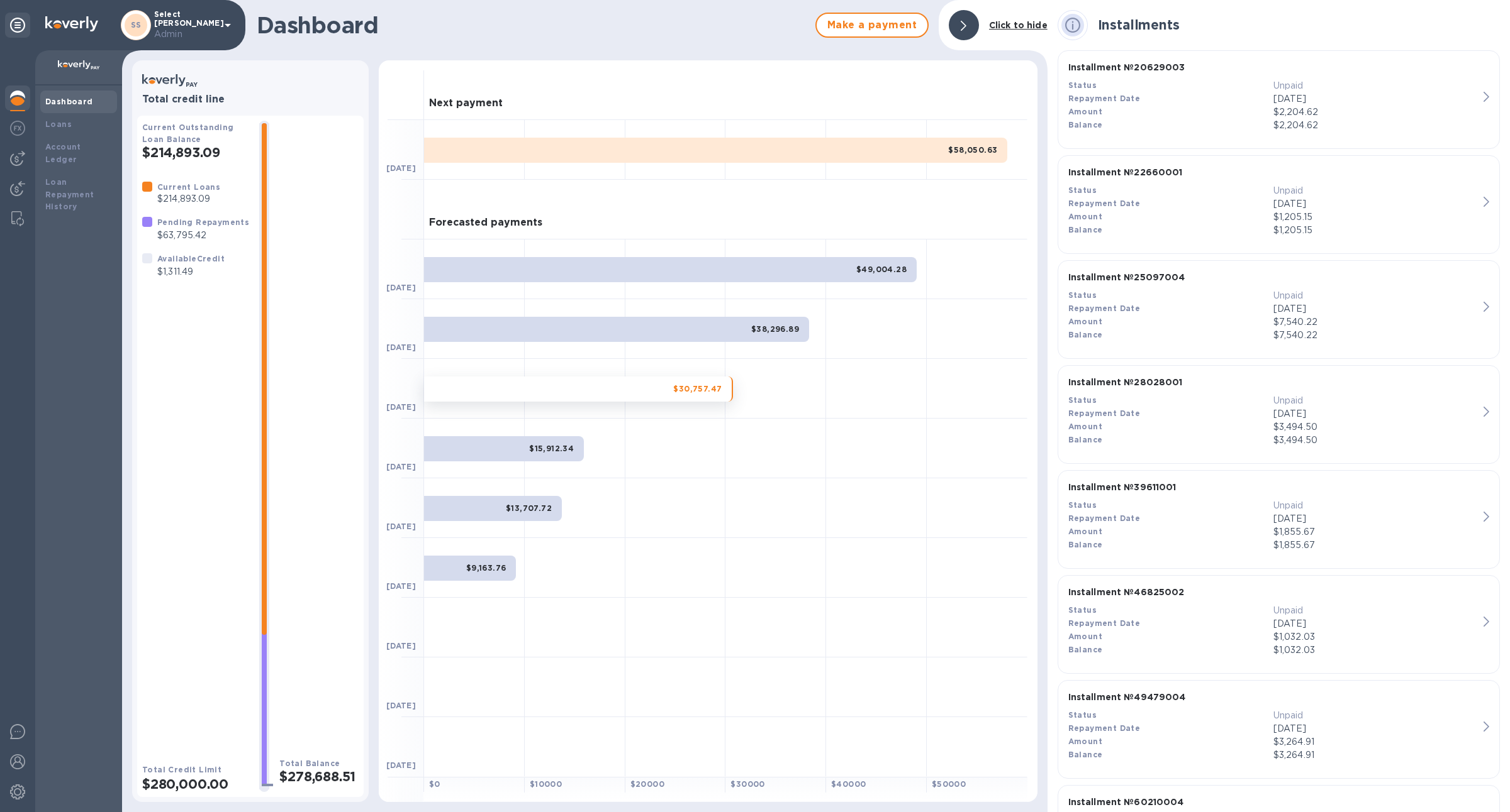
click at [574, 440] on div "$15,912.34" at bounding box center [503, 449] width 159 height 25
click at [545, 515] on div "$13,707.72" at bounding box center [493, 508] width 138 height 25
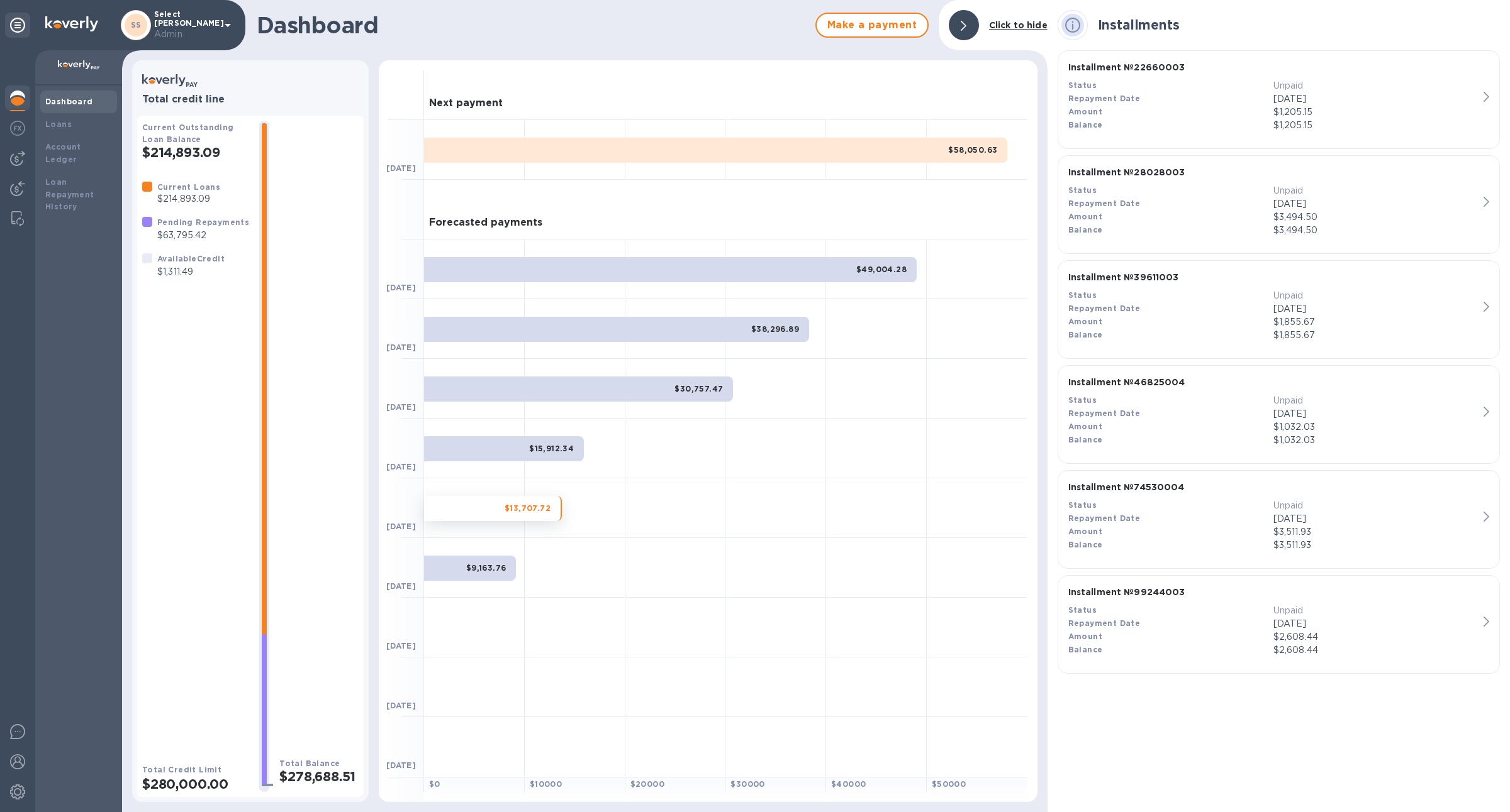
click at [481, 557] on div "$9,163.76" at bounding box center [470, 568] width 92 height 25
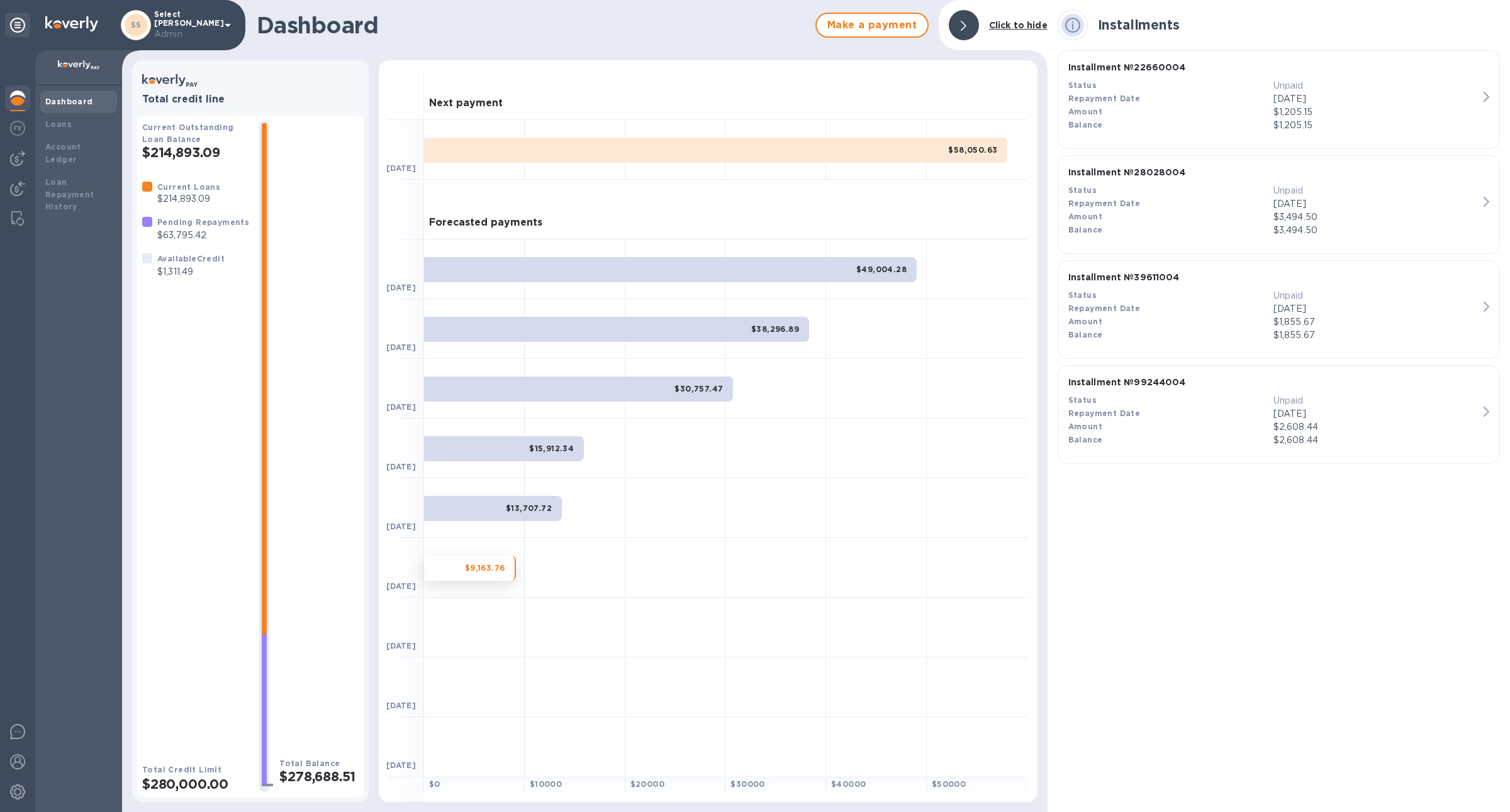
click at [738, 155] on div "$58,050.63" at bounding box center [716, 150] width 583 height 25
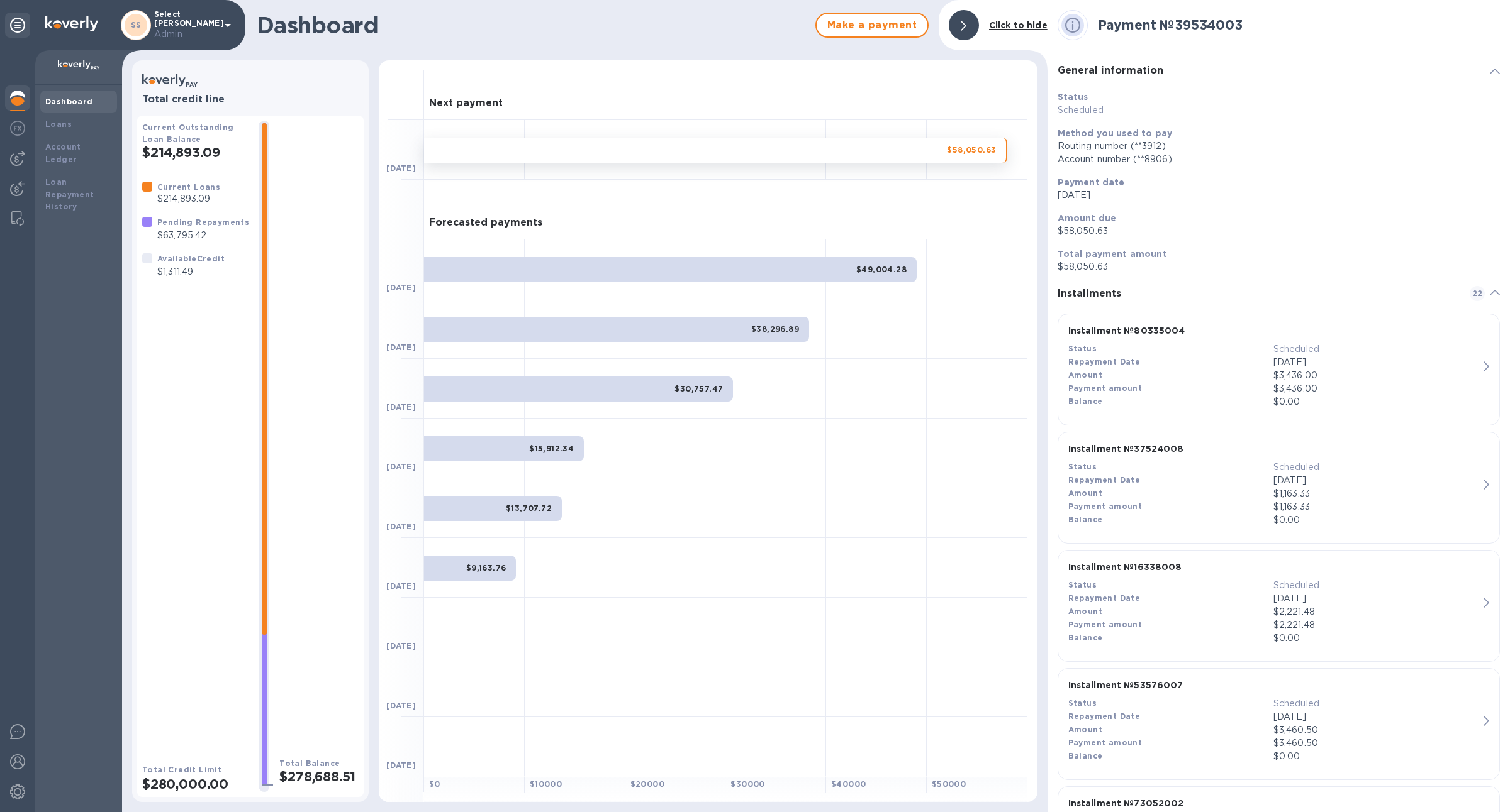
click at [887, 150] on div "$58,050.63" at bounding box center [716, 150] width 583 height 25
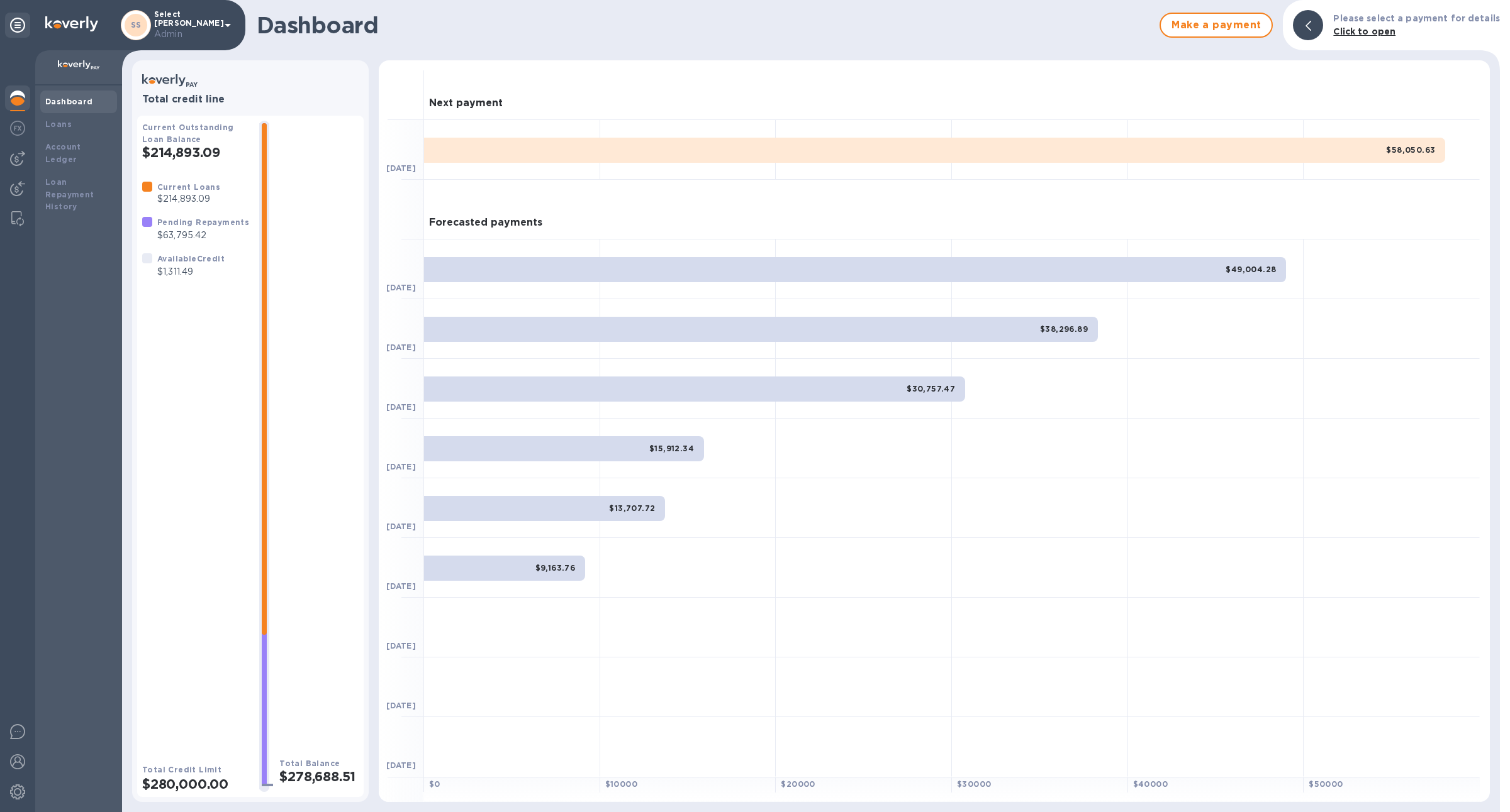
click at [887, 150] on div "$58,050.63" at bounding box center [934, 150] width 1021 height 25
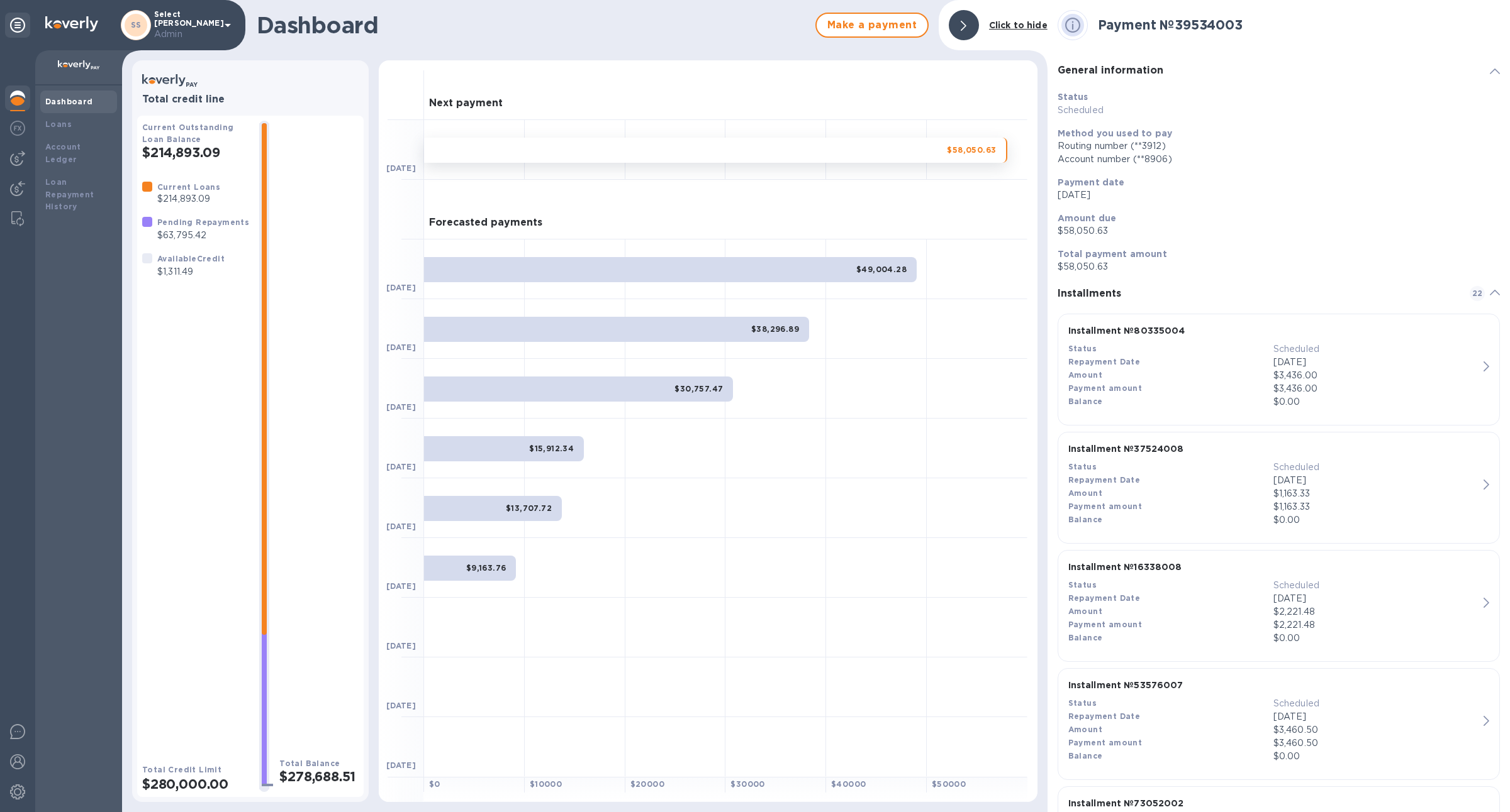
click at [817, 264] on div "$49,004.28" at bounding box center [670, 269] width 493 height 25
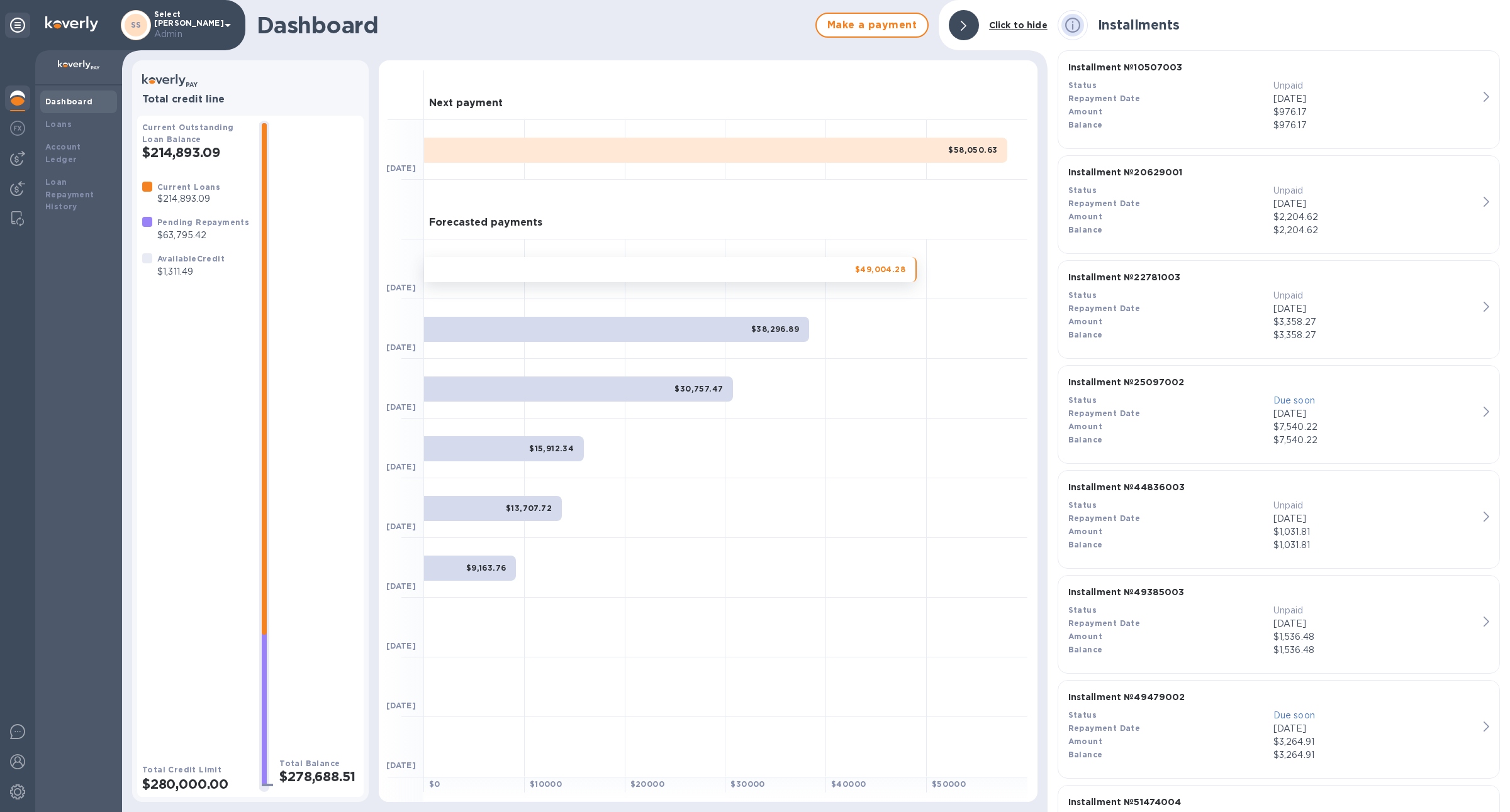
click at [771, 343] on div at bounding box center [775, 329] width 101 height 60
click at [769, 338] on div "$38,296.89" at bounding box center [616, 329] width 385 height 25
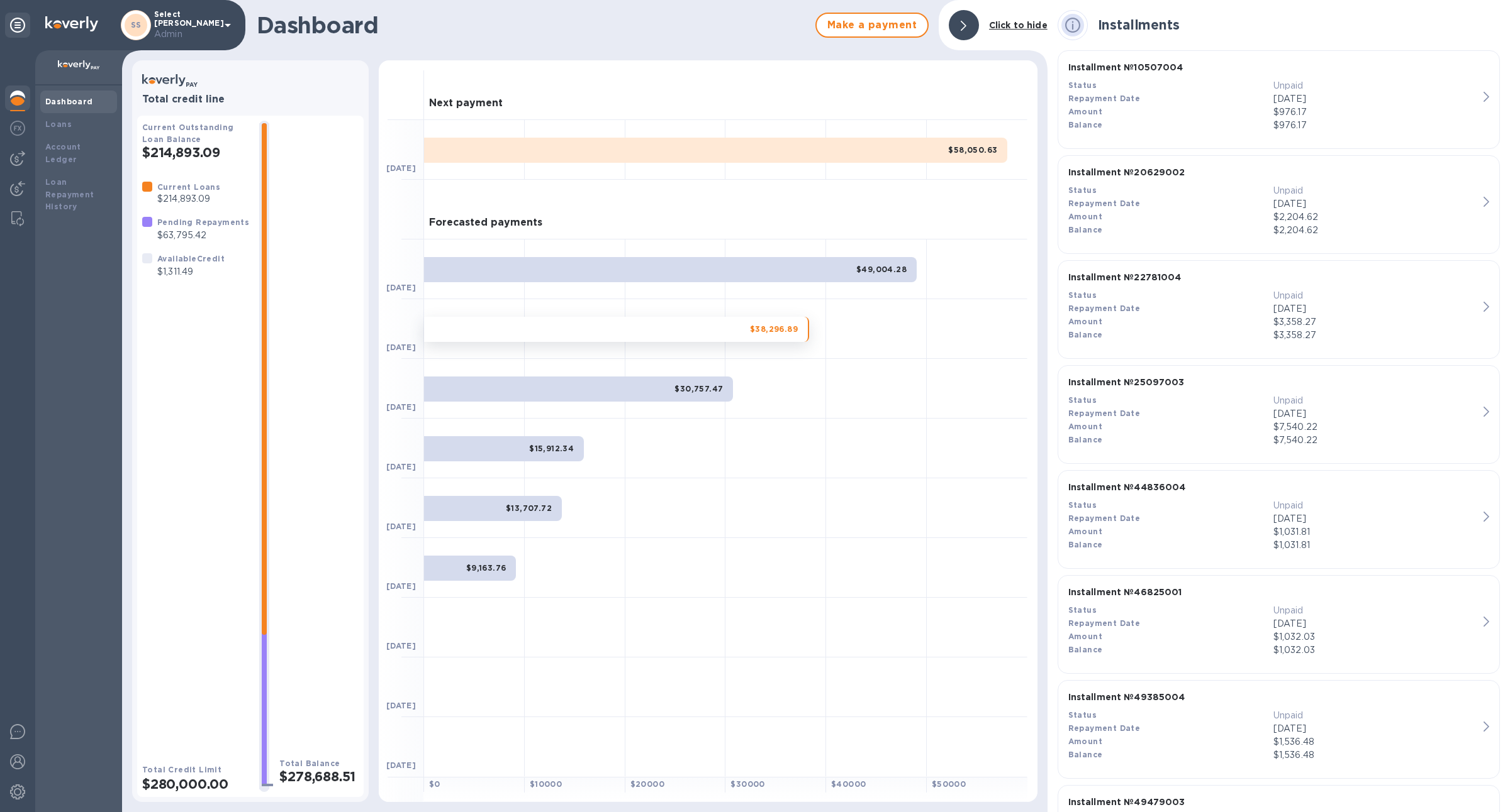
click at [707, 397] on div "$30,757.47" at bounding box center [578, 389] width 309 height 25
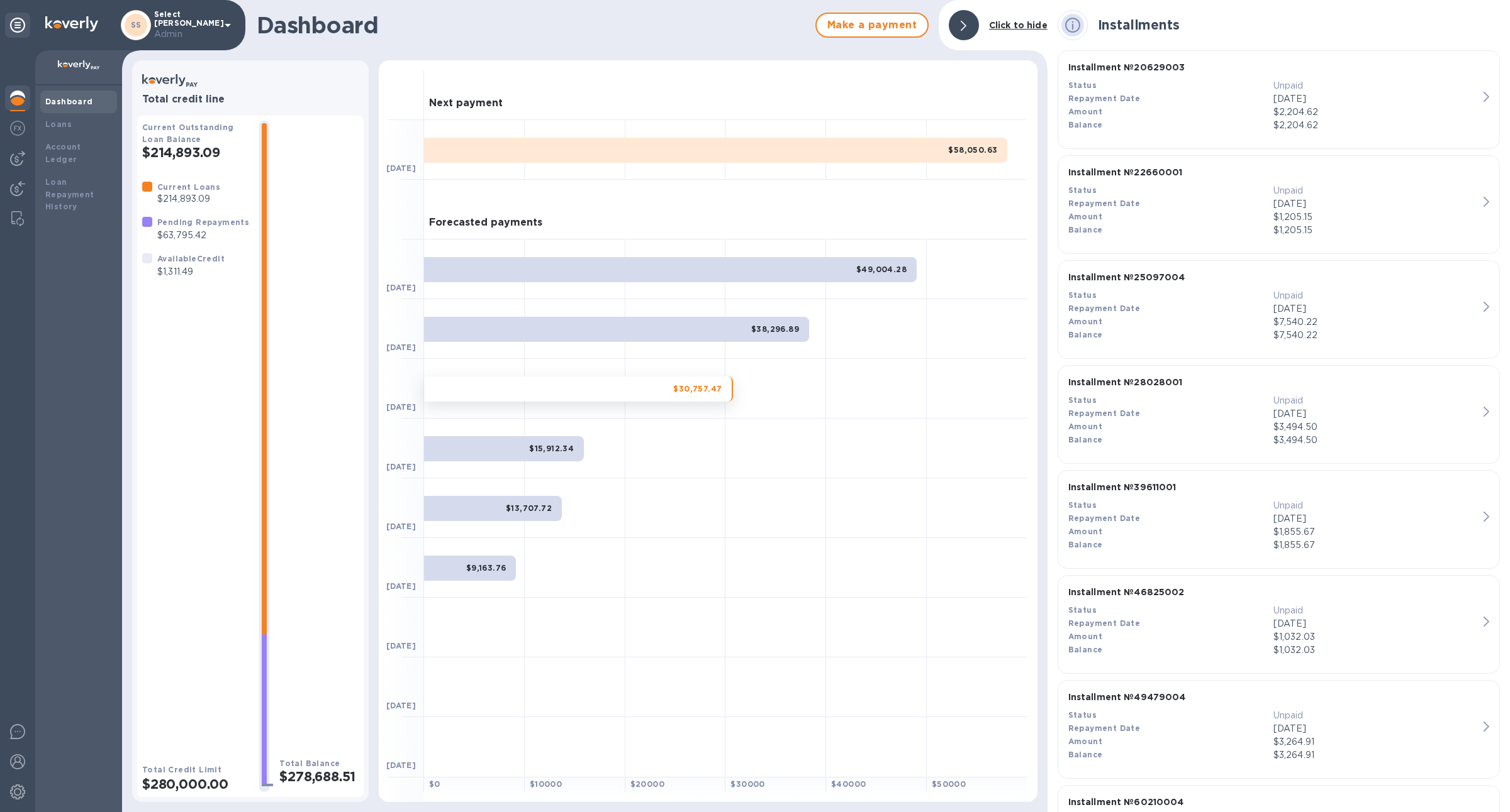
click at [568, 454] on span "$15,912.34" at bounding box center [551, 449] width 45 height 13
click at [549, 494] on div at bounding box center [574, 508] width 101 height 60
click at [549, 504] on b "$13,707.72" at bounding box center [528, 508] width 46 height 9
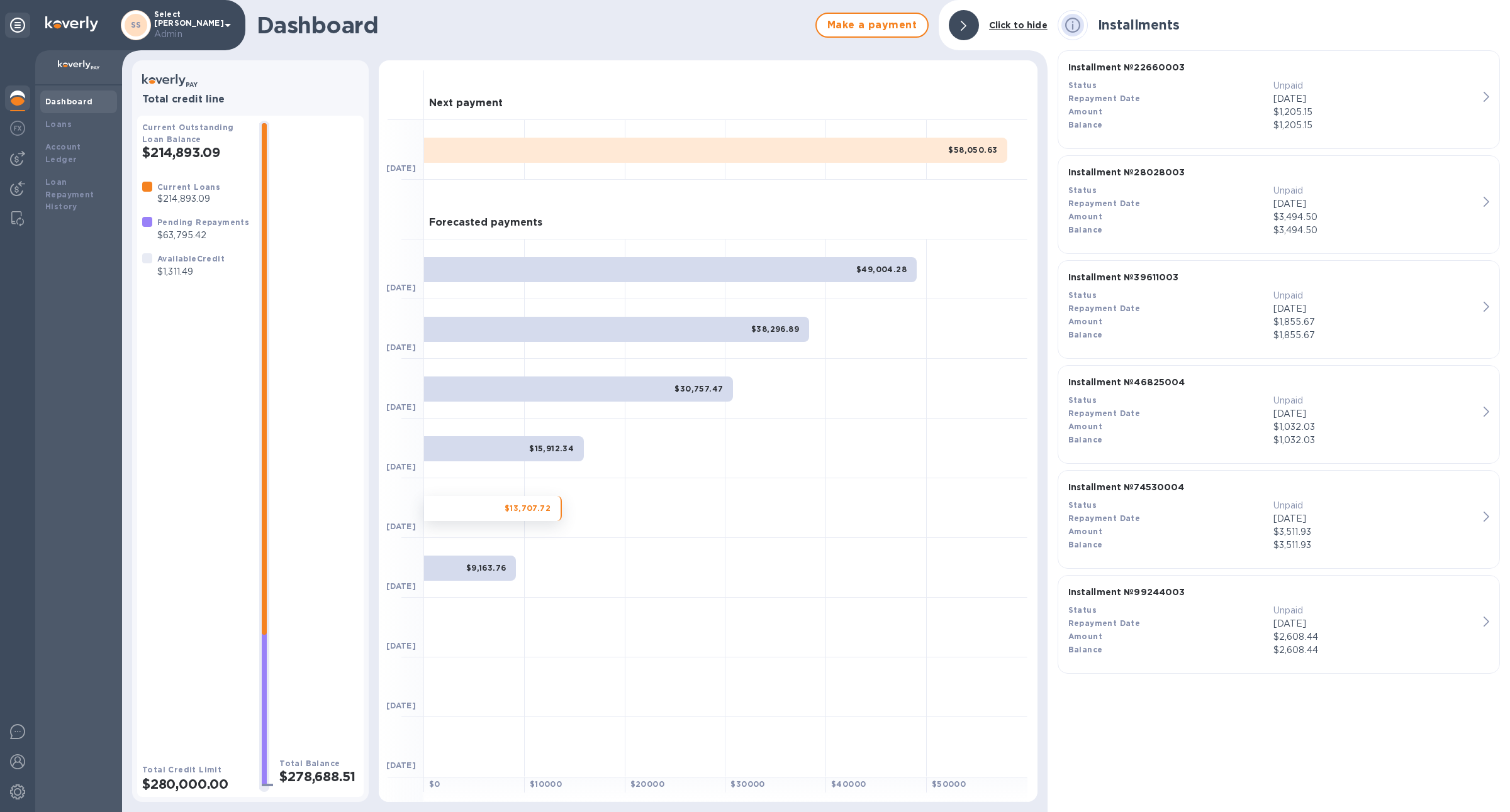
click at [505, 560] on div "$9,163.76" at bounding box center [470, 568] width 92 height 25
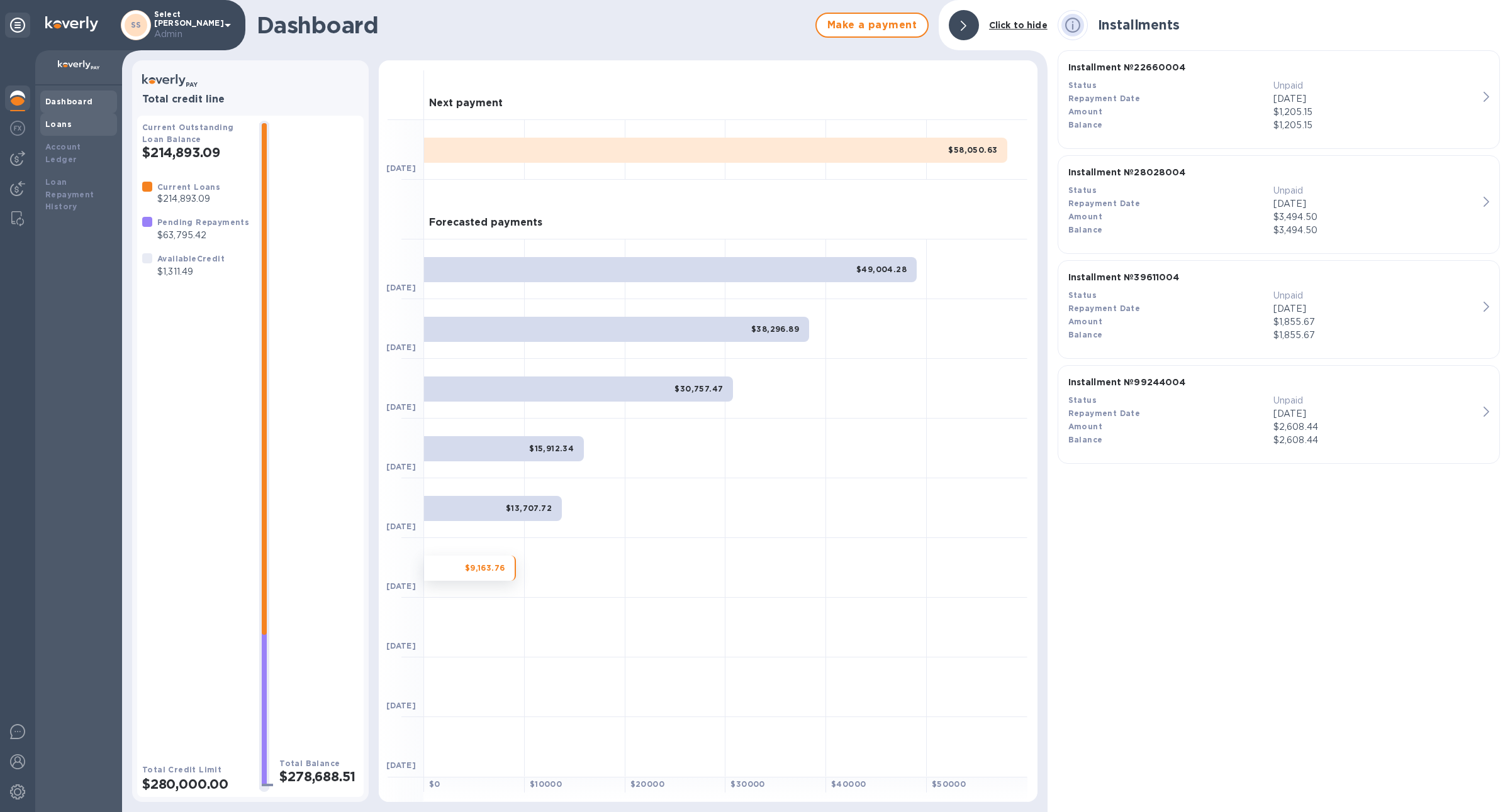
click at [63, 133] on div "Loans" at bounding box center [79, 125] width 77 height 23
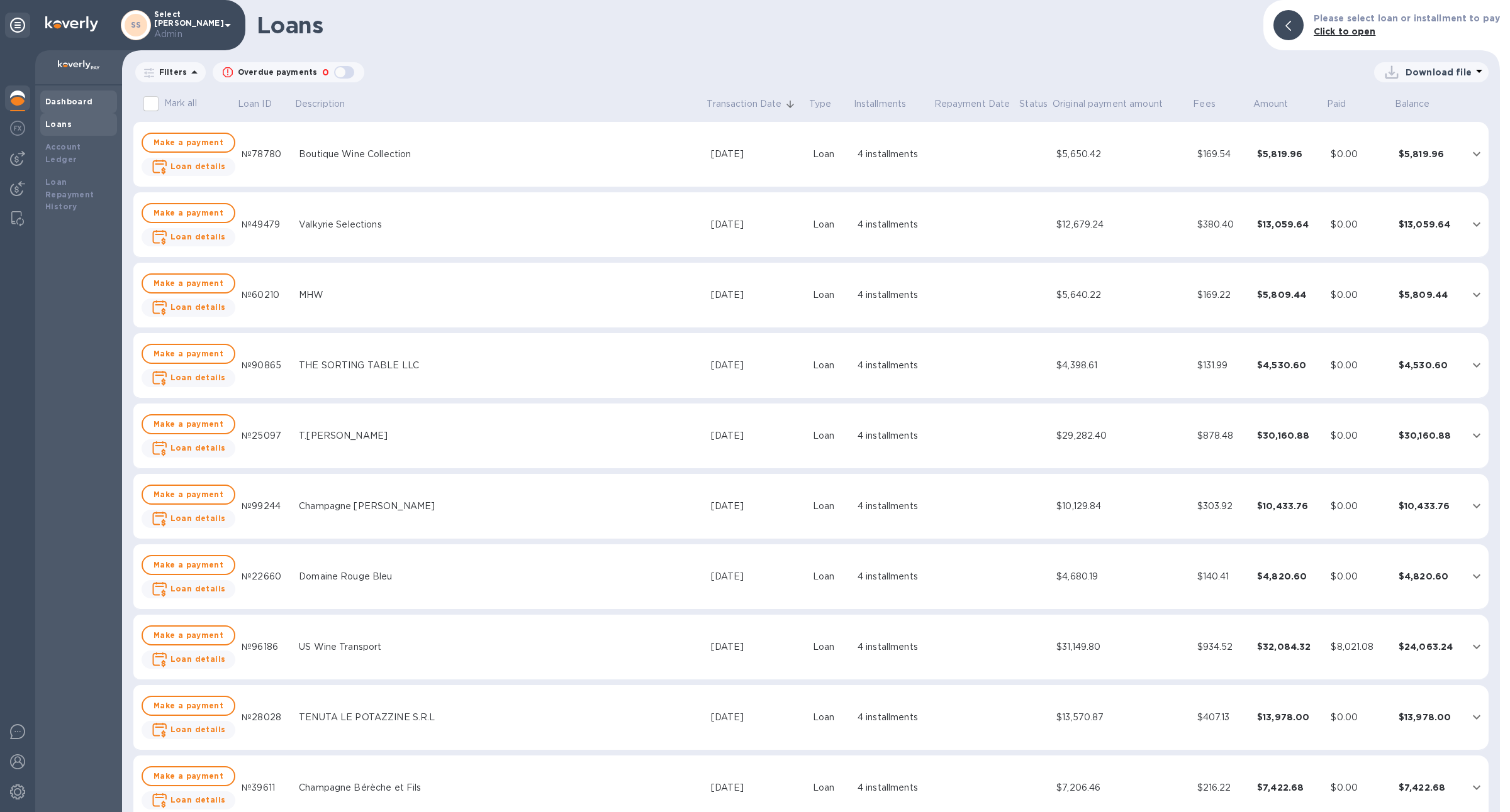
click at [73, 94] on div "Dashboard" at bounding box center [79, 102] width 77 height 23
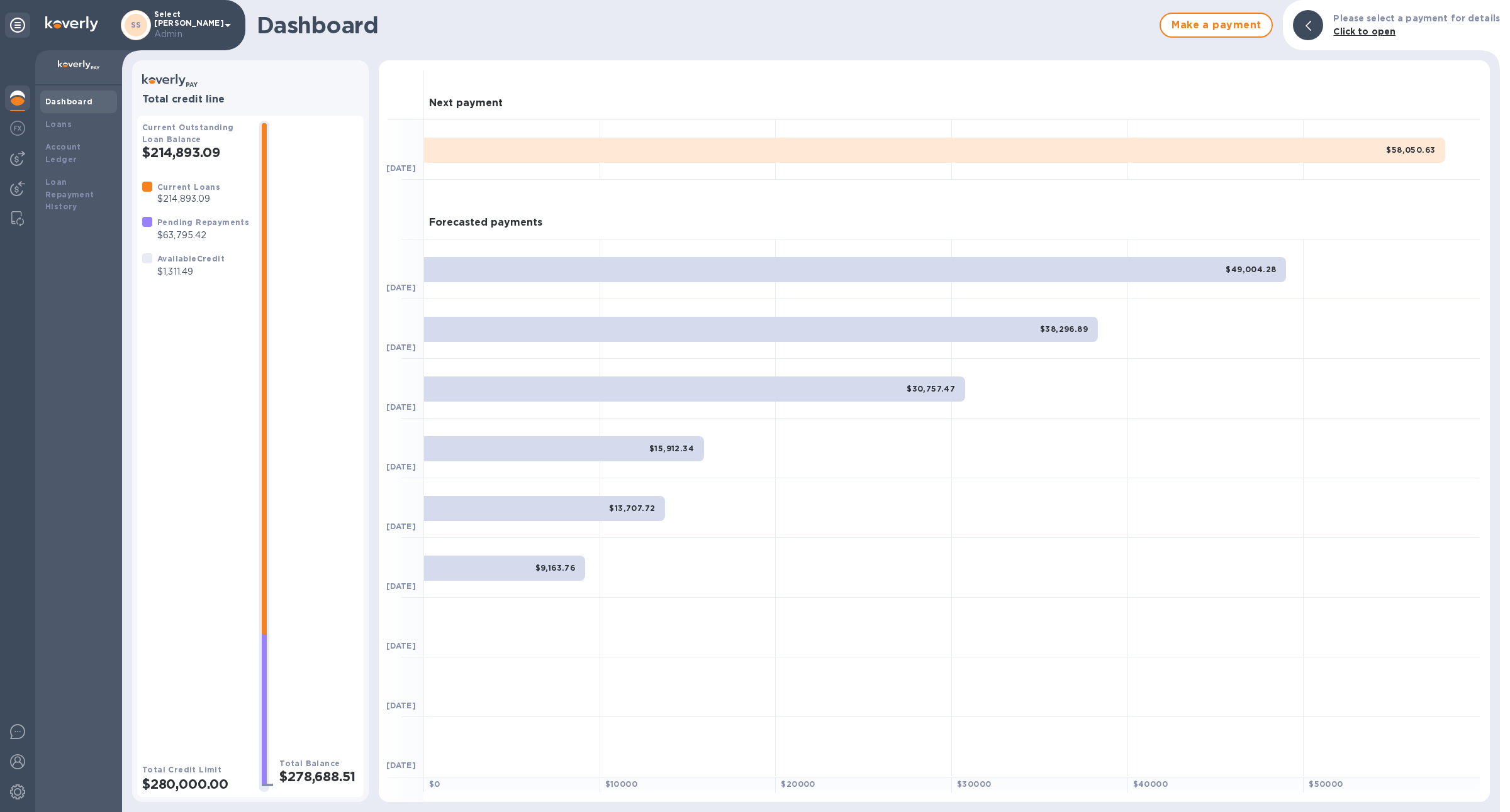
click at [1310, 144] on div "$58,050.63" at bounding box center [934, 150] width 1021 height 25
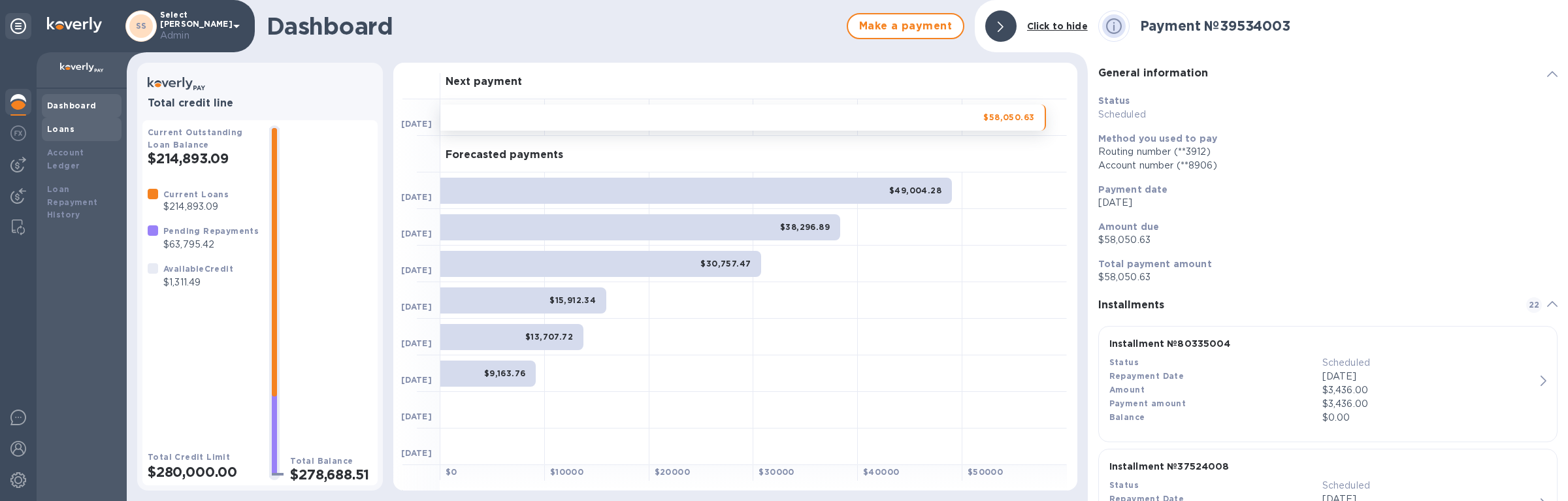
click at [57, 130] on b "Loans" at bounding box center [60, 129] width 27 height 9
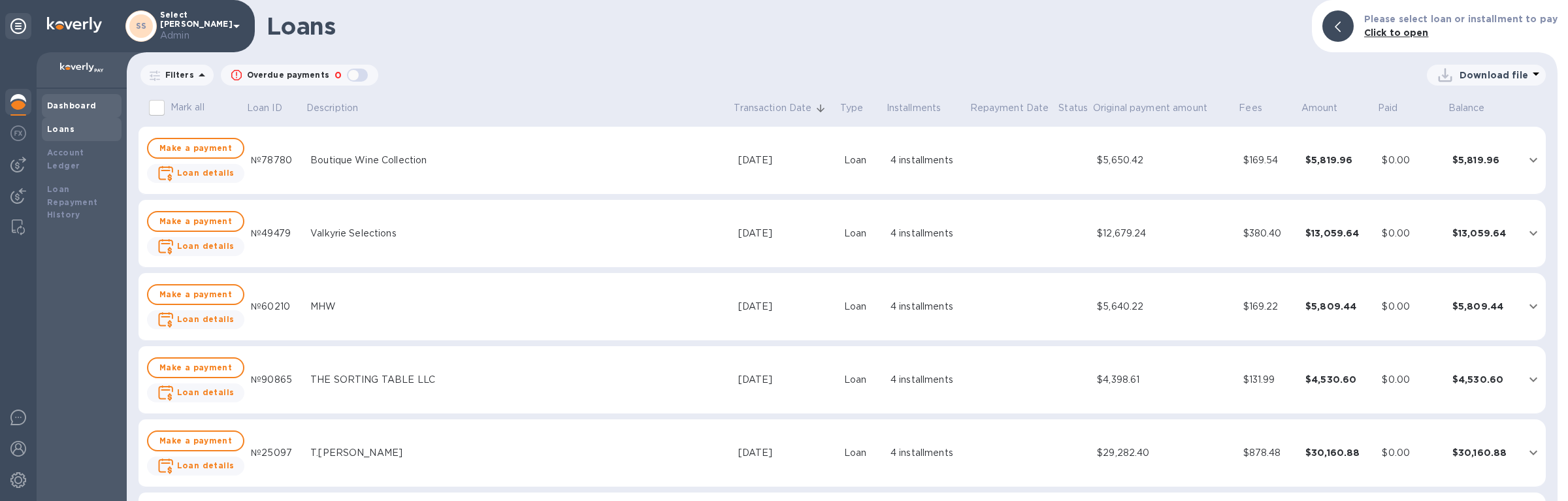
click at [80, 97] on div "Dashboard" at bounding box center [82, 106] width 80 height 24
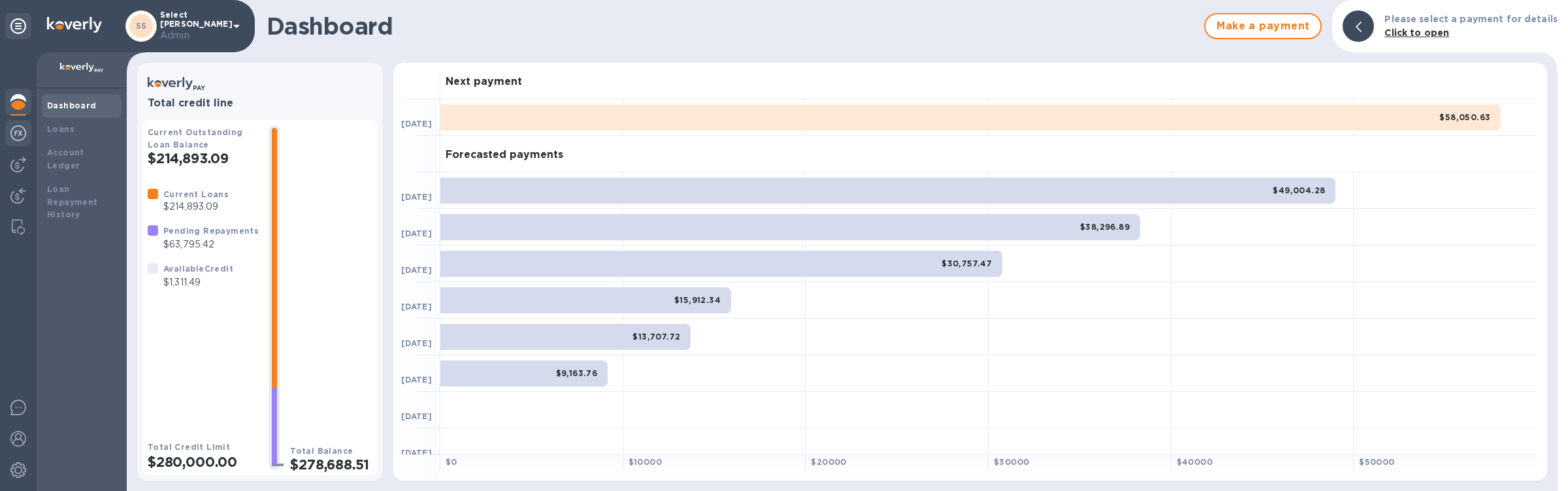
click at [24, 135] on img at bounding box center [18, 133] width 16 height 16
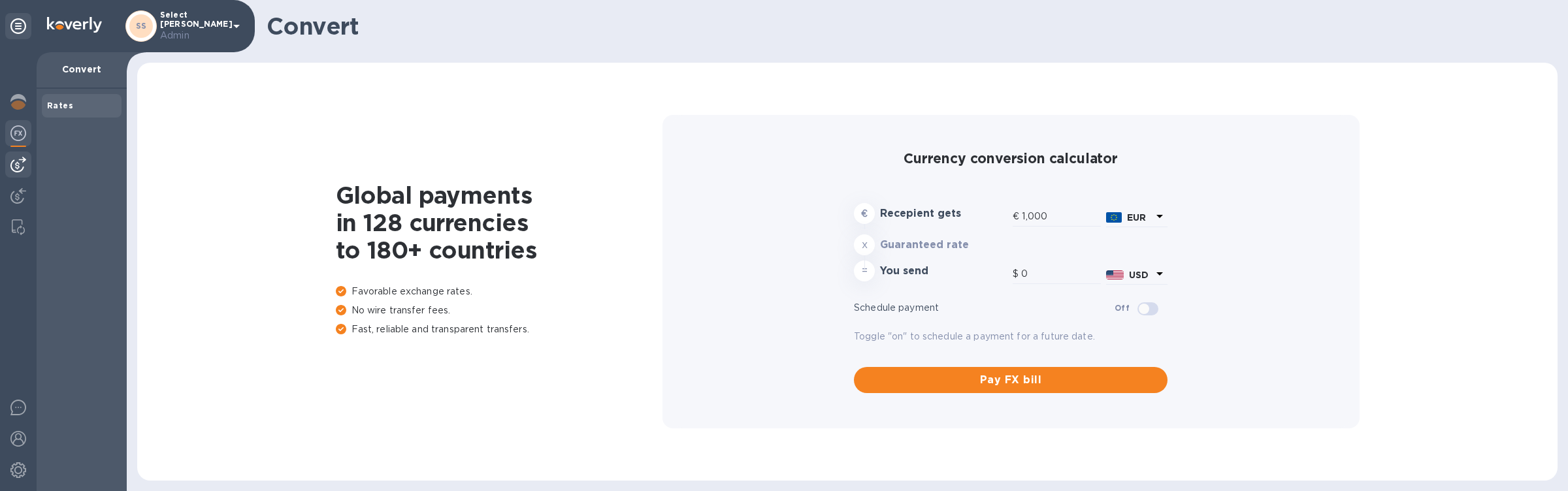
click at [23, 169] on img at bounding box center [18, 165] width 16 height 16
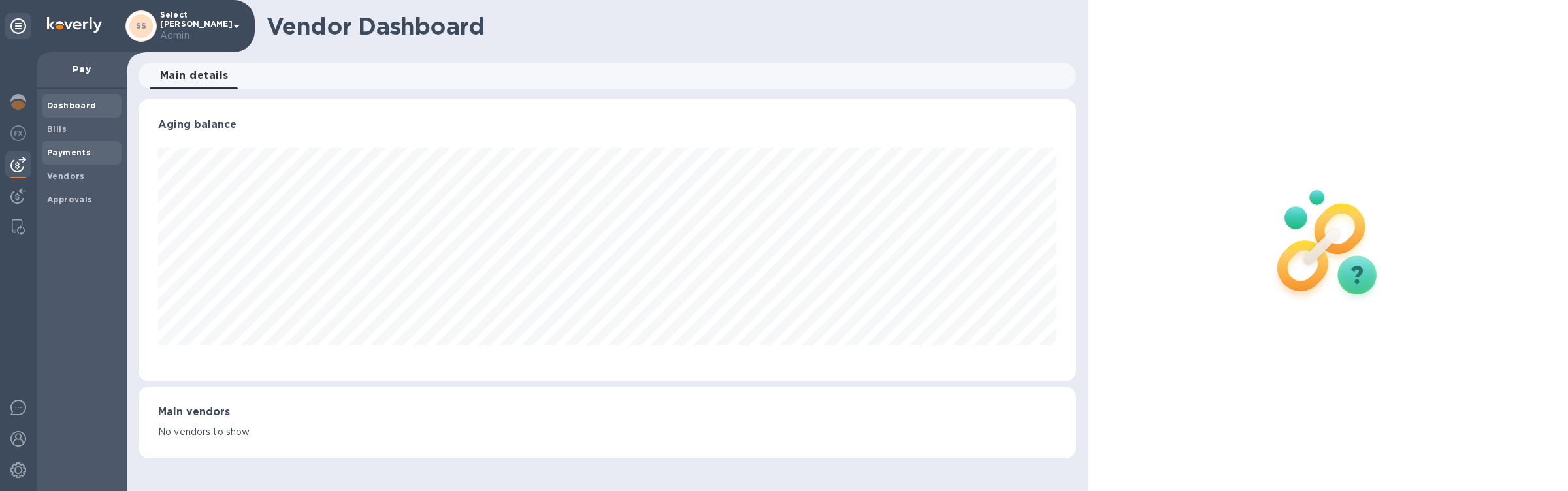
scroll to position [282, 932]
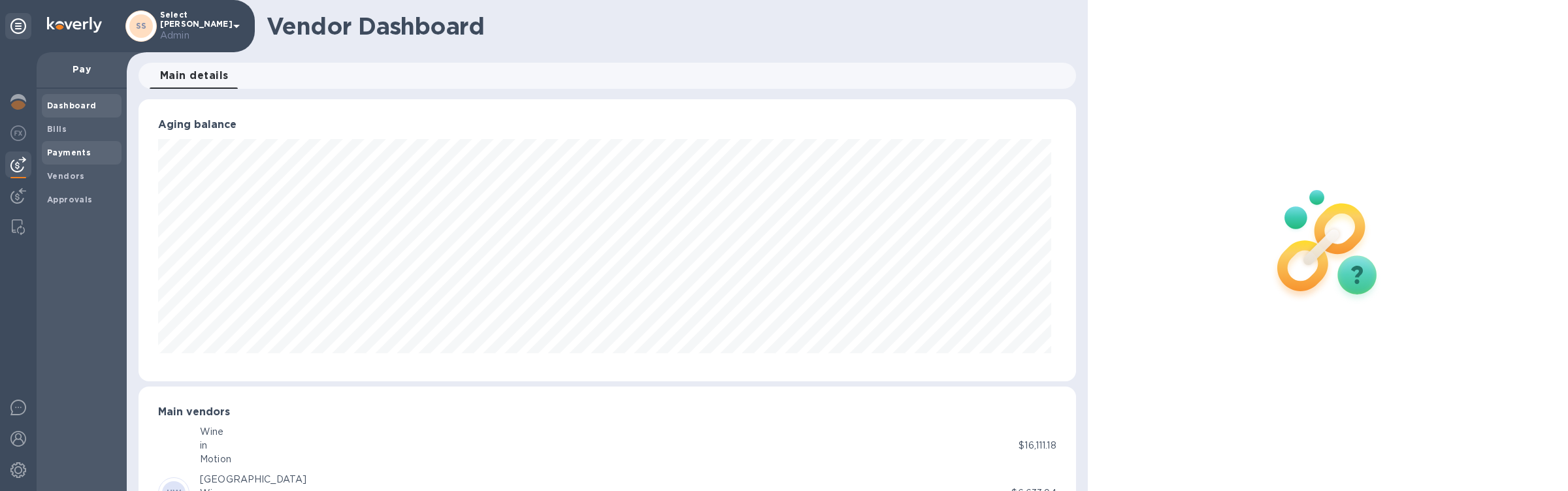
click at [90, 152] on span "Payments" at bounding box center [82, 152] width 69 height 13
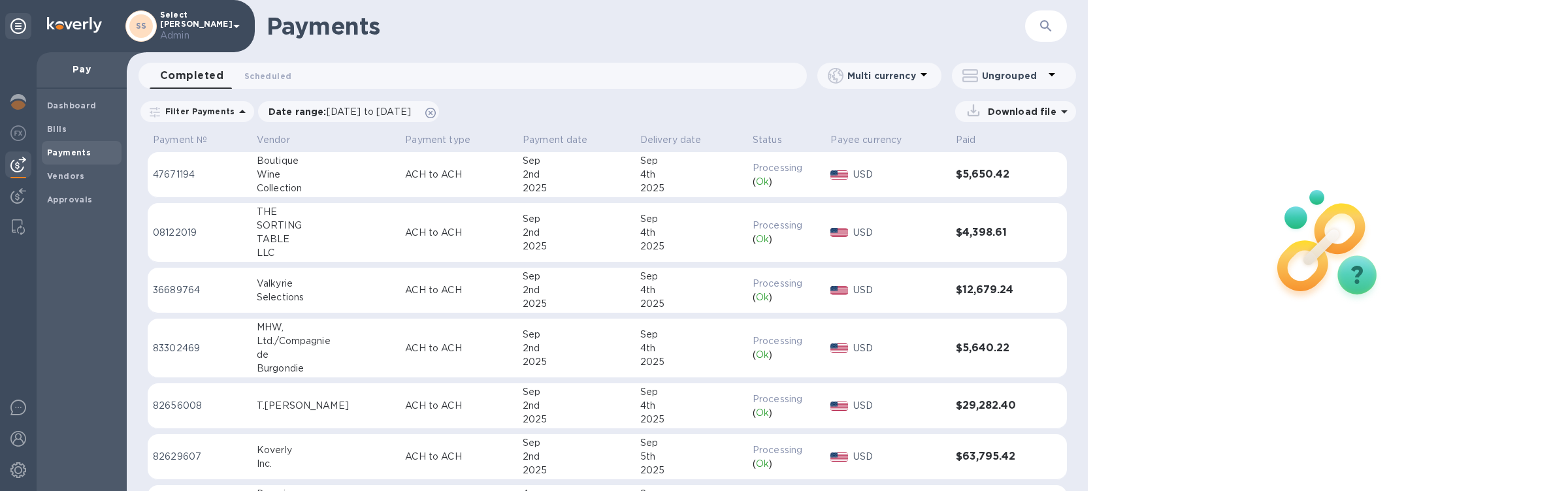
click at [467, 181] on p "ACH to ACH" at bounding box center [458, 174] width 107 height 13
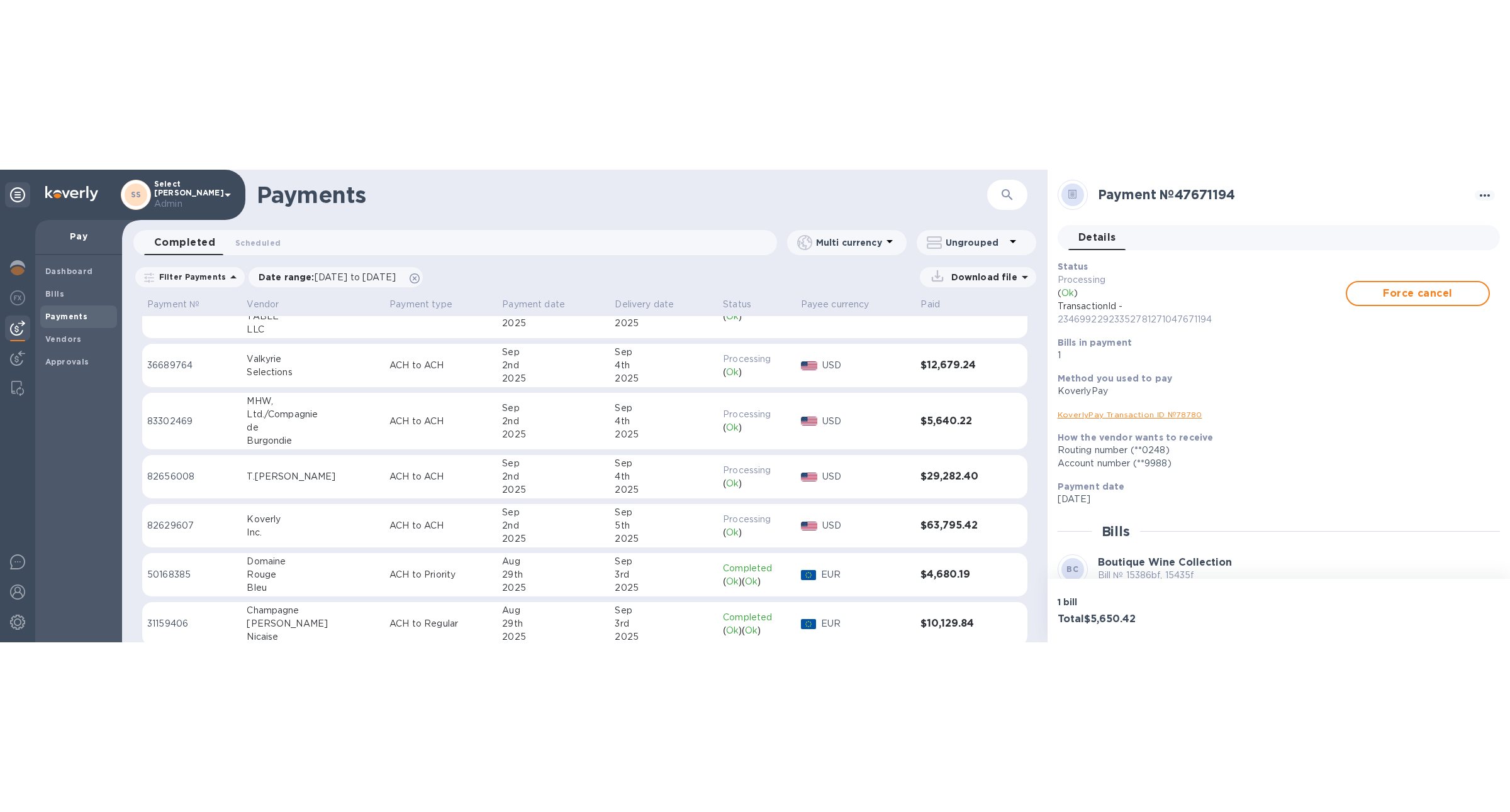
scroll to position [85, 0]
